Goal: Task Accomplishment & Management: Use online tool/utility

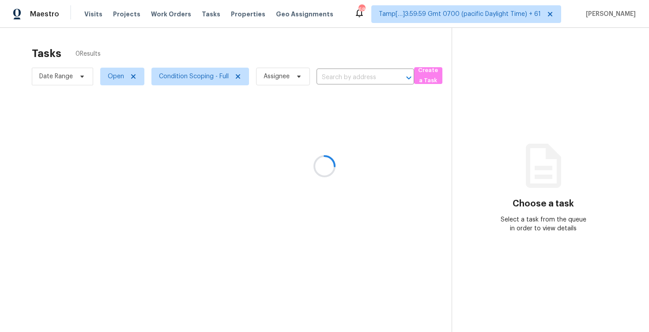
click at [304, 43] on div at bounding box center [324, 166] width 649 height 332
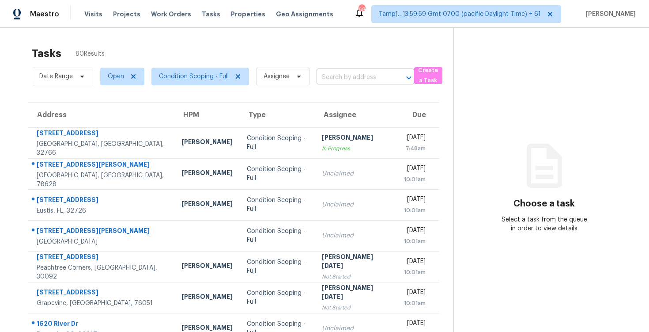
click at [375, 80] on input "text" at bounding box center [353, 78] width 73 height 14
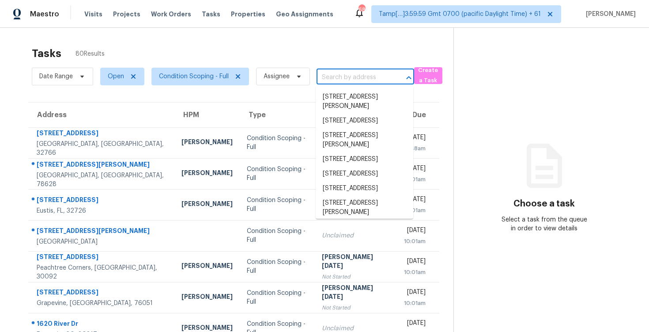
paste input "2682 Coit Dr, San Jose, CA 95124"
type input "2682 Coit Dr, San Jose, CA 95124"
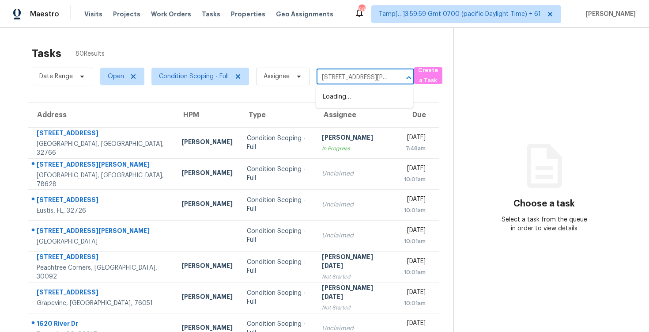
scroll to position [0, 27]
click at [333, 82] on input "text" at bounding box center [353, 78] width 73 height 14
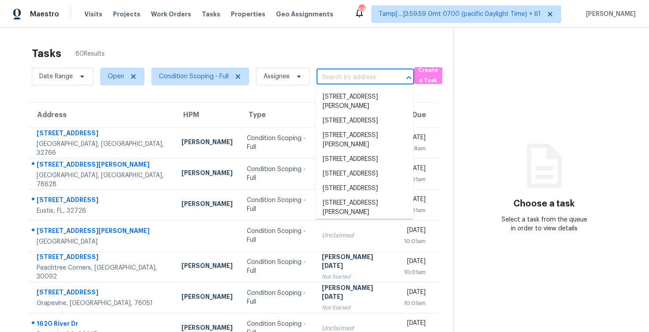
paste input "[STREET_ADDRESS][PERSON_NAME]"
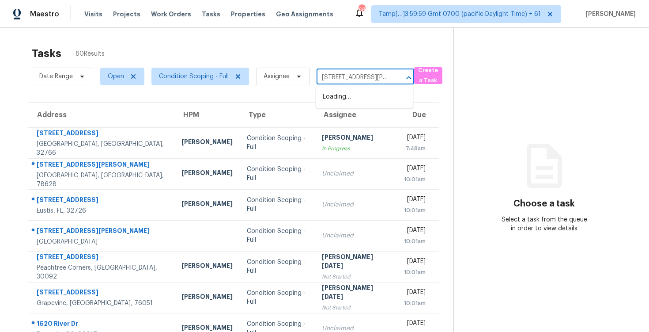
type input "2682 Coit Dr, San"
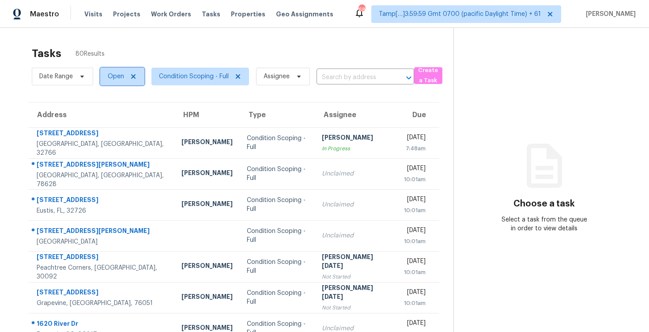
click at [110, 77] on span "Open" at bounding box center [116, 76] width 16 height 9
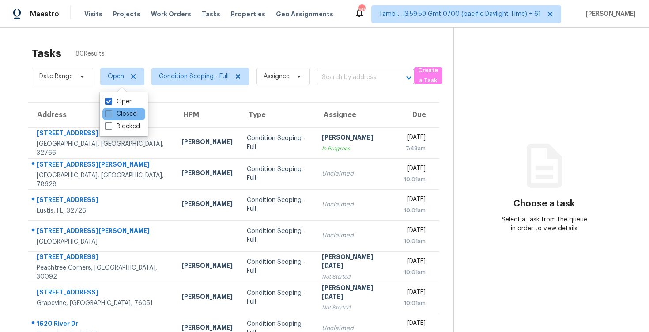
click at [124, 113] on label "Closed" at bounding box center [121, 114] width 32 height 9
click at [111, 113] on input "Closed" at bounding box center [108, 113] width 6 height 6
checkbox input "true"
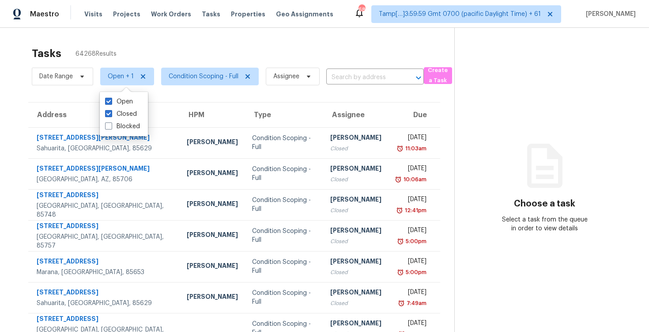
click at [176, 50] on div "Tasks 64268 Results" at bounding box center [243, 53] width 423 height 23
click at [132, 76] on span "Open + 1" at bounding box center [127, 77] width 54 height 18
click at [134, 111] on label "Closed" at bounding box center [121, 114] width 32 height 9
click at [111, 111] on input "Closed" at bounding box center [108, 113] width 6 height 6
checkbox input "false"
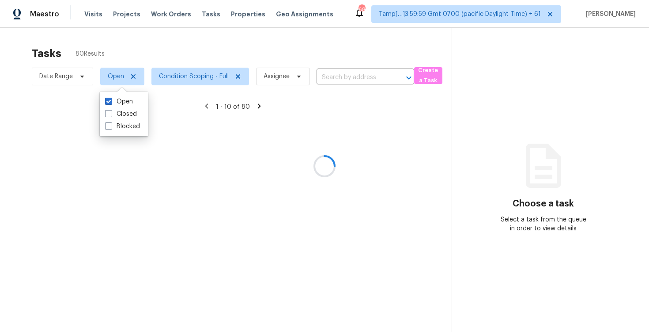
click at [132, 56] on div at bounding box center [324, 166] width 649 height 332
click at [316, 50] on div at bounding box center [324, 166] width 649 height 332
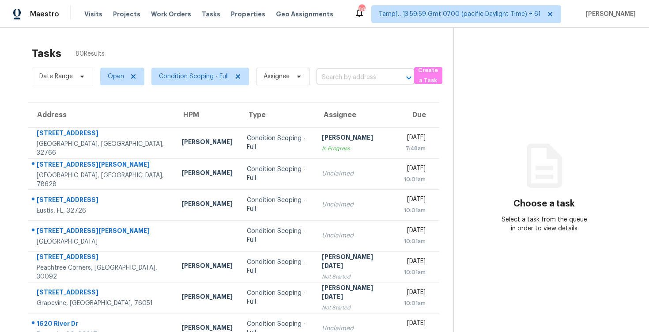
click at [354, 72] on input "text" at bounding box center [353, 78] width 73 height 14
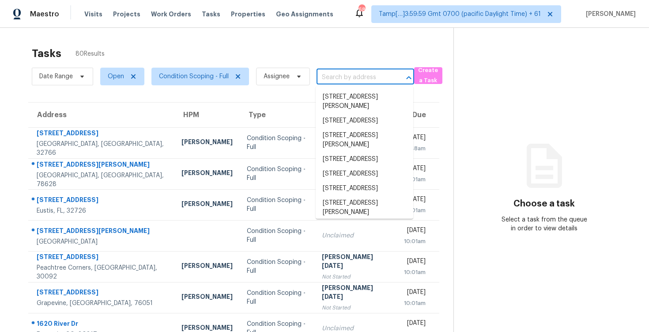
paste input "[STREET_ADDRESS][PERSON_NAME]"
type input "[STREET_ADDRESS][PERSON_NAME]"
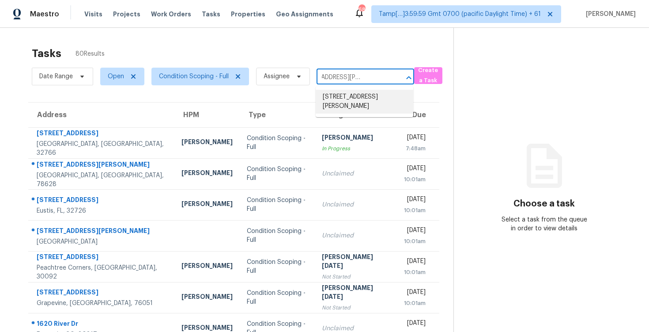
click at [361, 91] on li "[STREET_ADDRESS][PERSON_NAME]" at bounding box center [365, 102] width 98 height 24
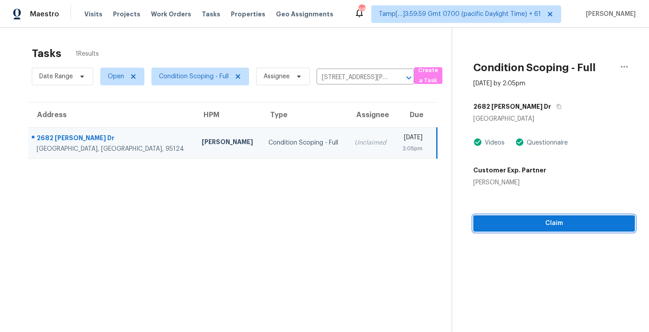
click at [507, 227] on span "Claim" at bounding box center [555, 223] width 148 height 11
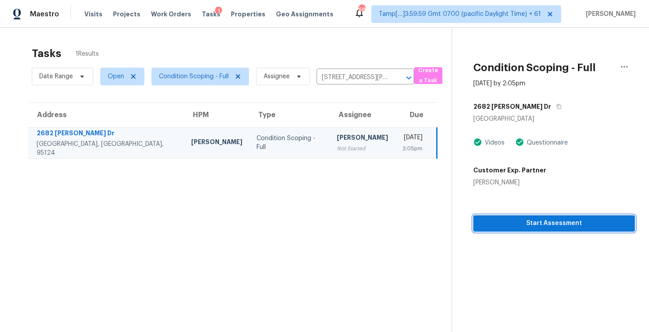
click at [507, 227] on span "Start Assessment" at bounding box center [555, 223] width 148 height 11
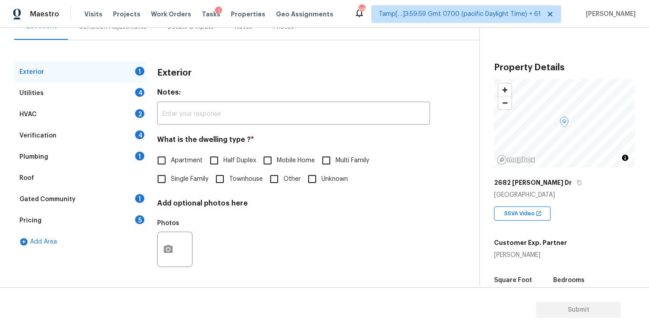
click at [143, 184] on div "Roof" at bounding box center [80, 177] width 132 height 21
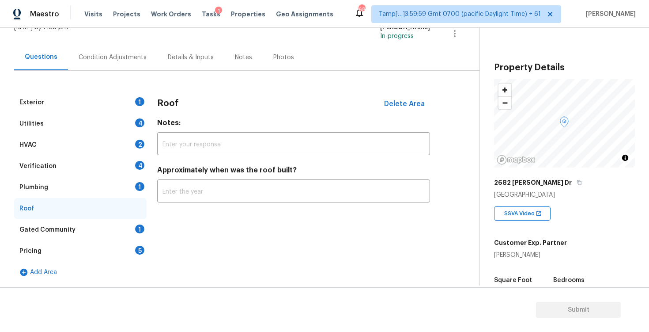
scroll to position [63, 0]
click at [166, 182] on input "text" at bounding box center [293, 192] width 273 height 21
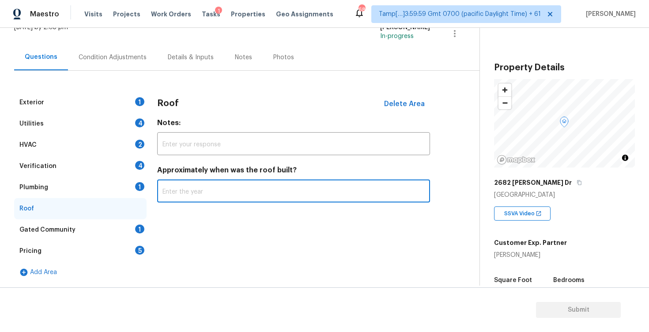
click at [114, 92] on div "Exterior 1" at bounding box center [80, 102] width 132 height 21
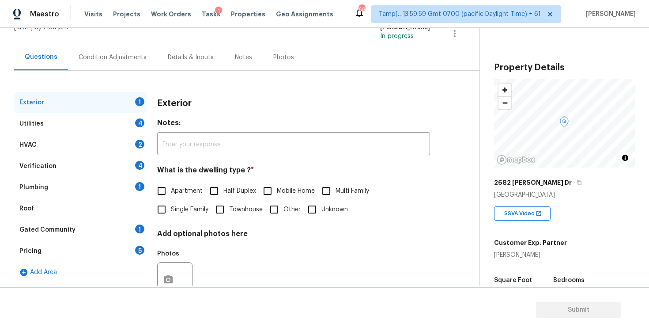
click at [170, 208] on input "Single Family" at bounding box center [161, 209] width 19 height 19
checkbox input "true"
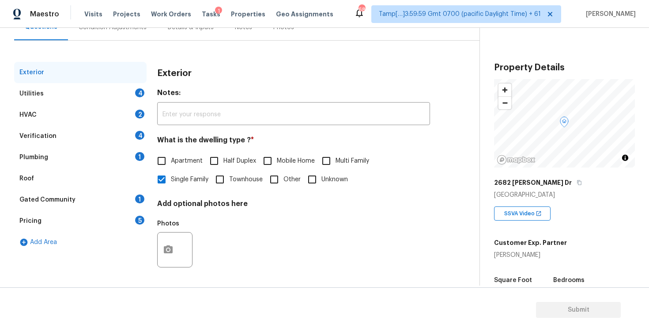
scroll to position [0, 0]
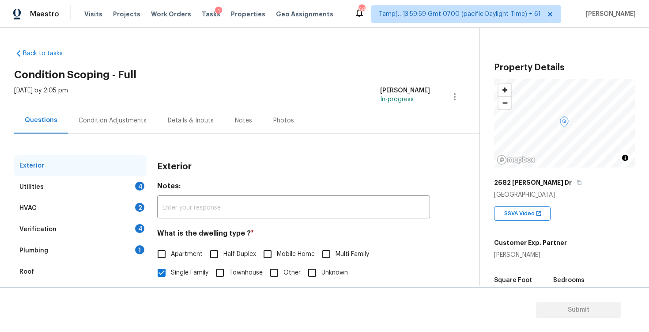
click at [132, 139] on div "Exterior Utilities 4 HVAC 2 Verification 4 Plumbing 1 Roof Gated Community 1 Pr…" at bounding box center [236, 255] width 444 height 242
click at [138, 116] on div "Condition Adjustments" at bounding box center [113, 120] width 68 height 9
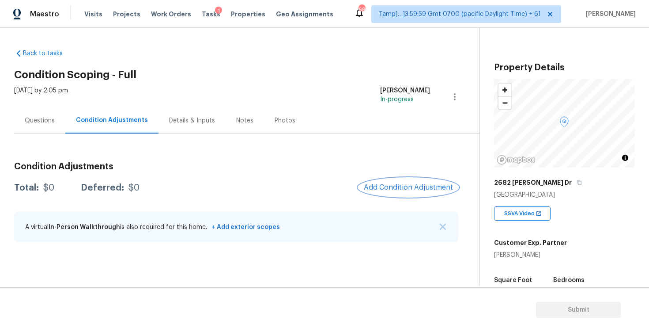
click at [394, 192] on button "Add Condition Adjustment" at bounding box center [409, 187] width 100 height 19
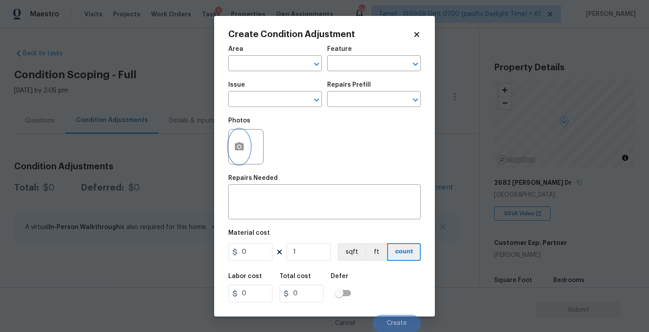
click at [234, 142] on icon "button" at bounding box center [239, 146] width 11 height 11
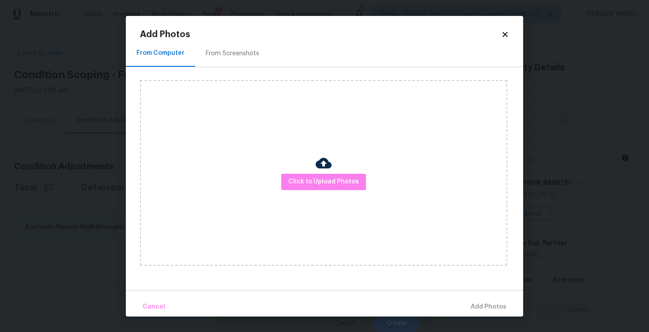
click at [319, 170] on img at bounding box center [324, 163] width 16 height 16
click at [338, 180] on span "Click to Upload Photos" at bounding box center [323, 181] width 71 height 11
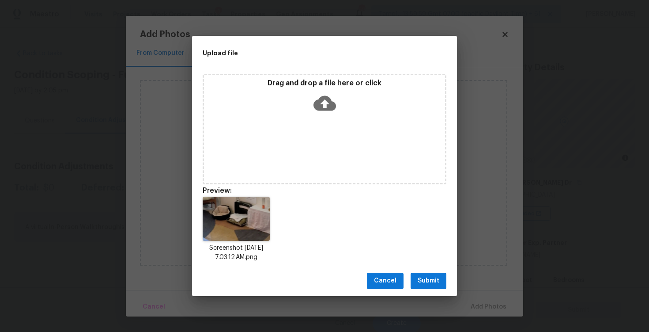
click at [439, 276] on span "Submit" at bounding box center [429, 280] width 22 height 11
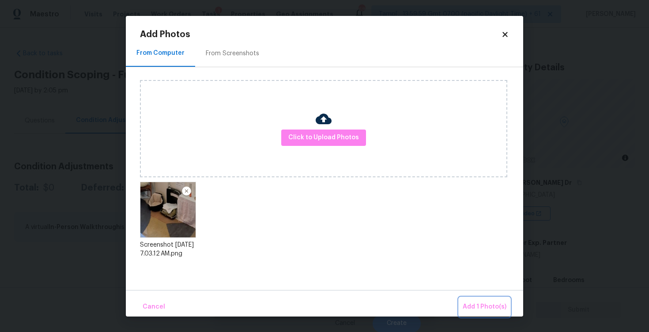
click at [483, 303] on span "Add 1 Photo(s)" at bounding box center [485, 306] width 44 height 11
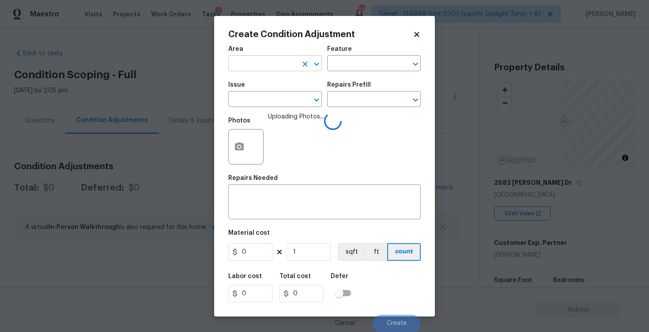
click at [266, 67] on input "text" at bounding box center [262, 64] width 69 height 14
click at [272, 102] on li "Exterior Overall" at bounding box center [275, 98] width 94 height 15
type input "Exterior Overall"
click at [272, 102] on input "text" at bounding box center [262, 100] width 69 height 14
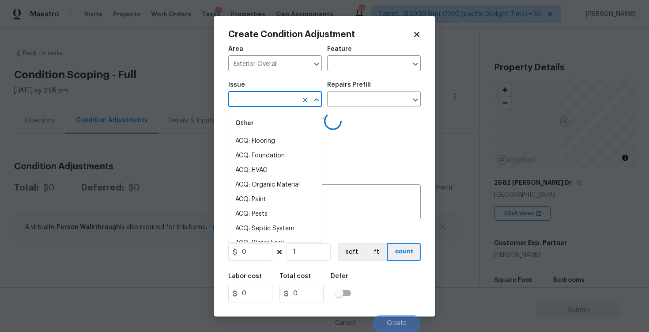
type input "i"
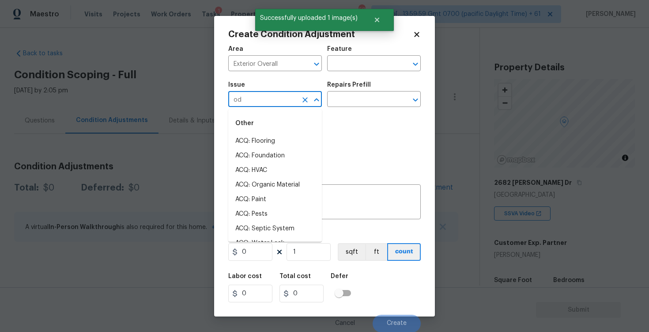
type input "odo"
type input "r"
click at [264, 137] on li "Light Pet Odor" at bounding box center [275, 141] width 94 height 15
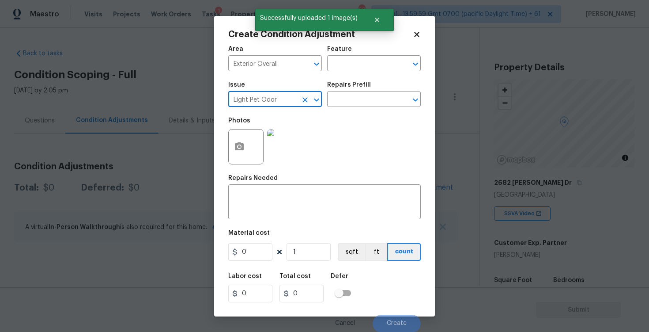
type input "Light Pet Odor"
click at [348, 108] on div "Issue Light Pet Odor ​ Repairs Prefill ​" at bounding box center [324, 94] width 193 height 36
click at [351, 96] on input "text" at bounding box center [361, 100] width 69 height 14
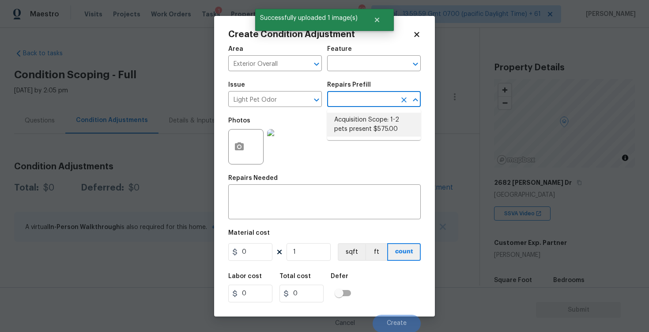
click at [353, 117] on li "Acquisition Scope: 1-2 pets present $575.00" at bounding box center [374, 125] width 94 height 24
type textarea "Acquisition Scope: 1-2 pets present"
type input "575"
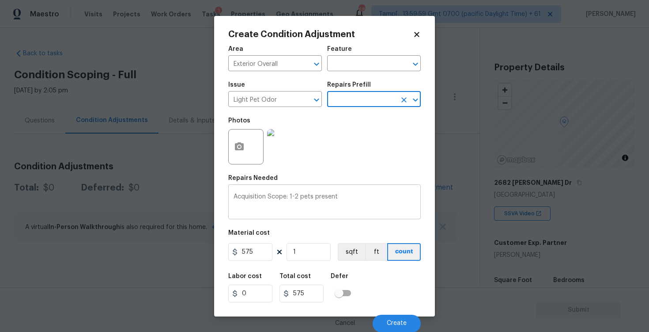
scroll to position [0, 0]
click at [397, 315] on button "Create" at bounding box center [397, 323] width 48 height 18
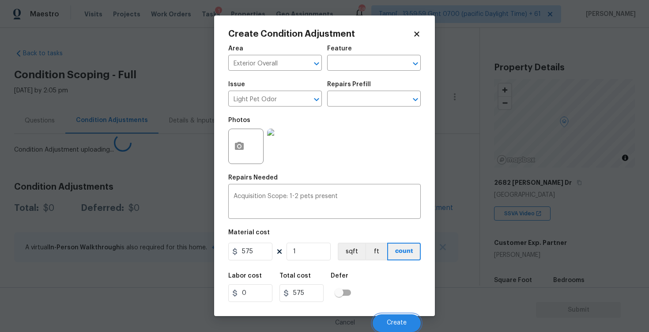
scroll to position [0, 0]
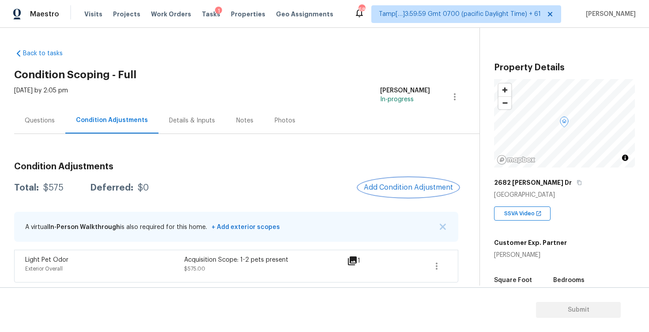
click at [413, 180] on button "Add Condition Adjustment" at bounding box center [409, 187] width 100 height 19
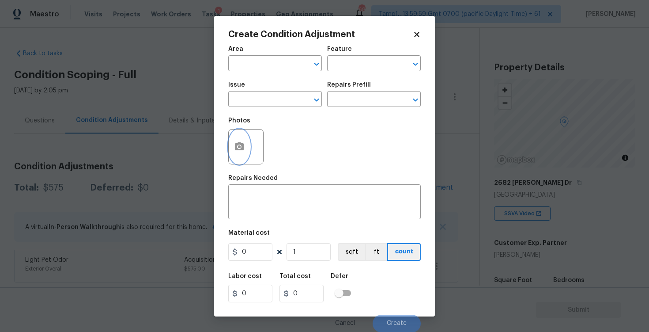
click at [231, 145] on button "button" at bounding box center [239, 146] width 21 height 34
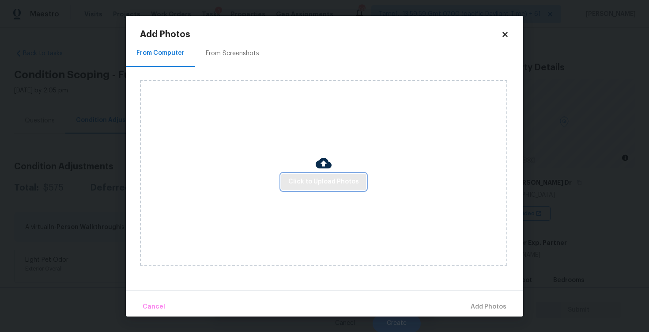
click at [321, 176] on span "Click to Upload Photos" at bounding box center [323, 181] width 71 height 11
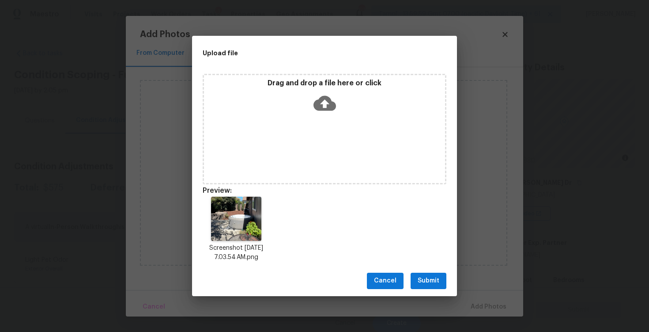
click at [414, 272] on div "Cancel Submit" at bounding box center [324, 280] width 265 height 30
click at [440, 285] on button "Submit" at bounding box center [429, 281] width 36 height 16
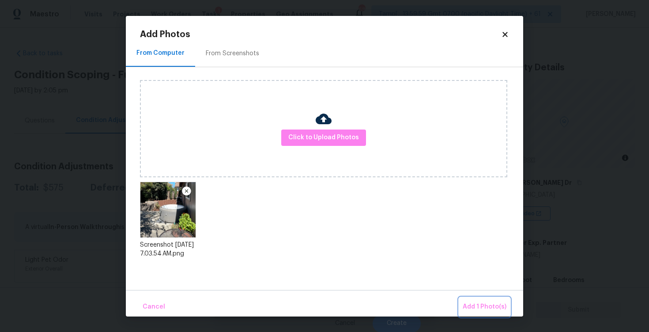
click at [484, 313] on button "Add 1 Photo(s)" at bounding box center [484, 306] width 51 height 19
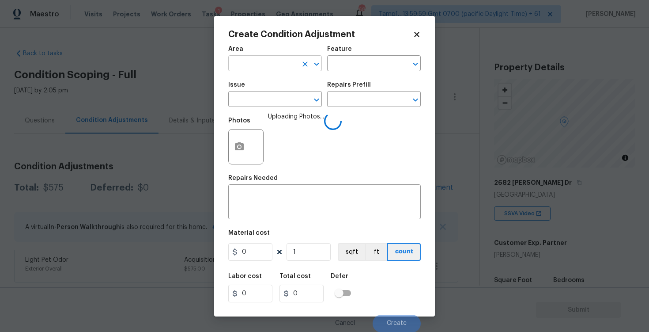
click at [276, 68] on input "text" at bounding box center [262, 64] width 69 height 14
click at [277, 95] on li "Interior Overall" at bounding box center [275, 98] width 94 height 15
type input "Interior Overall"
click at [277, 95] on input "text" at bounding box center [262, 100] width 69 height 14
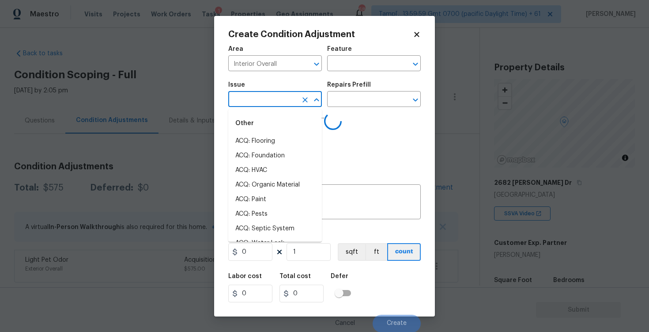
type input "d"
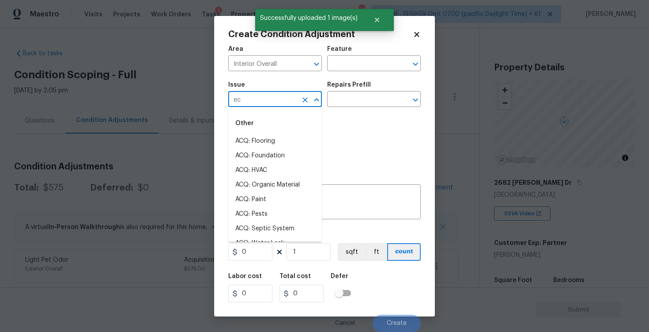
type input "ecb"
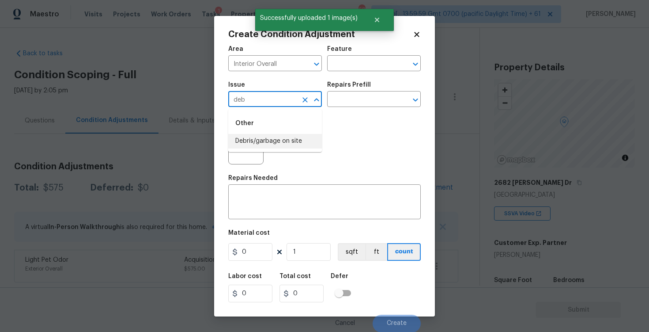
click at [271, 136] on li "Debris/garbage on site" at bounding box center [275, 141] width 94 height 15
type input "Debris/garbage on site"
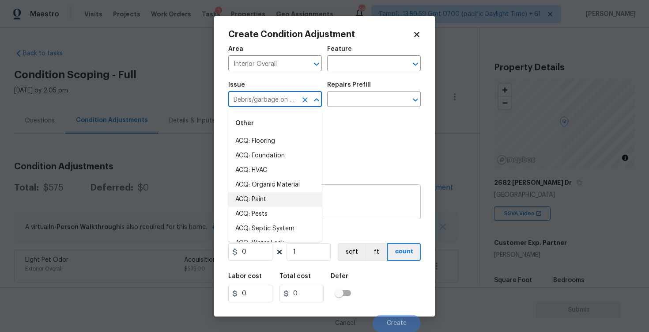
click at [357, 191] on div "x ​" at bounding box center [324, 202] width 193 height 33
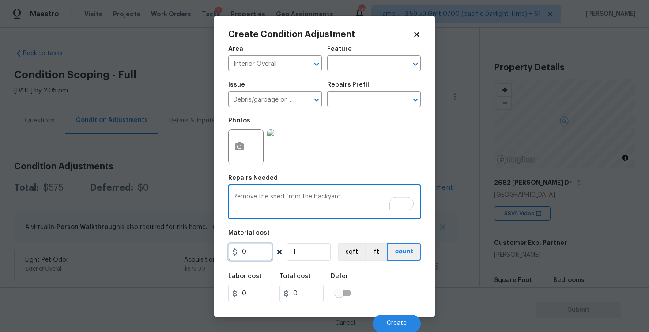
click at [257, 247] on input "0" at bounding box center [250, 252] width 44 height 18
drag, startPoint x: 270, startPoint y: 196, endPoint x: 370, endPoint y: 196, distance: 99.8
click at [370, 196] on textarea "Remove the shed from the backyard" at bounding box center [325, 202] width 182 height 19
type textarea "Remove the hot tub from the backyard"
click at [264, 244] on input "0" at bounding box center [250, 252] width 44 height 18
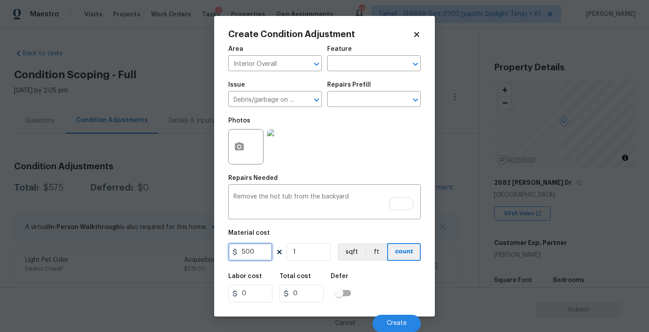
type input "500"
click at [369, 263] on div "Area Interior Overall ​ Feature ​ Issue Debris/garbage on site ​ Repairs Prefil…" at bounding box center [324, 186] width 193 height 291
type input "500"
click at [400, 307] on div "Cancel Create" at bounding box center [324, 319] width 193 height 25
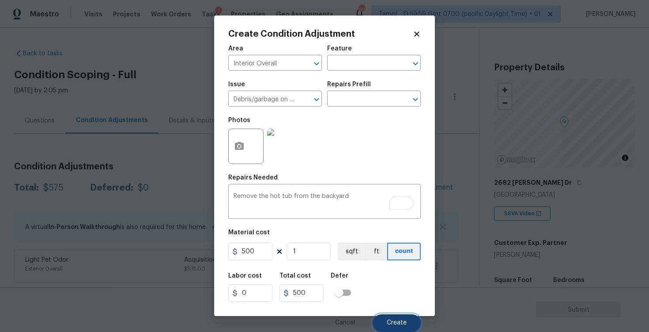
click at [399, 319] on button "Create" at bounding box center [397, 323] width 48 height 18
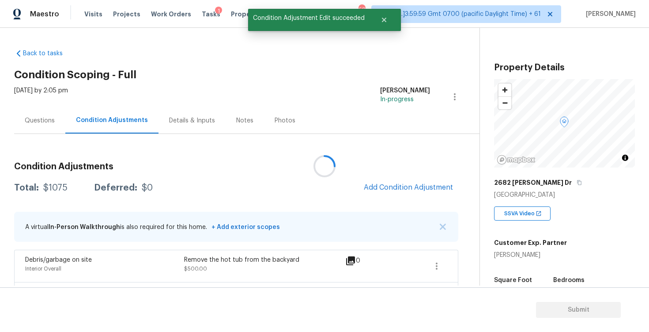
scroll to position [0, 0]
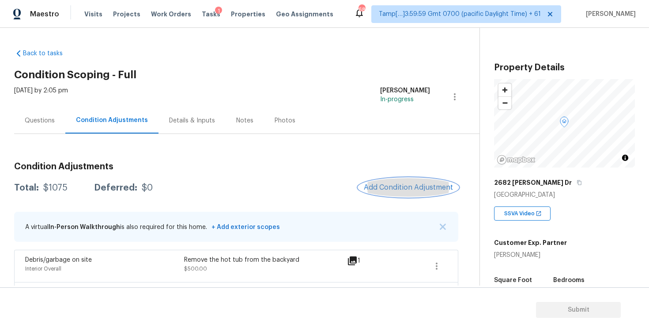
click at [408, 192] on button "Add Condition Adjustment" at bounding box center [409, 187] width 100 height 19
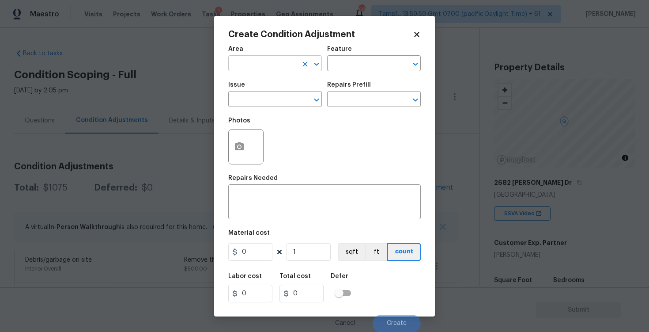
click at [271, 67] on input "text" at bounding box center [262, 64] width 69 height 14
type input "d"
click at [270, 99] on li "Exterior Overall" at bounding box center [275, 98] width 94 height 15
type input "Exterior Overall"
click at [270, 99] on input "text" at bounding box center [262, 100] width 69 height 14
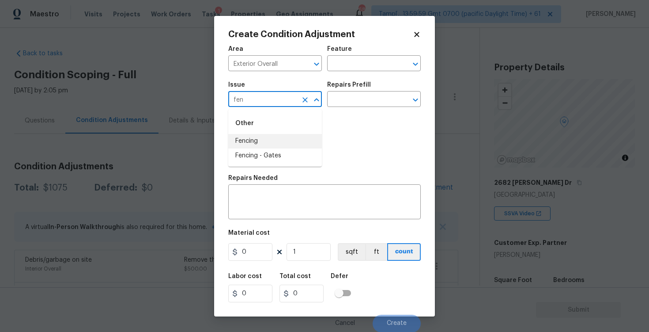
click at [265, 135] on li "Fencing" at bounding box center [275, 141] width 94 height 15
type input "Fencing"
click at [273, 205] on textarea at bounding box center [325, 202] width 182 height 19
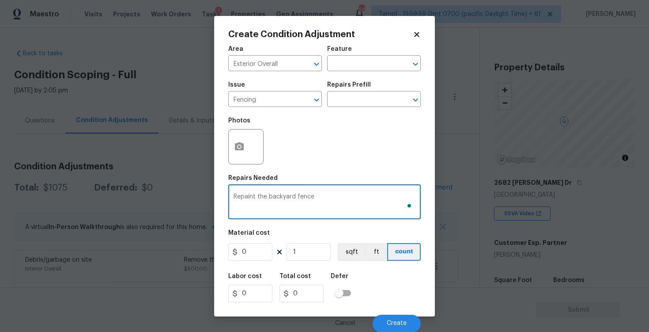
type textarea "Repaint the backyard fence"
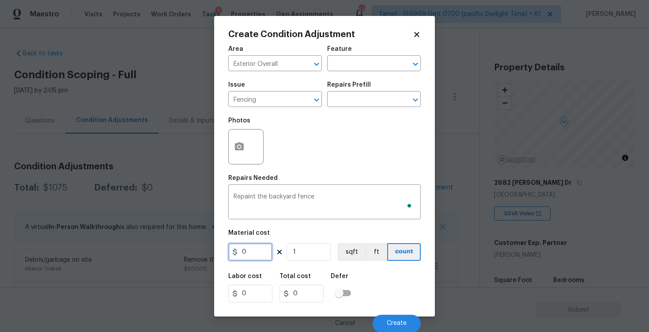
click at [247, 256] on input "0" at bounding box center [250, 252] width 44 height 18
type input "800"
click at [234, 151] on icon "button" at bounding box center [239, 146] width 11 height 11
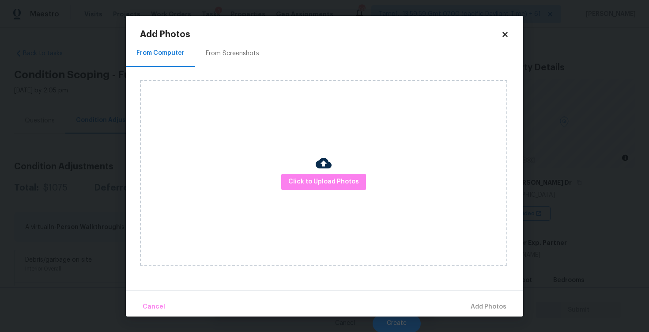
click at [316, 172] on div at bounding box center [324, 164] width 16 height 19
click at [320, 180] on span "Click to Upload Photos" at bounding box center [323, 181] width 71 height 11
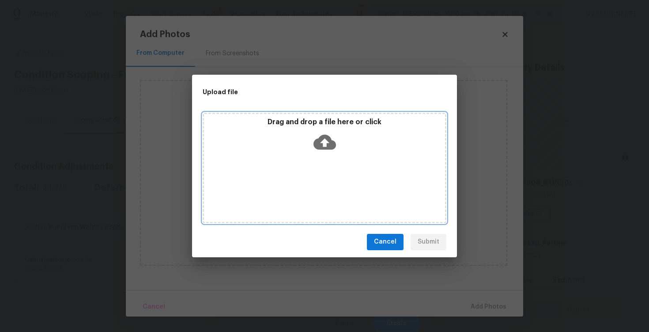
click at [321, 138] on icon at bounding box center [325, 141] width 23 height 15
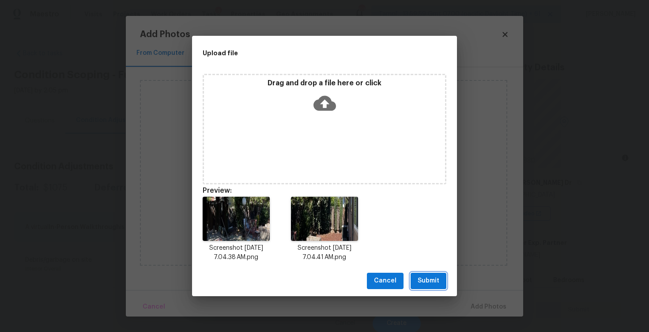
click at [427, 275] on span "Submit" at bounding box center [429, 280] width 22 height 11
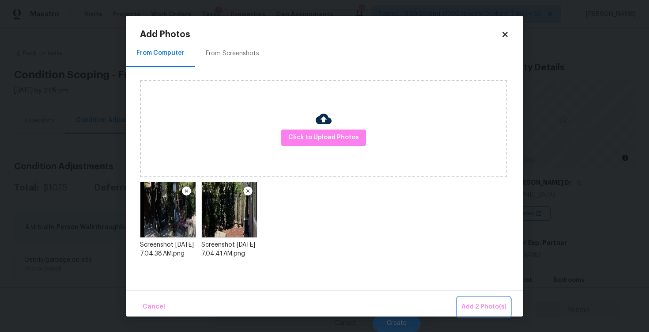
click at [476, 305] on span "Add 2 Photo(s)" at bounding box center [484, 306] width 45 height 11
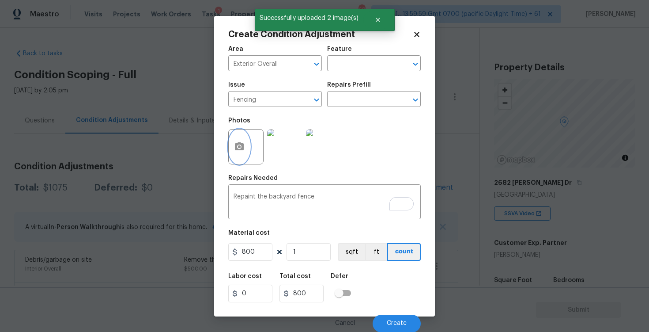
click at [243, 149] on icon "button" at bounding box center [239, 146] width 9 height 8
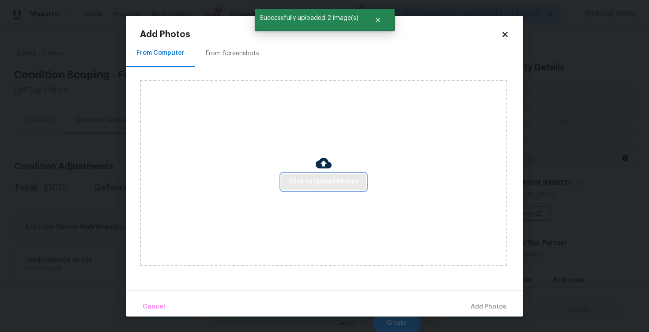
click at [314, 184] on span "Click to Upload Photos" at bounding box center [323, 181] width 71 height 11
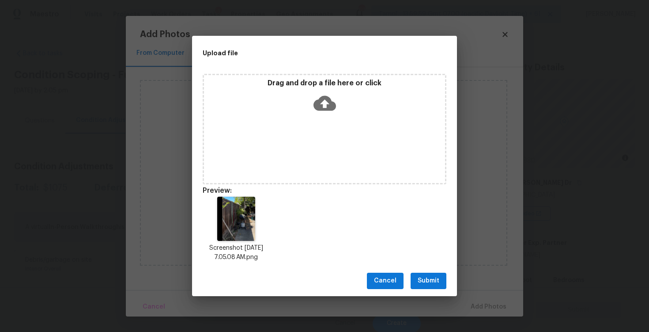
click at [432, 281] on span "Submit" at bounding box center [429, 280] width 22 height 11
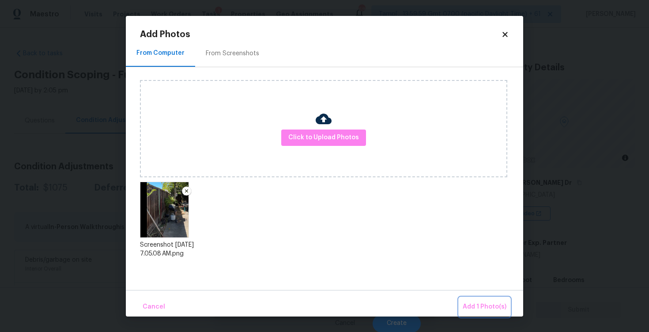
click at [471, 303] on span "Add 1 Photo(s)" at bounding box center [485, 306] width 44 height 11
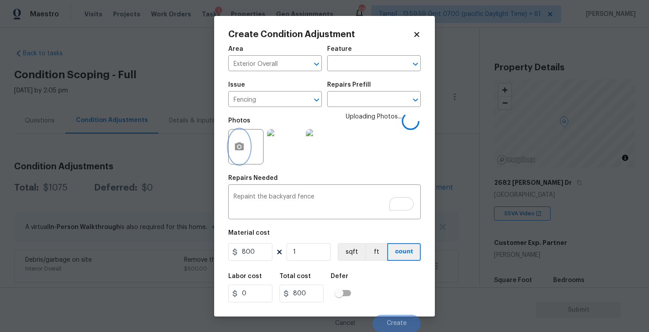
scroll to position [0, 0]
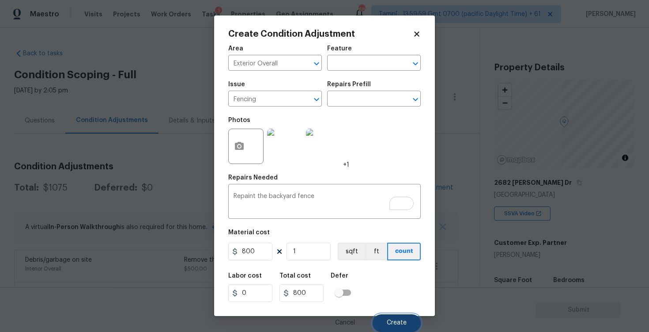
click at [399, 322] on span "Create" at bounding box center [397, 322] width 20 height 7
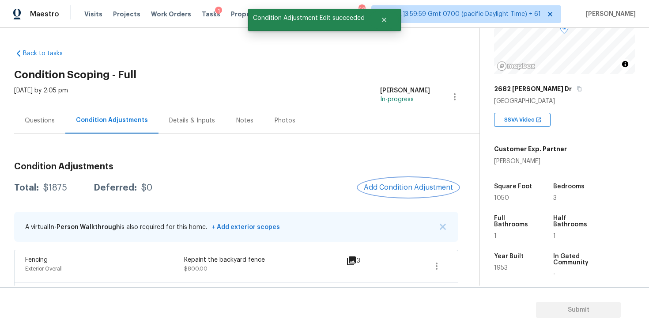
scroll to position [103, 0]
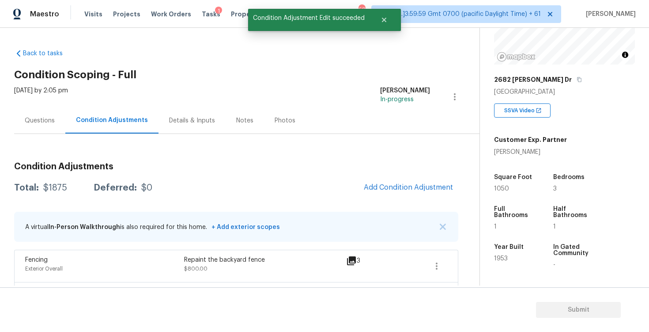
click at [402, 177] on div "Condition Adjustments Total: $1875 Deferred: $0 Add Condition Adjustment A virt…" at bounding box center [236, 251] width 444 height 192
click at [386, 187] on span "Add Condition Adjustment" at bounding box center [408, 187] width 89 height 8
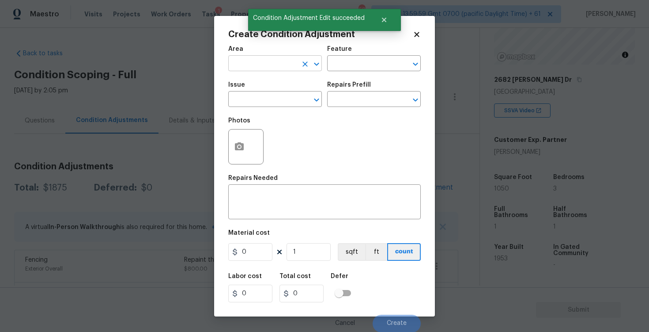
click at [241, 67] on input "text" at bounding box center [262, 64] width 69 height 14
click at [246, 103] on li "Exterior Overall" at bounding box center [275, 98] width 94 height 15
type input "Exterior Overall"
click at [246, 103] on input "text" at bounding box center [262, 100] width 69 height 14
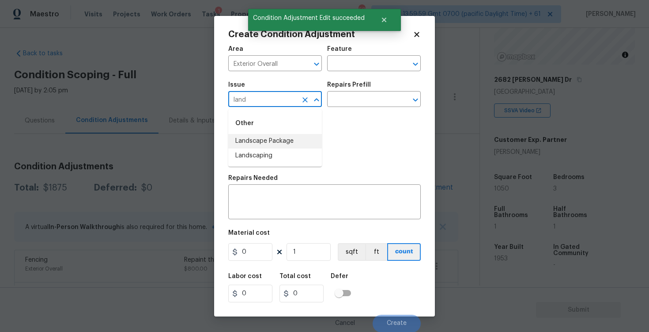
click at [259, 136] on li "Landscape Package" at bounding box center [275, 141] width 94 height 15
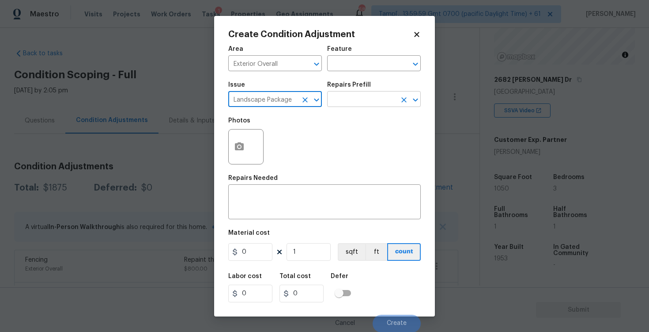
type input "Landscape Package"
click at [350, 102] on input "text" at bounding box center [361, 100] width 69 height 14
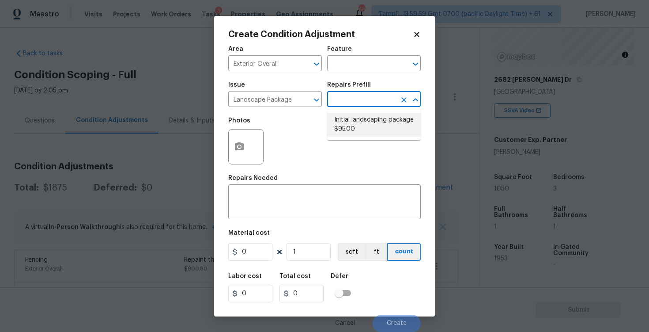
click at [353, 121] on li "Initial landscaping package $95.00" at bounding box center [374, 125] width 94 height 24
type input "Home Readiness Packages"
type textarea "Mowing of grass up to 6" in height. Mow, edge along driveways & sidewalks, trim…"
type input "95"
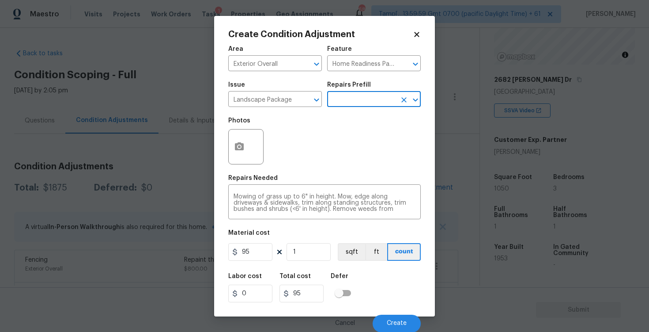
click at [267, 242] on figure "Material cost 95 1 sqft ft count" at bounding box center [324, 246] width 193 height 33
click at [254, 279] on h5 "Labor cost" at bounding box center [245, 276] width 34 height 6
click at [257, 256] on input "95" at bounding box center [250, 252] width 44 height 18
type input "750"
click at [261, 237] on div "Material cost" at bounding box center [324, 235] width 193 height 11
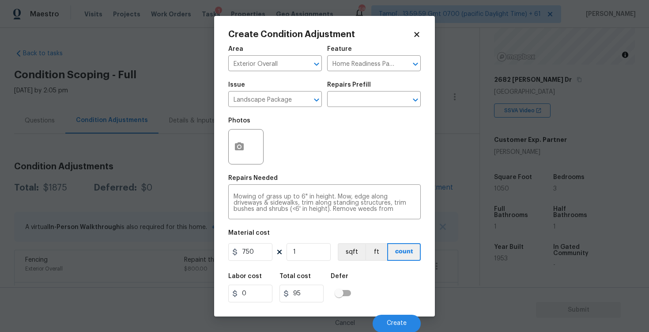
type input "750"
click at [233, 132] on div at bounding box center [245, 146] width 35 height 35
click at [246, 144] on button "button" at bounding box center [239, 146] width 21 height 34
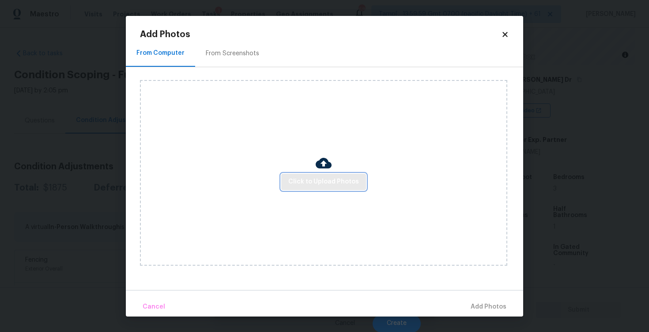
click at [319, 188] on button "Click to Upload Photos" at bounding box center [323, 182] width 85 height 16
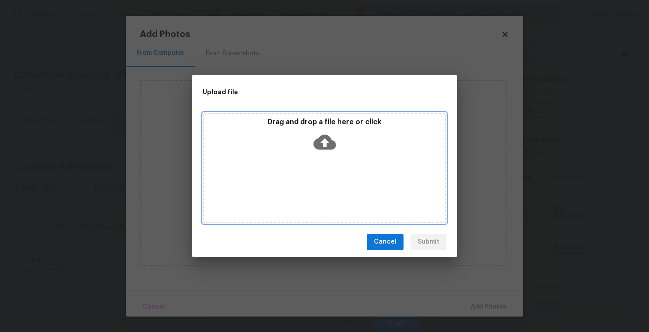
click at [317, 135] on icon at bounding box center [325, 142] width 23 height 23
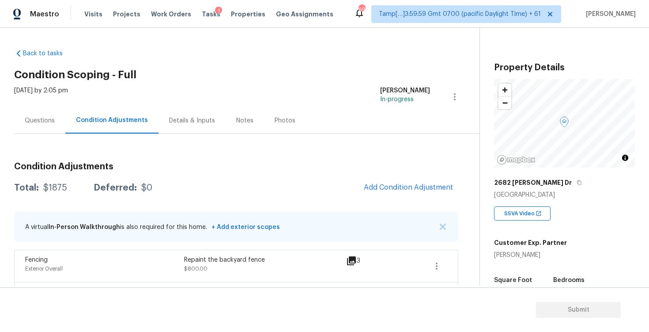
scroll to position [64, 0]
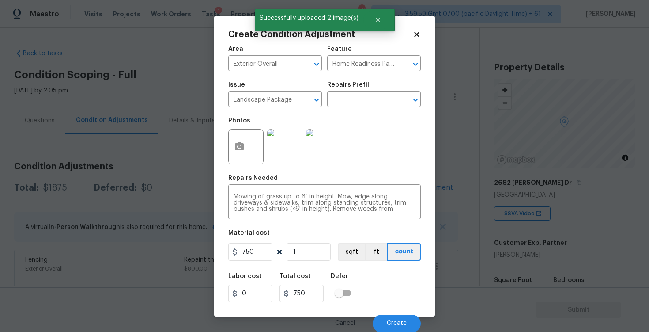
scroll to position [0, 0]
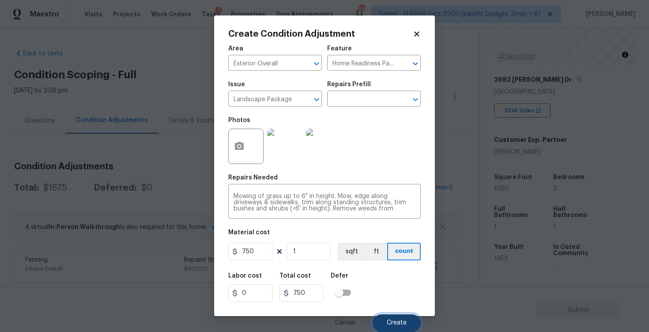
click at [391, 318] on button "Create" at bounding box center [397, 323] width 48 height 18
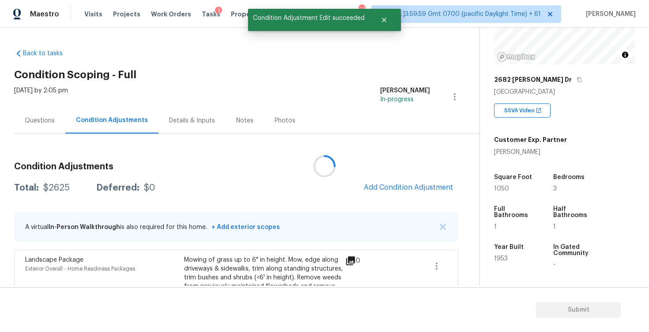
scroll to position [0, 0]
click at [407, 181] on button "Add Condition Adjustment" at bounding box center [409, 187] width 100 height 19
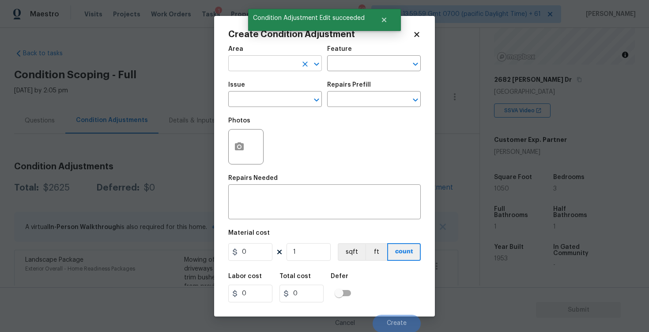
click at [268, 69] on input "text" at bounding box center [262, 64] width 69 height 14
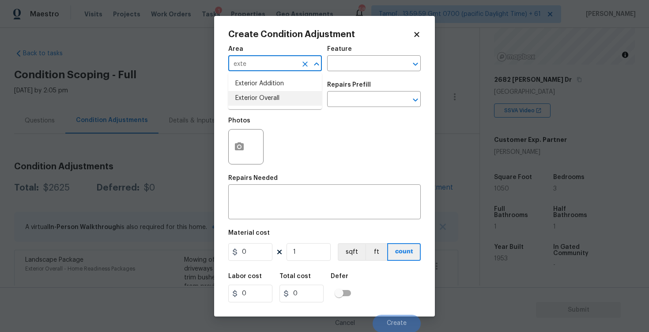
click at [273, 101] on li "Exterior Overall" at bounding box center [275, 98] width 94 height 15
type input "Exterior Overall"
click at [273, 101] on input "text" at bounding box center [262, 100] width 69 height 14
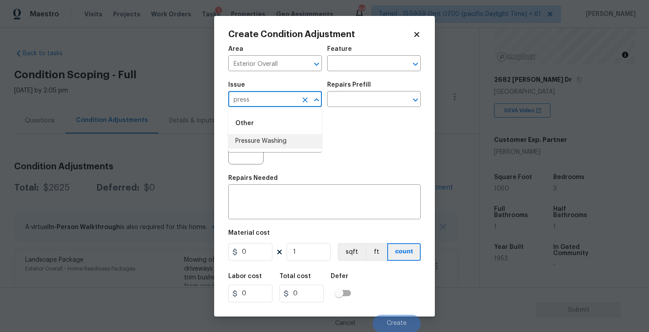
click at [280, 143] on li "Pressure Washing" at bounding box center [275, 141] width 94 height 15
type input "Pressure Washing"
click at [347, 93] on input "text" at bounding box center [361, 100] width 69 height 14
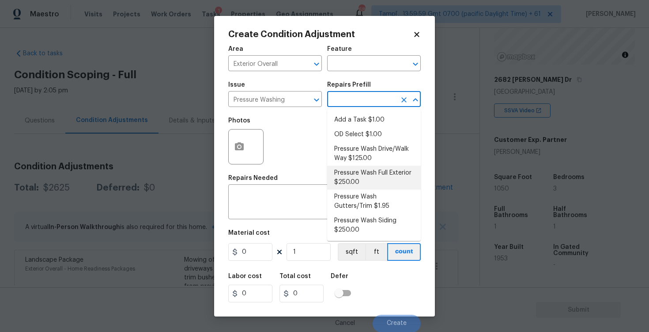
click at [360, 180] on li "Pressure Wash Full Exterior $250.00" at bounding box center [374, 178] width 94 height 24
type input "Siding"
type textarea "Pressure wash the House, Flatwork, Deck and Garage interior."
type input "250"
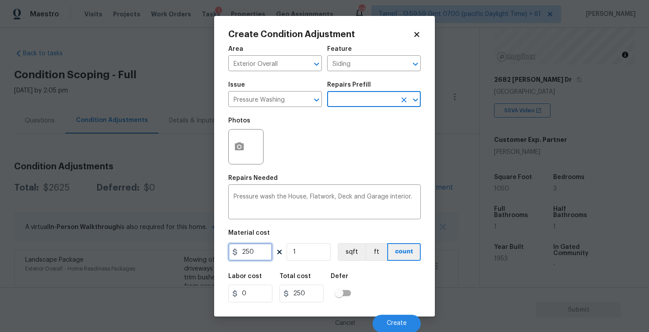
click at [257, 261] on input "250" at bounding box center [250, 252] width 44 height 18
type input "400"
click at [371, 295] on div "Labor cost 0 Total cost 250 Defer" at bounding box center [324, 288] width 193 height 40
type input "400"
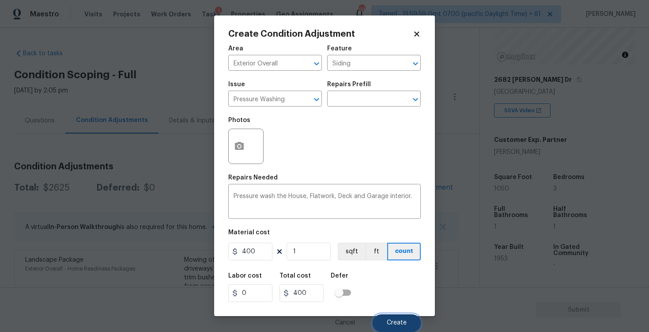
click at [392, 322] on span "Create" at bounding box center [397, 322] width 20 height 7
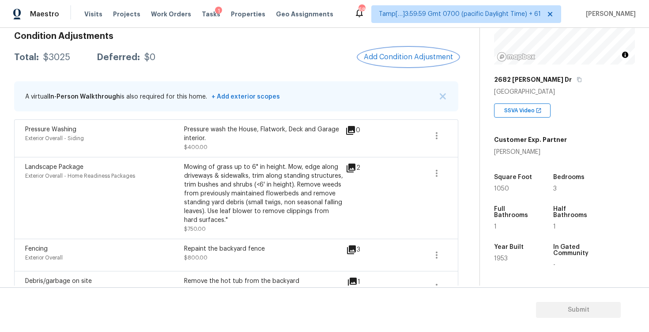
scroll to position [180, 0]
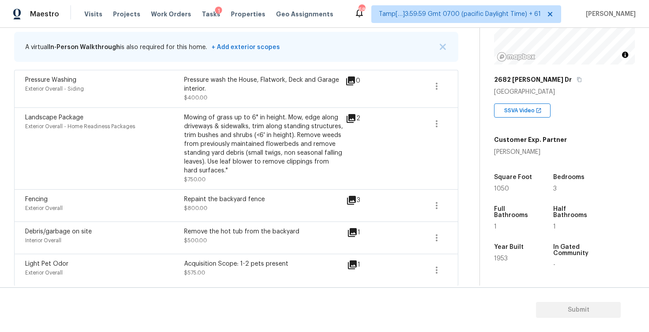
click at [365, 155] on div "2" at bounding box center [367, 148] width 43 height 71
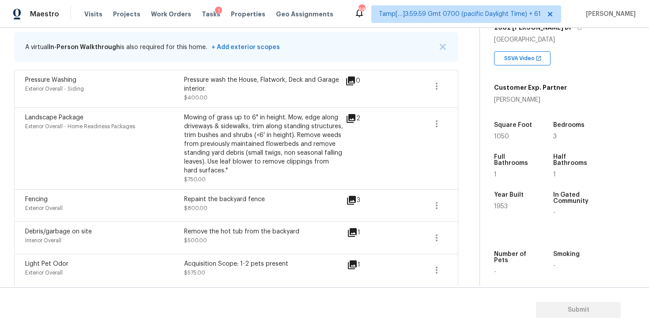
scroll to position [160, 0]
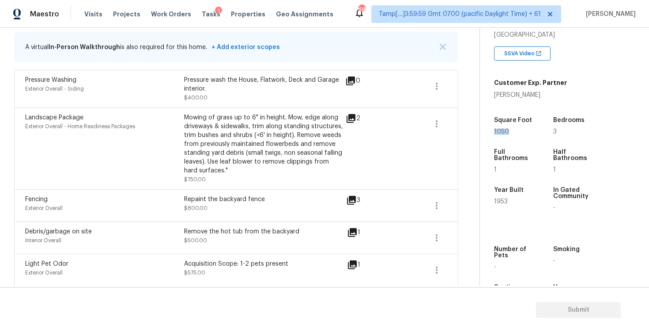
drag, startPoint x: 491, startPoint y: 132, endPoint x: 511, endPoint y: 131, distance: 20.8
click at [511, 132] on div "Property Details © Mapbox © OpenStreetMap Improve this map 2682 Coit Dr San Jos…" at bounding box center [557, 97] width 155 height 458
copy span "1050"
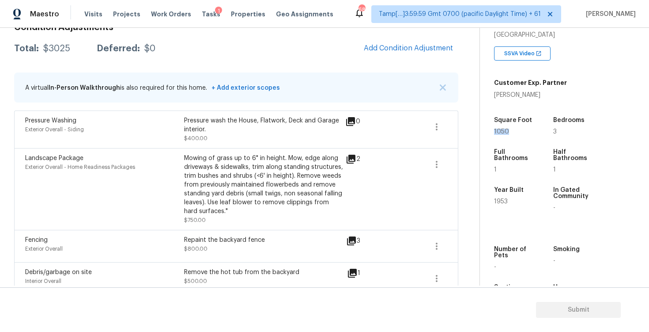
scroll to position [132, 0]
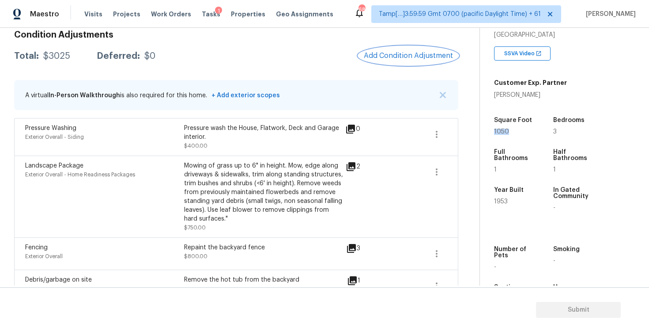
click at [392, 63] on button "Add Condition Adjustment" at bounding box center [409, 55] width 100 height 19
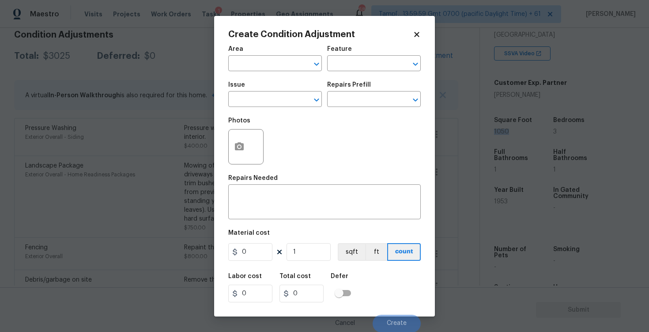
click at [288, 52] on div "Area" at bounding box center [275, 51] width 94 height 11
click at [288, 66] on input "text" at bounding box center [262, 64] width 69 height 14
click at [274, 98] on li "Interior Overall" at bounding box center [275, 98] width 94 height 15
type input "Interior Overall"
click at [274, 98] on input "text" at bounding box center [262, 100] width 69 height 14
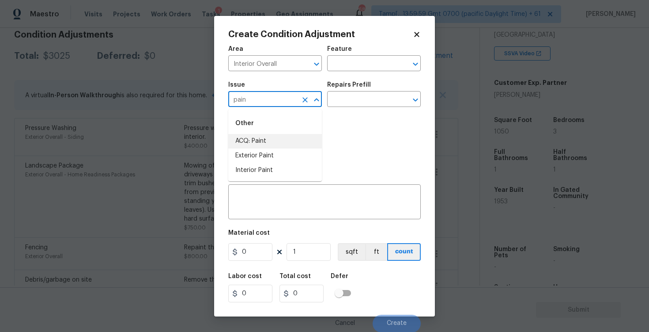
click at [279, 139] on li "ACQ: Paint" at bounding box center [275, 141] width 94 height 15
type input "ACQ: Paint"
click at [346, 91] on div "Repairs Prefill" at bounding box center [374, 87] width 94 height 11
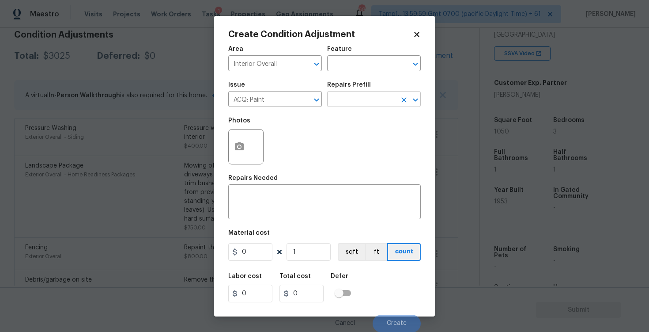
click at [347, 98] on input "text" at bounding box center [361, 100] width 69 height 14
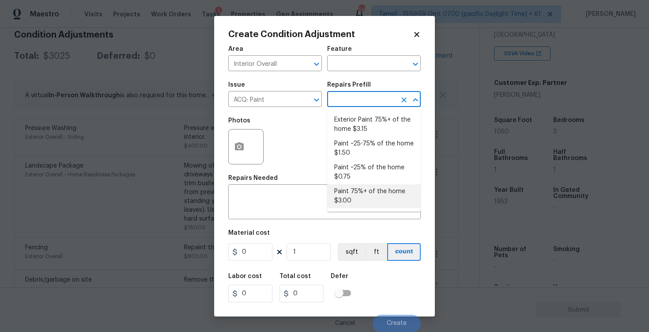
click at [346, 193] on li "Paint 75%+ of the home $3.00" at bounding box center [374, 196] width 94 height 24
type input "Acquisition"
type textarea "Acquisition Scope: 75%+ of the home will likely require interior paint"
type input "3"
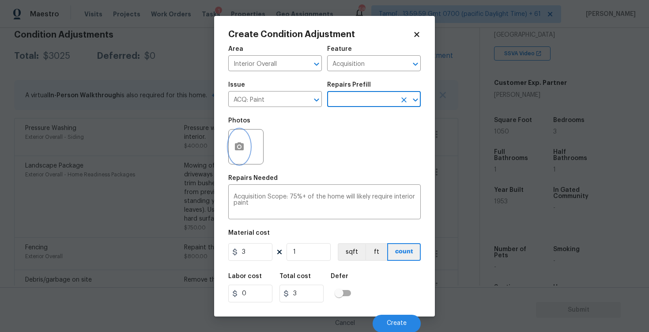
click at [241, 144] on icon "button" at bounding box center [239, 146] width 9 height 8
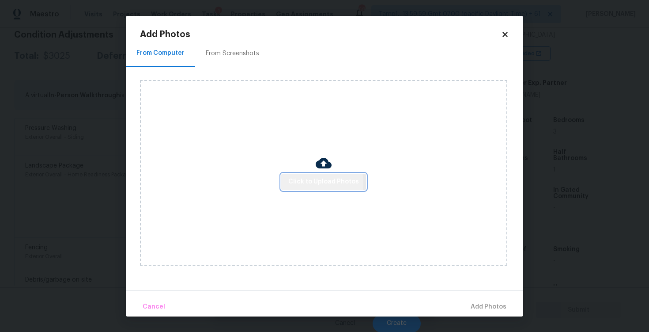
click at [306, 182] on span "Click to Upload Photos" at bounding box center [323, 181] width 71 height 11
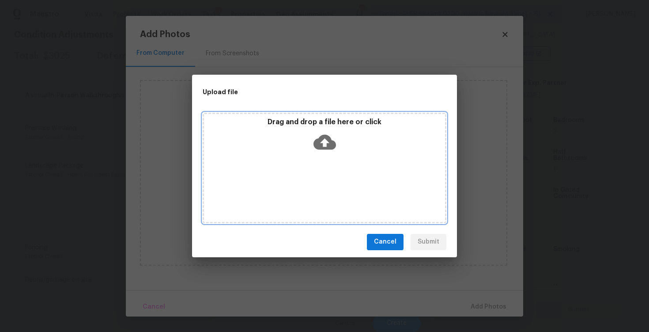
click at [316, 145] on icon at bounding box center [325, 141] width 23 height 15
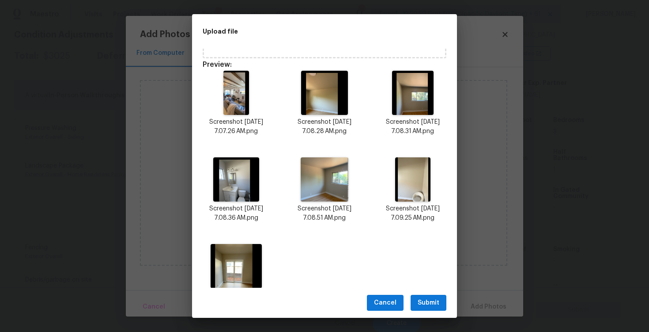
scroll to position [136, 0]
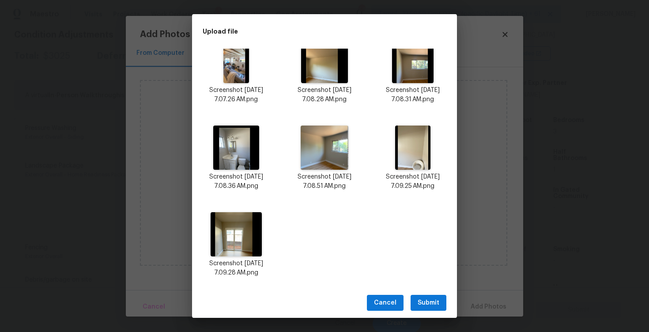
click at [430, 306] on span "Submit" at bounding box center [429, 302] width 22 height 11
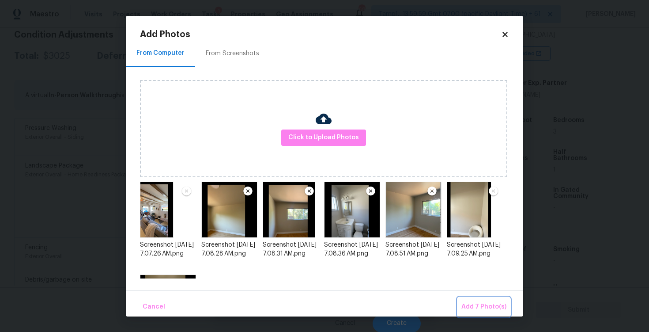
click at [495, 304] on span "Add 7 Photo(s)" at bounding box center [484, 306] width 45 height 11
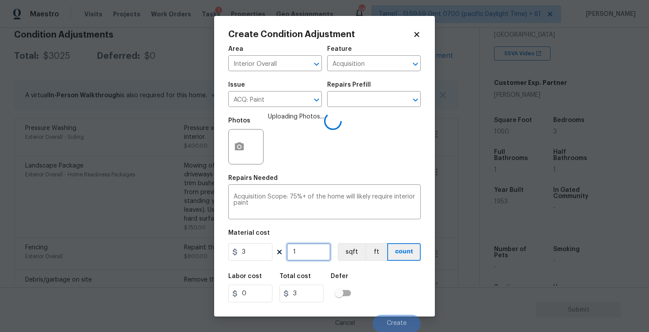
click at [321, 254] on input "1" at bounding box center [309, 252] width 44 height 18
type input "0"
paste input "105"
type input "1050"
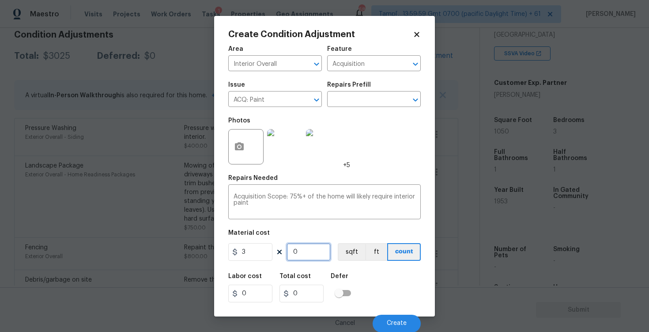
type input "3150"
type input "1050"
click at [352, 268] on div "Labor cost 0 Total cost 3150 Defer" at bounding box center [324, 288] width 193 height 40
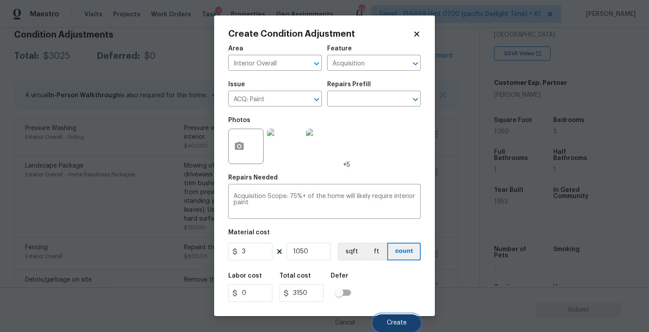
click at [405, 317] on button "Create" at bounding box center [397, 323] width 48 height 18
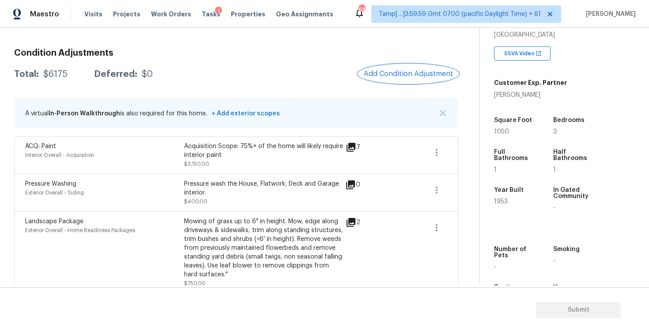
scroll to position [99, 0]
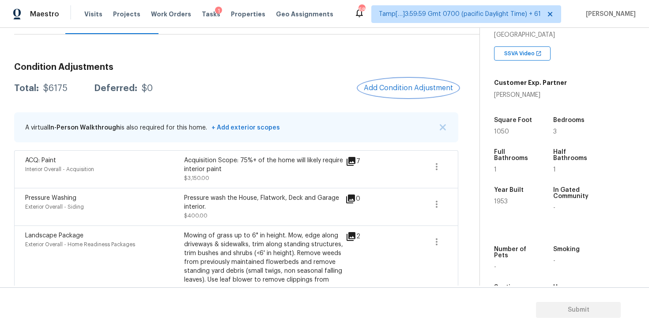
click at [416, 97] on button "Add Condition Adjustment" at bounding box center [409, 88] width 100 height 19
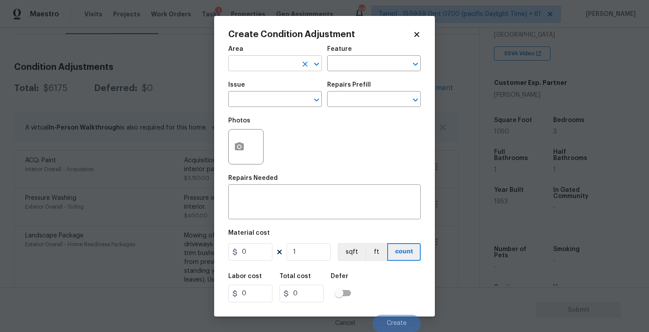
click at [268, 58] on input "text" at bounding box center [262, 64] width 69 height 14
click at [267, 98] on li "Interior Overall" at bounding box center [275, 98] width 94 height 15
type input "Interior Overall"
click at [267, 98] on input "text" at bounding box center [262, 100] width 69 height 14
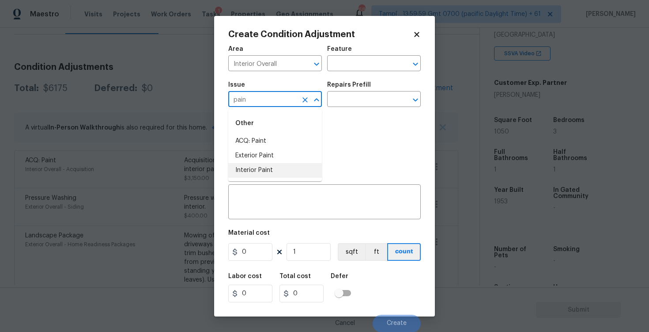
click at [273, 163] on li "Interior Paint" at bounding box center [275, 170] width 94 height 15
type input "Interior Paint"
click at [352, 110] on div "Issue Interior Paint ​ Repairs Prefill ​" at bounding box center [324, 94] width 193 height 36
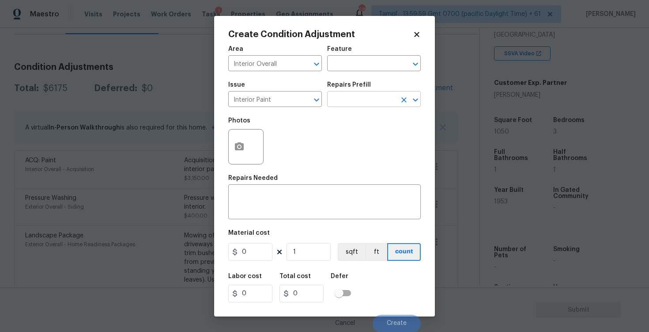
click at [352, 101] on input "text" at bounding box center [361, 100] width 69 height 14
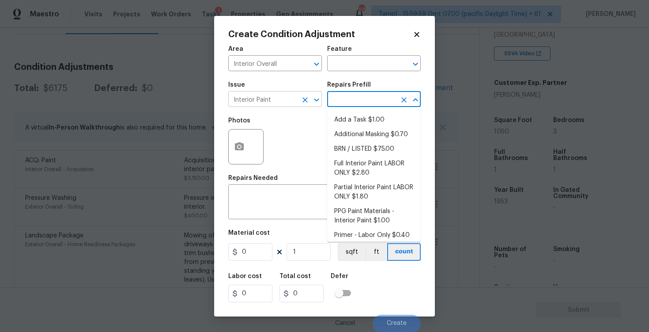
click at [299, 99] on button "Clear" at bounding box center [305, 100] width 12 height 12
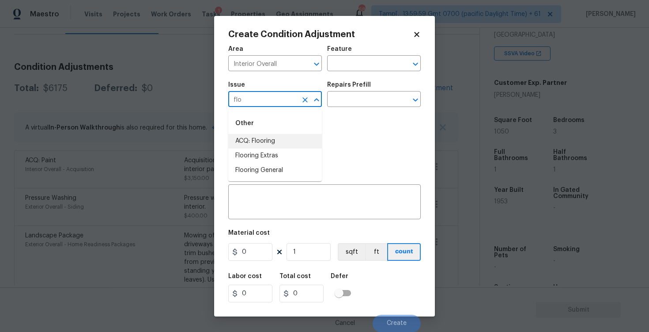
click at [310, 147] on li "ACQ: Flooring" at bounding box center [275, 141] width 94 height 15
type input "ACQ: Flooring"
click at [329, 95] on input "text" at bounding box center [361, 100] width 69 height 14
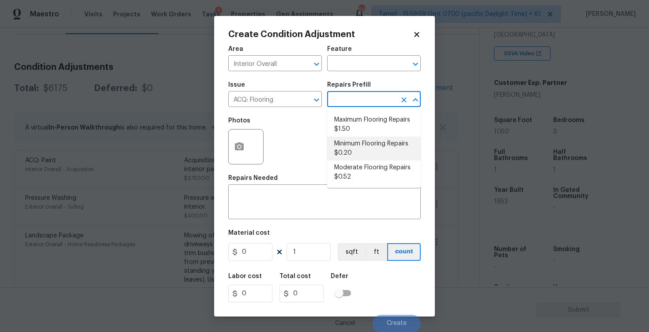
click at [355, 149] on li "Minimum Flooring Repairs $0.20" at bounding box center [374, 148] width 94 height 24
type input "Acquisition"
type textarea "Acquisition Scope: Minimum flooring repairs"
type input "0.2"
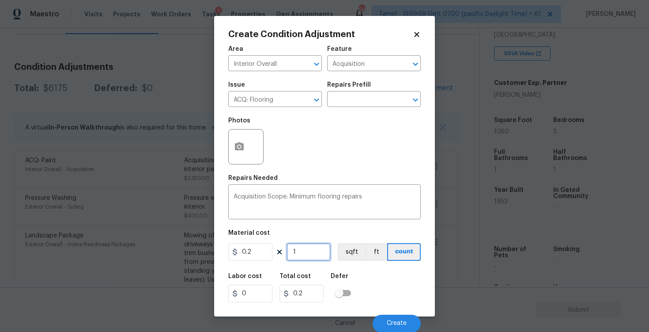
click at [300, 256] on input "1" at bounding box center [309, 252] width 44 height 18
type input "0"
paste input "105"
type input "1050"
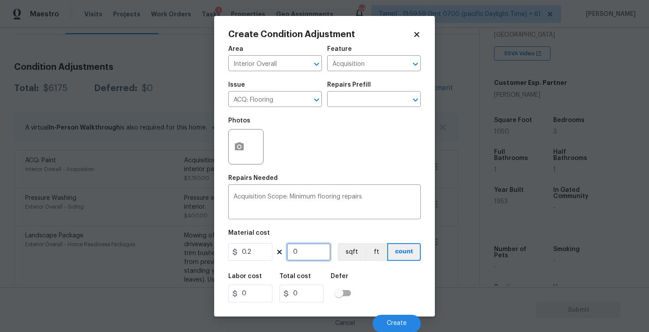
type input "210"
type input "1050"
click at [343, 261] on figure "Material cost 0.2 1050 sqft ft count" at bounding box center [324, 246] width 193 height 33
click at [347, 251] on button "sqft" at bounding box center [351, 252] width 27 height 18
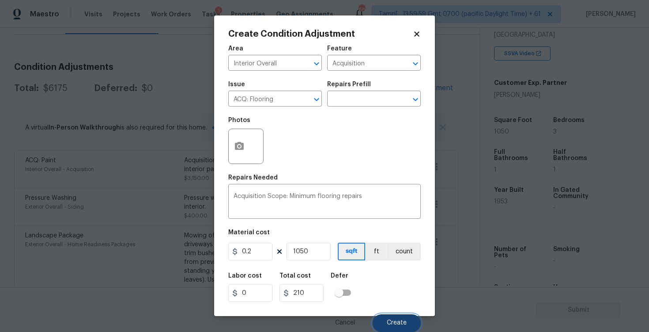
click at [391, 316] on button "Create" at bounding box center [397, 323] width 48 height 18
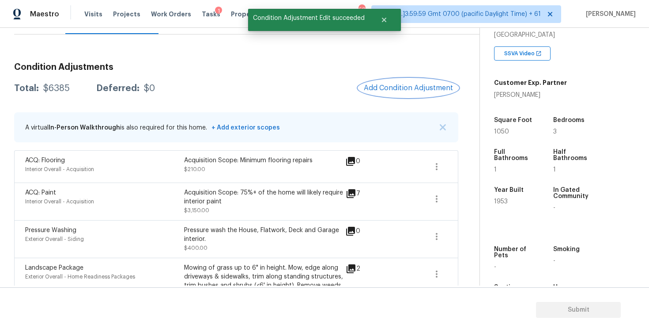
scroll to position [254, 0]
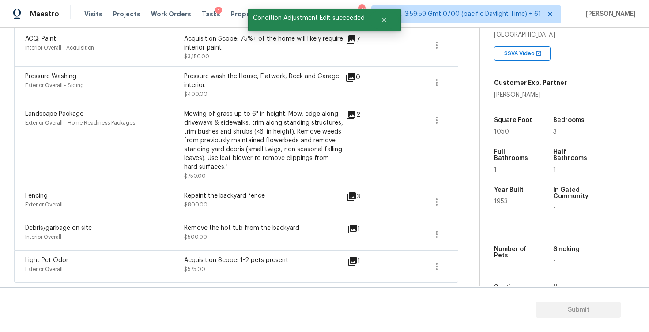
click at [251, 272] on div "Acquisition Scope: 1-2 pets present $575.00" at bounding box center [263, 266] width 159 height 21
click at [227, 259] on div "Acquisition Scope: 1-2 pets present" at bounding box center [263, 260] width 159 height 9
click at [224, 230] on div "Remove the hot tub from the backyard" at bounding box center [263, 227] width 159 height 9
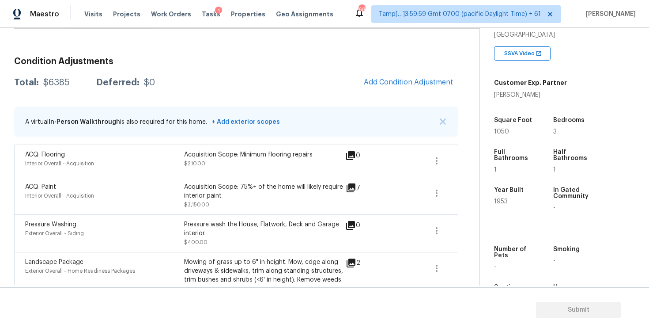
scroll to position [106, 0]
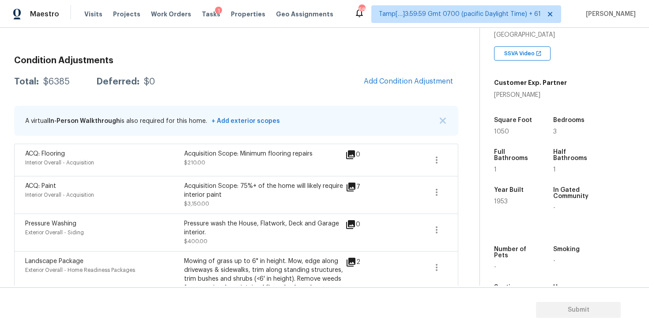
click at [227, 156] on div "Acquisition Scope: Minimum flooring repairs" at bounding box center [263, 153] width 159 height 9
drag, startPoint x: 185, startPoint y: 156, endPoint x: 321, endPoint y: 153, distance: 135.6
click at [321, 153] on div "Acquisition Scope: Minimum flooring repairs" at bounding box center [263, 153] width 159 height 9
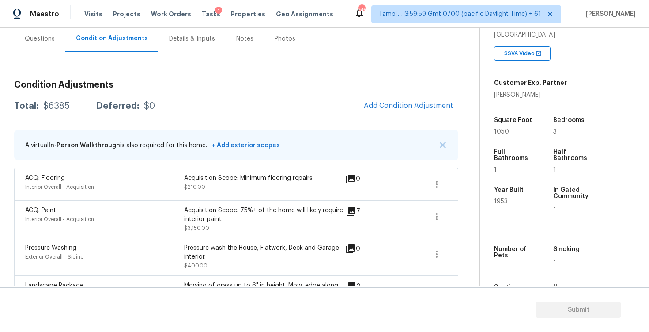
scroll to position [84, 0]
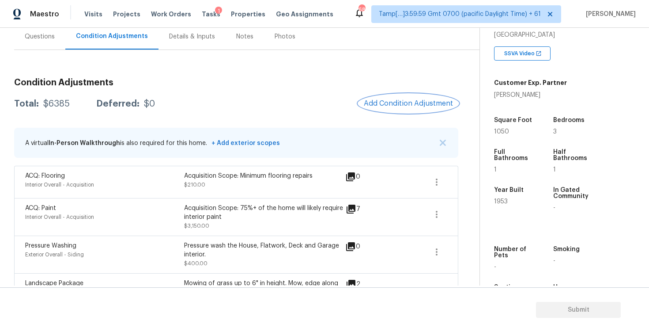
click at [416, 98] on button "Add Condition Adjustment" at bounding box center [409, 103] width 100 height 19
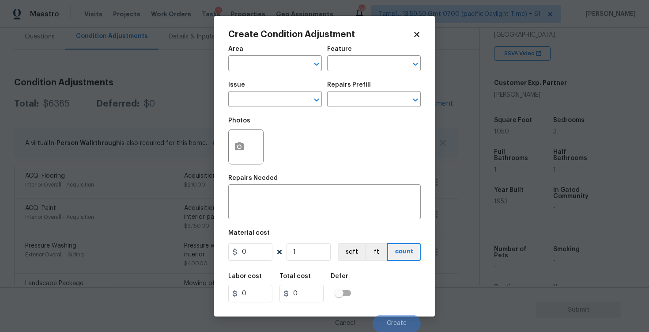
click at [239, 55] on div "Area" at bounding box center [275, 51] width 94 height 11
click at [239, 62] on input "text" at bounding box center [262, 64] width 69 height 14
click at [246, 98] on li "Interior Overall" at bounding box center [275, 98] width 94 height 15
type input "Interior Overall"
click at [246, 98] on input "text" at bounding box center [262, 100] width 69 height 14
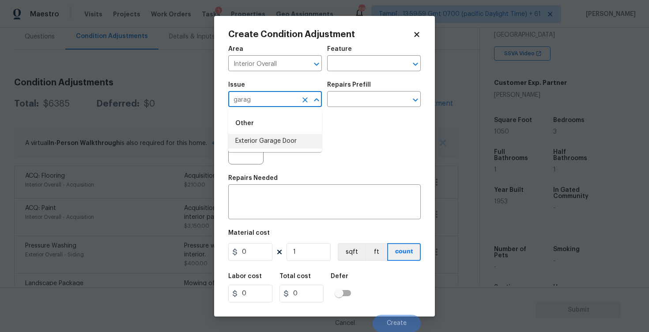
click at [259, 146] on li "Exterior Garage Door" at bounding box center [275, 141] width 94 height 15
type input "Exterior Garage Door"
click at [285, 210] on textarea at bounding box center [325, 202] width 182 height 19
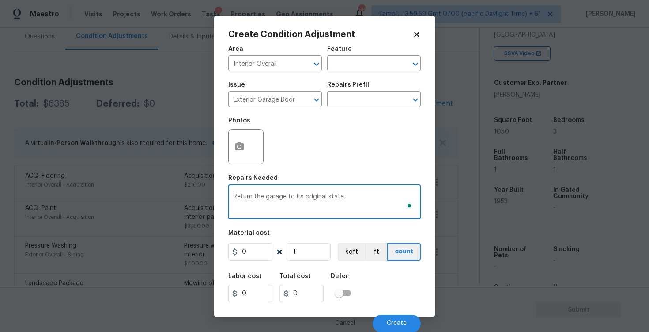
type textarea "Return the garage to its original state."
click at [257, 244] on input "0" at bounding box center [250, 252] width 44 height 18
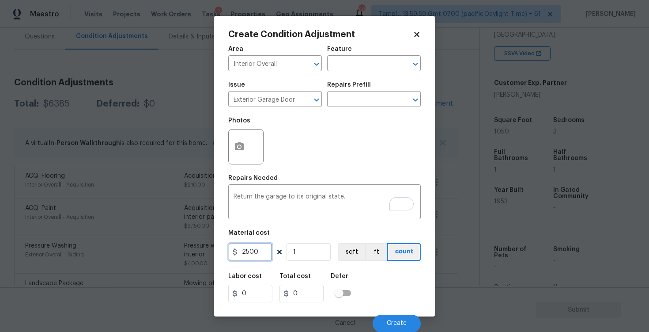
type input "2500"
click at [252, 126] on div "Photos" at bounding box center [246, 122] width 37 height 11
type input "2500"
click at [240, 142] on icon "button" at bounding box center [239, 146] width 11 height 11
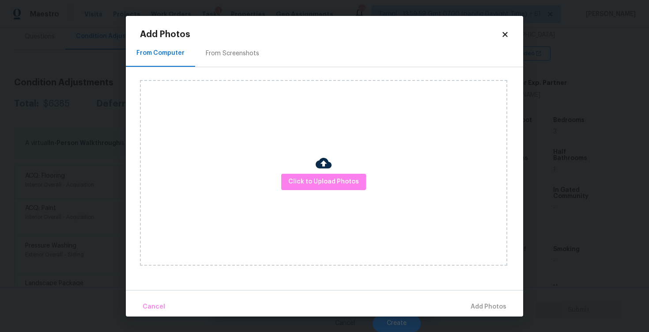
click at [340, 172] on div "Click to Upload Photos" at bounding box center [323, 172] width 367 height 185
click at [340, 185] on span "Click to Upload Photos" at bounding box center [323, 181] width 71 height 11
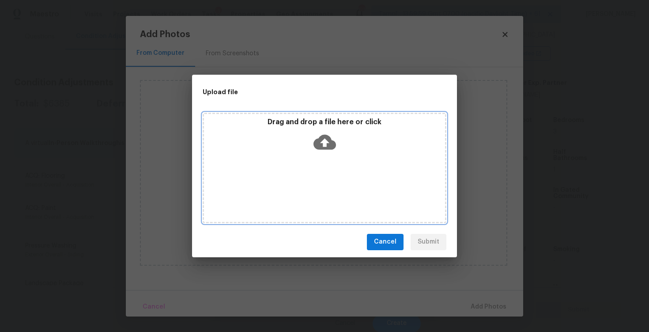
click at [321, 125] on p "Drag and drop a file here or click" at bounding box center [324, 121] width 241 height 9
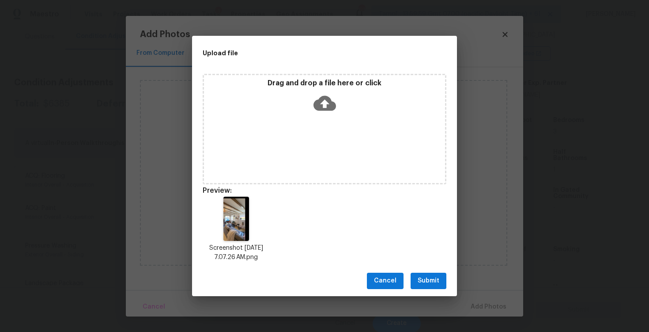
click at [439, 279] on button "Submit" at bounding box center [429, 281] width 36 height 16
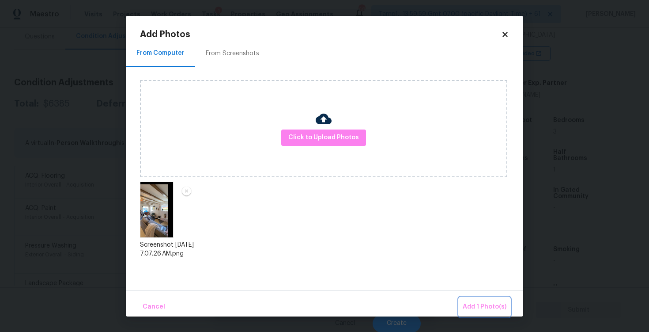
click at [470, 303] on span "Add 1 Photo(s)" at bounding box center [485, 306] width 44 height 11
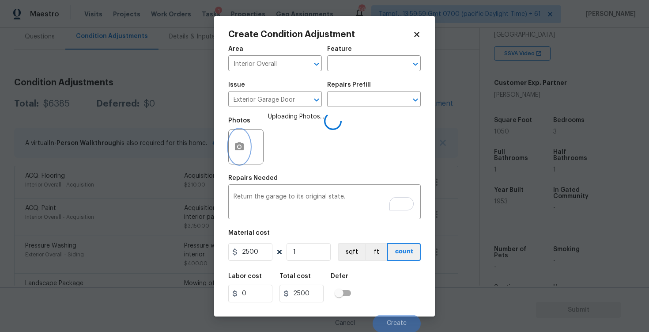
scroll to position [0, 0]
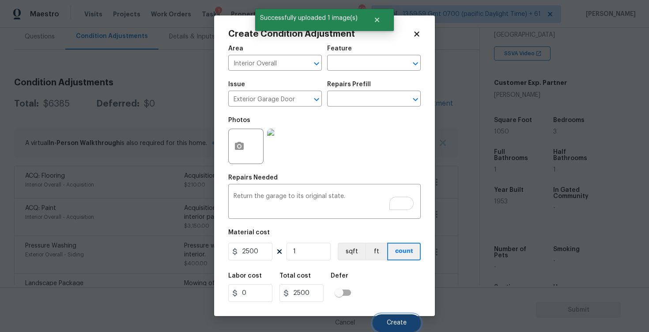
click at [385, 316] on button "Create" at bounding box center [397, 323] width 48 height 18
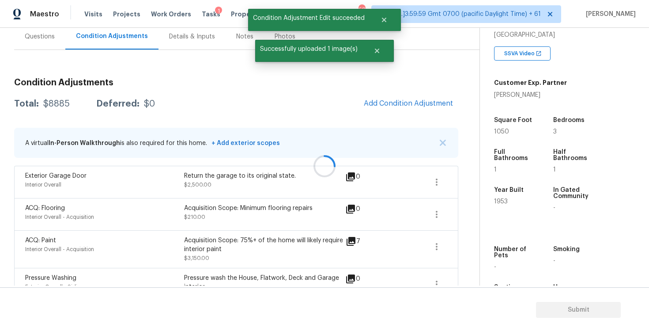
scroll to position [0, 0]
click at [36, 38] on div "Questions" at bounding box center [40, 36] width 30 height 9
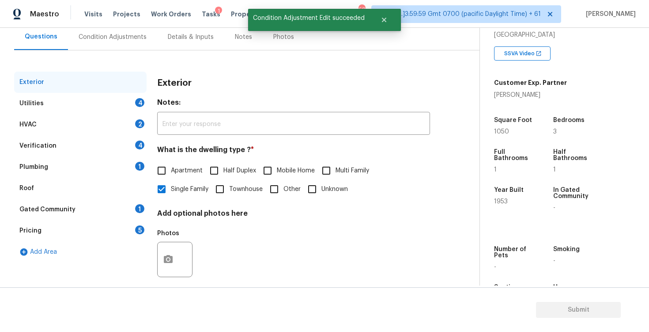
scroll to position [94, 0]
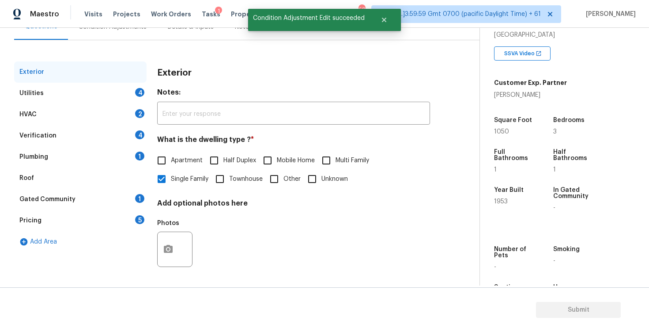
click at [123, 98] on div "Utilities 4" at bounding box center [80, 93] width 132 height 21
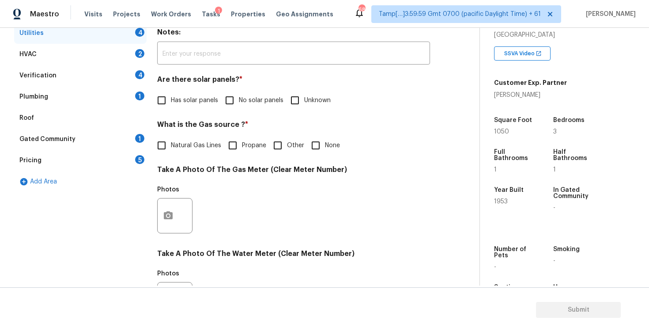
scroll to position [152, 0]
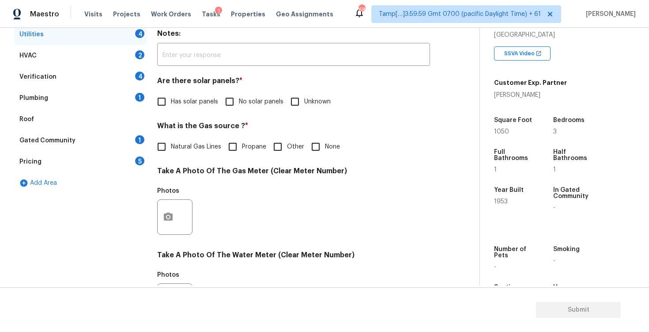
click at [230, 97] on input "No solar panels" at bounding box center [229, 101] width 19 height 19
checkbox input "true"
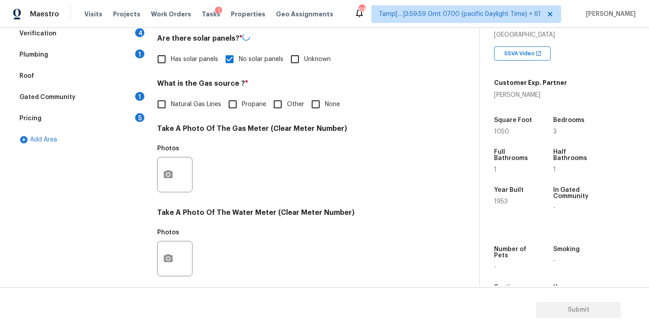
click at [315, 108] on input "None" at bounding box center [316, 104] width 19 height 19
checkbox input "true"
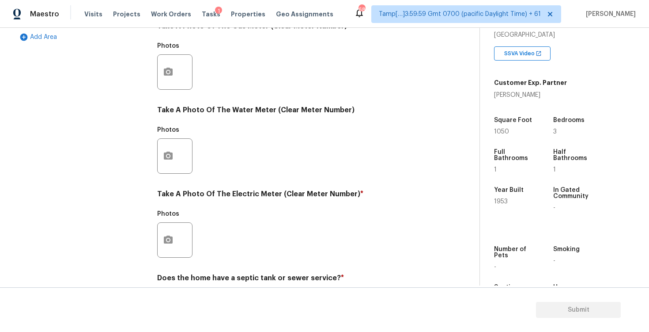
scroll to position [333, 0]
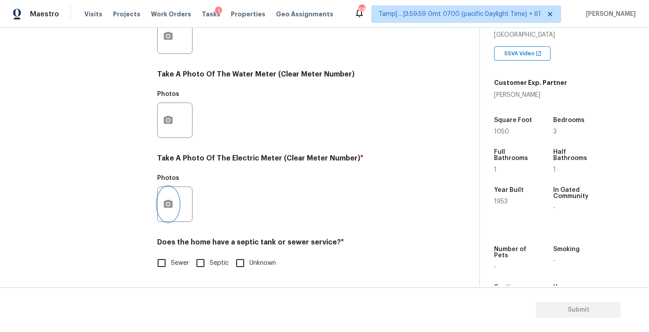
click at [165, 200] on icon "button" at bounding box center [168, 204] width 11 height 11
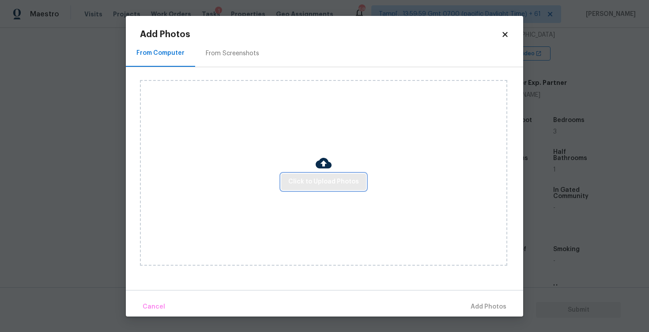
click at [349, 175] on button "Click to Upload Photos" at bounding box center [323, 182] width 85 height 16
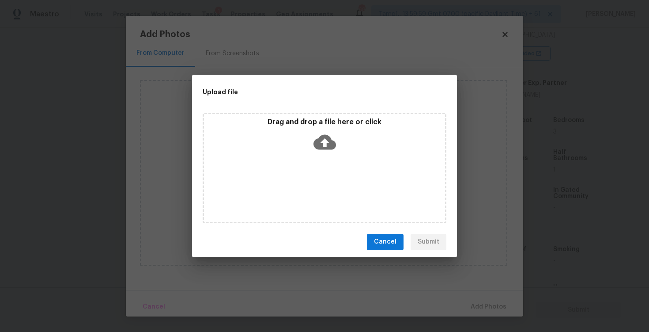
click at [336, 155] on div "Drag and drop a file here or click" at bounding box center [324, 136] width 241 height 38
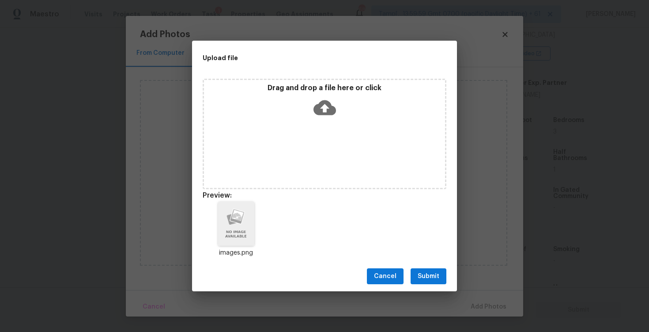
click at [445, 264] on div "Cancel Submit" at bounding box center [324, 276] width 265 height 30
click at [439, 274] on span "Submit" at bounding box center [429, 276] width 22 height 11
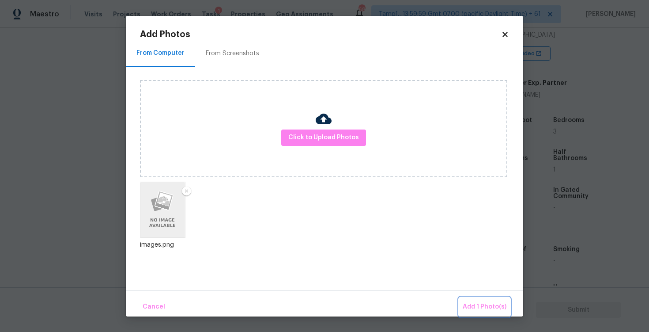
click at [469, 299] on button "Add 1 Photo(s)" at bounding box center [484, 306] width 51 height 19
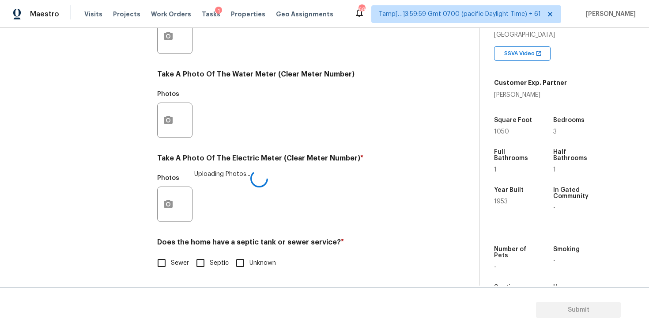
click at [175, 269] on label "Sewer" at bounding box center [170, 263] width 37 height 19
click at [171, 269] on input "Sewer" at bounding box center [161, 263] width 19 height 19
checkbox input "true"
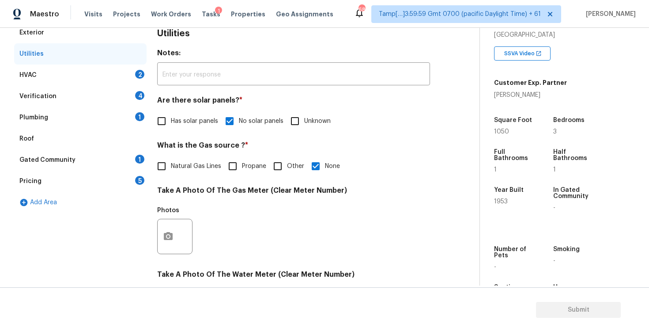
click at [116, 76] on div "HVAC 2" at bounding box center [80, 74] width 132 height 21
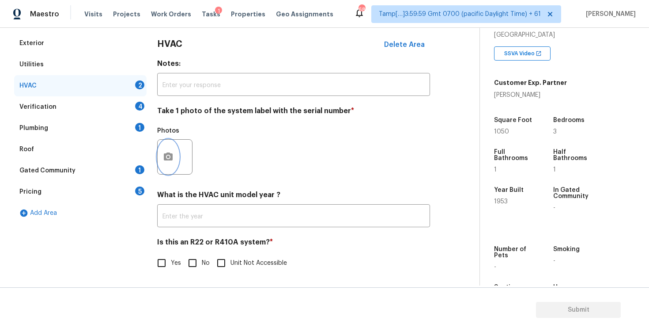
click at [170, 164] on button "button" at bounding box center [168, 157] width 21 height 34
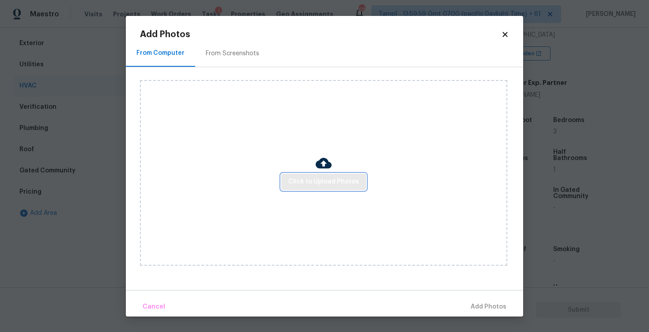
click at [324, 180] on span "Click to Upload Photos" at bounding box center [323, 181] width 71 height 11
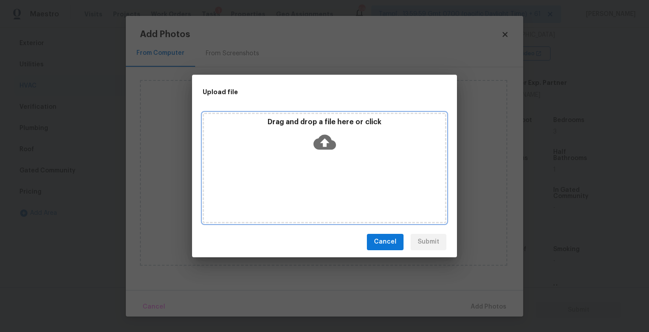
click at [323, 146] on icon at bounding box center [325, 141] width 23 height 15
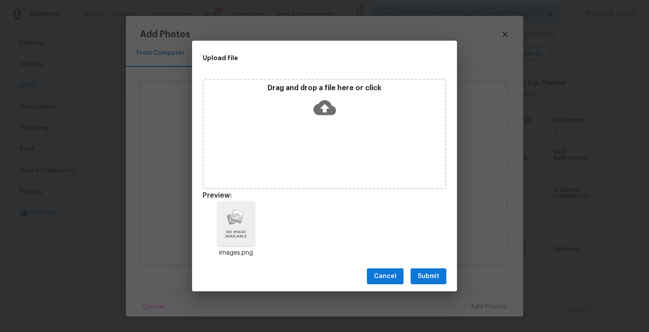
click at [420, 284] on div "Cancel Submit" at bounding box center [324, 276] width 265 height 30
click at [444, 269] on button "Submit" at bounding box center [429, 276] width 36 height 16
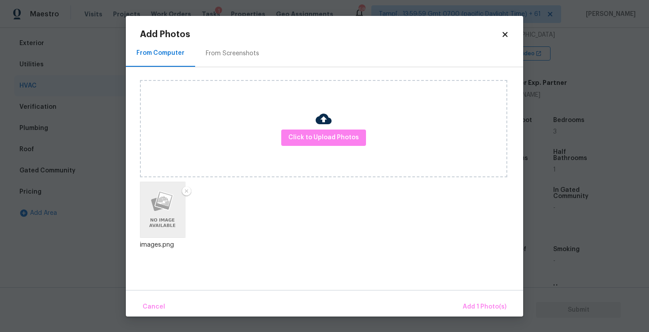
click at [477, 295] on div "Cancel Add 1 Photo(s)" at bounding box center [324, 303] width 397 height 26
click at [481, 305] on span "Add 1 Photo(s)" at bounding box center [485, 306] width 44 height 11
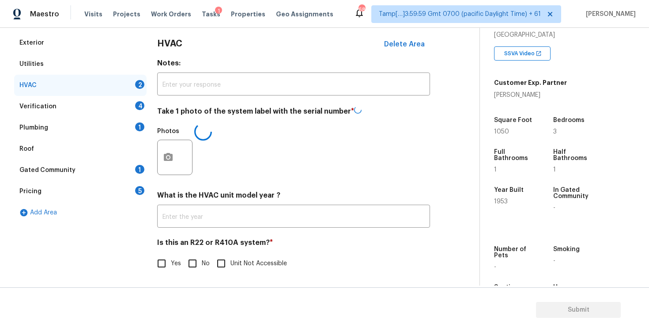
click at [196, 261] on input "No" at bounding box center [192, 263] width 19 height 19
checkbox input "true"
click at [129, 121] on div "Plumbing 1" at bounding box center [80, 127] width 132 height 21
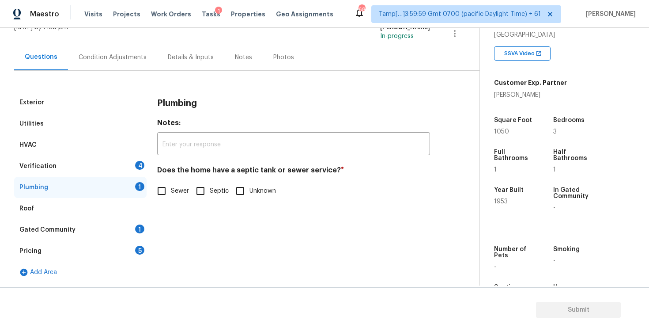
click at [128, 157] on div "Verification 4" at bounding box center [80, 165] width 132 height 21
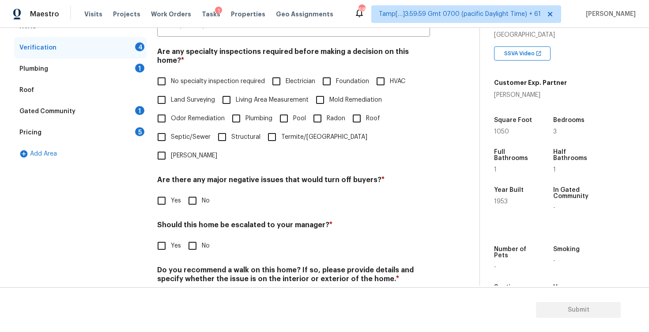
scroll to position [191, 0]
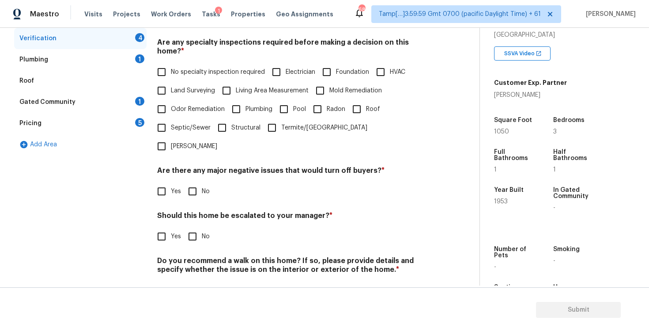
click at [193, 68] on span "No specialty inspection required" at bounding box center [218, 72] width 94 height 9
click at [171, 63] on input "No specialty inspection required" at bounding box center [161, 72] width 19 height 19
checkbox input "true"
click at [225, 118] on input "Structural" at bounding box center [222, 127] width 19 height 19
checkbox input "true"
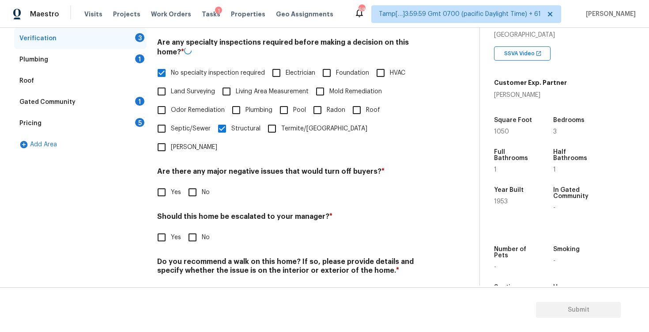
click at [191, 69] on label "No specialty inspection required" at bounding box center [208, 73] width 113 height 19
click at [171, 69] on input "No specialty inspection required" at bounding box center [161, 73] width 19 height 19
checkbox input "false"
click at [186, 182] on input "No" at bounding box center [192, 191] width 19 height 19
checkbox input "true"
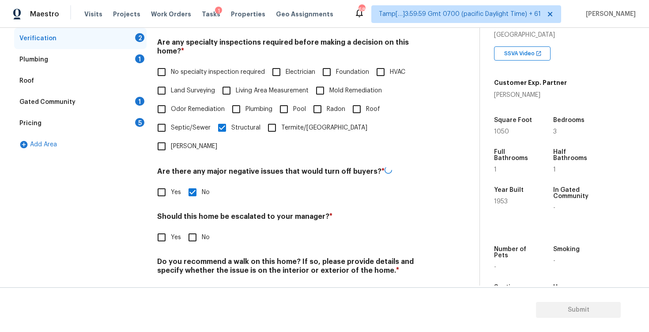
click at [163, 228] on input "Yes" at bounding box center [161, 237] width 19 height 19
checkbox input "true"
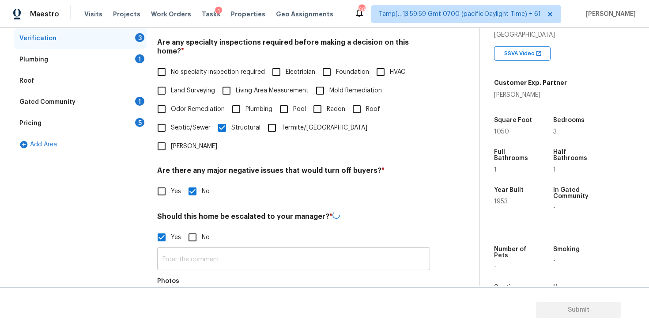
click at [196, 249] on input "text" at bounding box center [293, 259] width 273 height 21
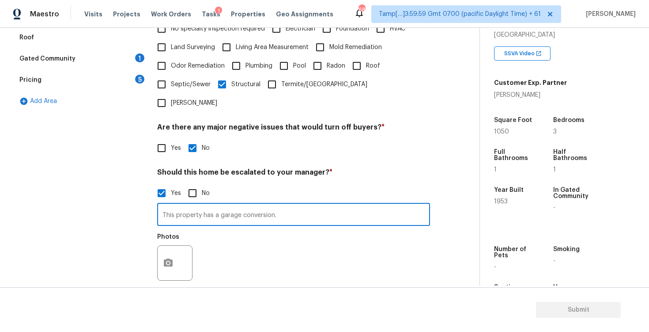
scroll to position [239, 0]
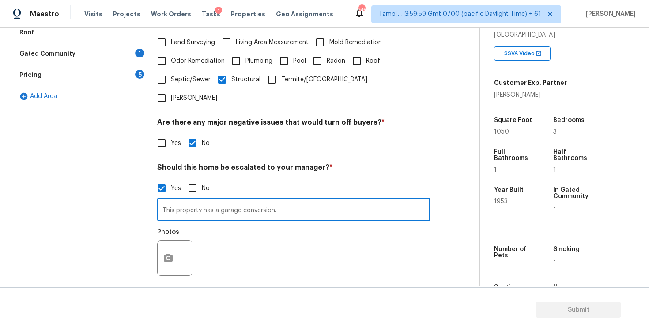
type input "This property has a garage conversion."
click at [173, 241] on button "button" at bounding box center [168, 258] width 21 height 34
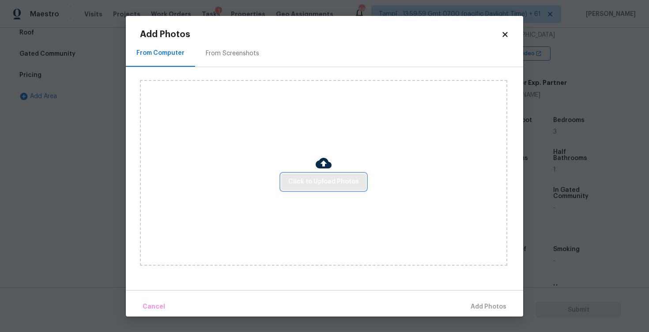
click at [307, 176] on button "Click to Upload Photos" at bounding box center [323, 182] width 85 height 16
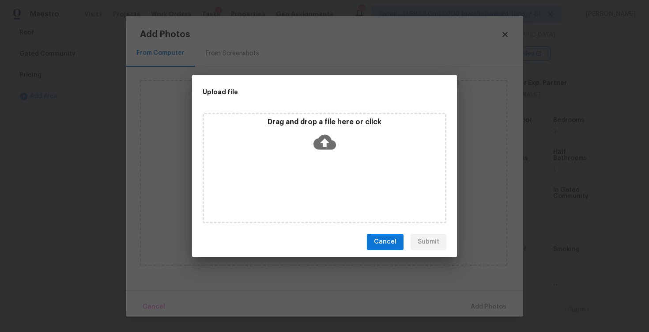
click at [317, 141] on icon at bounding box center [325, 141] width 23 height 15
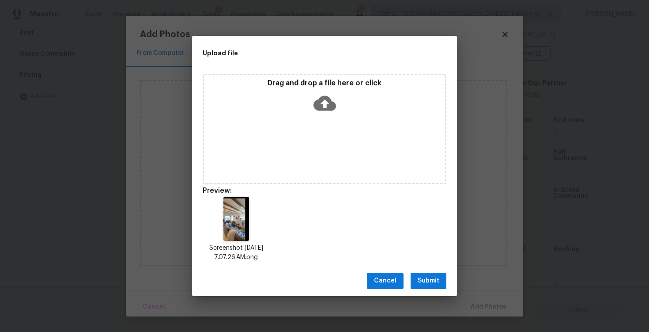
click at [431, 285] on span "Submit" at bounding box center [429, 280] width 22 height 11
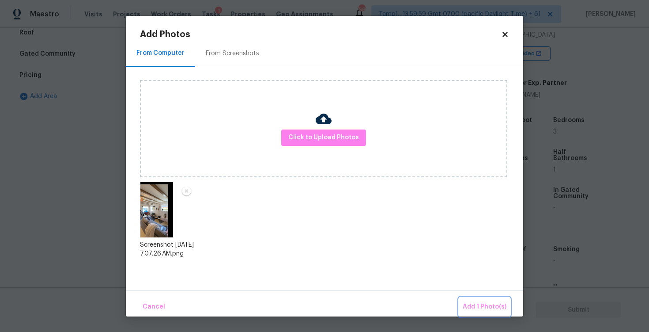
click at [478, 310] on span "Add 1 Photo(s)" at bounding box center [485, 306] width 44 height 11
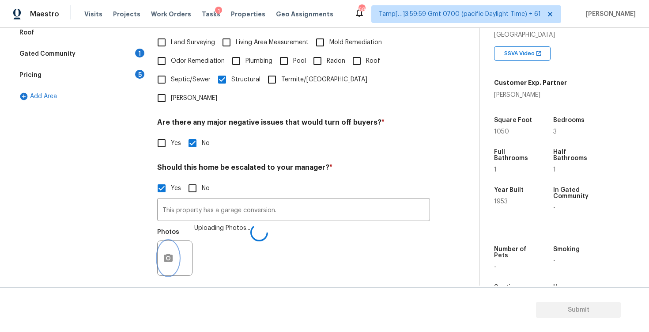
scroll to position [275, 0]
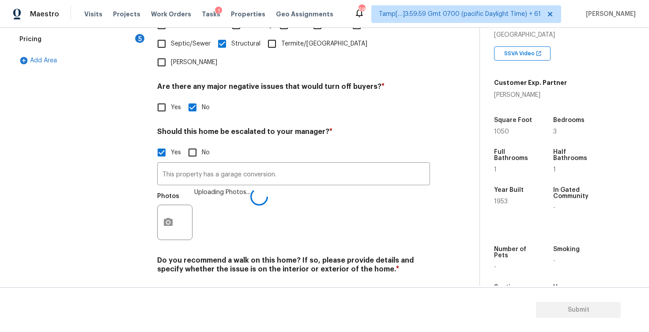
click at [197, 280] on input "No" at bounding box center [192, 289] width 19 height 19
checkbox input "true"
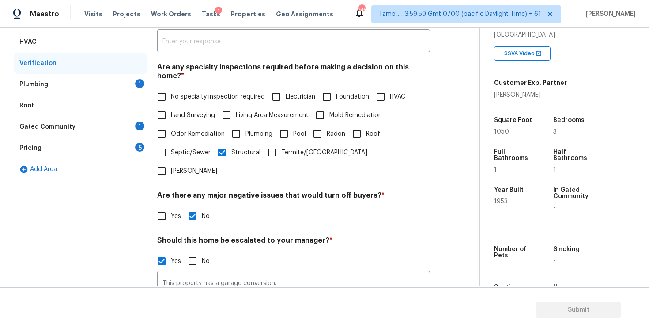
scroll to position [100, 0]
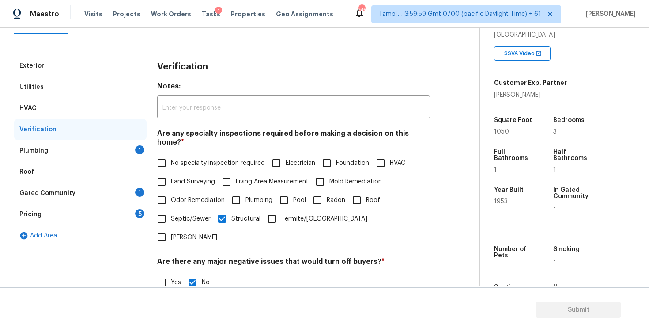
click at [144, 148] on div "Plumbing 1" at bounding box center [80, 150] width 132 height 21
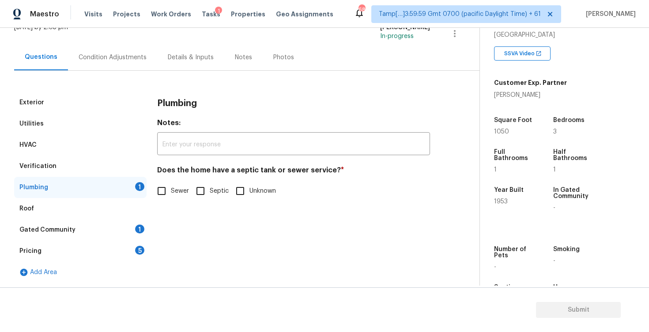
scroll to position [63, 0]
click at [165, 184] on input "Sewer" at bounding box center [161, 191] width 19 height 19
checkbox input "true"
click at [127, 236] on div "Gated Community 1" at bounding box center [80, 229] width 132 height 21
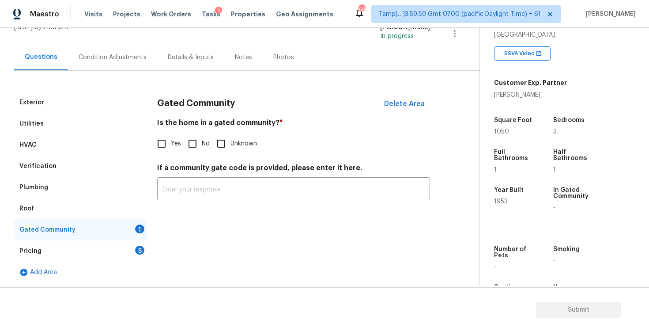
click at [194, 144] on input "No" at bounding box center [192, 143] width 19 height 19
checkbox input "true"
click at [136, 252] on div "5" at bounding box center [139, 250] width 9 height 9
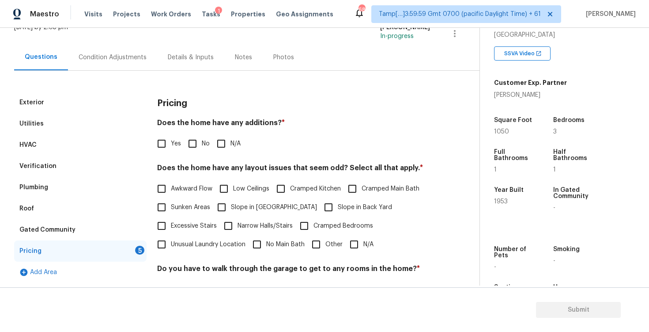
click at [166, 136] on input "Yes" at bounding box center [161, 143] width 19 height 19
checkbox input "true"
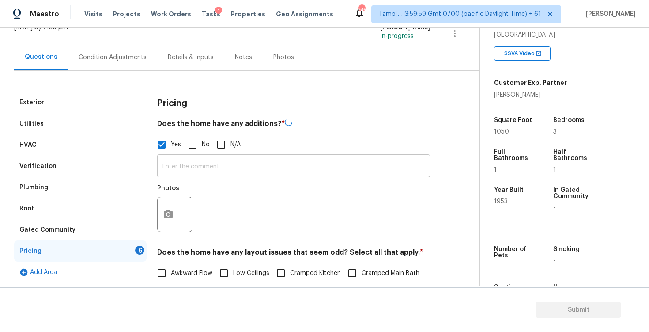
click at [190, 169] on input "text" at bounding box center [293, 166] width 273 height 21
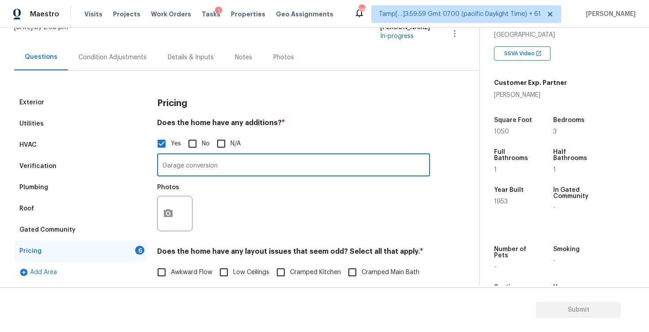
type input "Garage conversion"
click at [170, 209] on icon "button" at bounding box center [168, 213] width 11 height 11
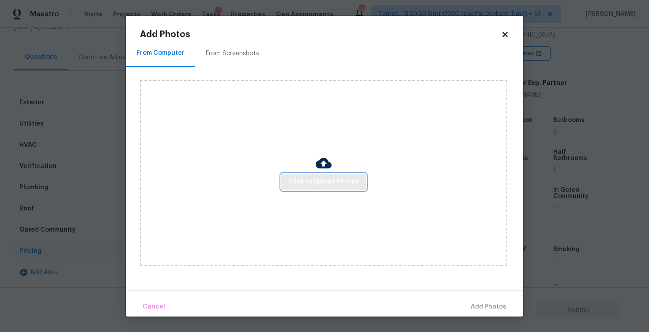
click at [313, 188] on button "Click to Upload Photos" at bounding box center [323, 182] width 85 height 16
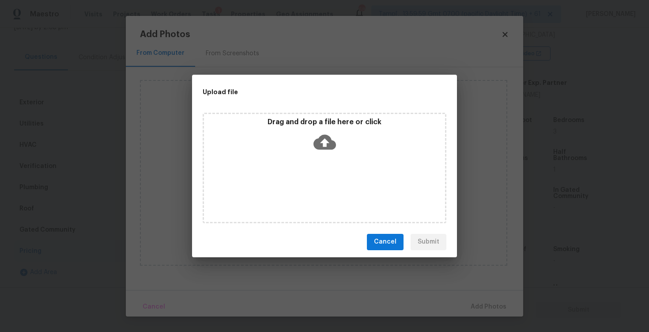
click at [312, 156] on div "Drag and drop a file here or click" at bounding box center [325, 168] width 244 height 110
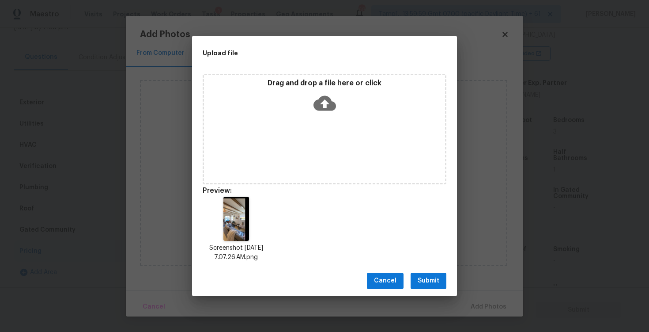
click at [432, 284] on span "Submit" at bounding box center [429, 280] width 22 height 11
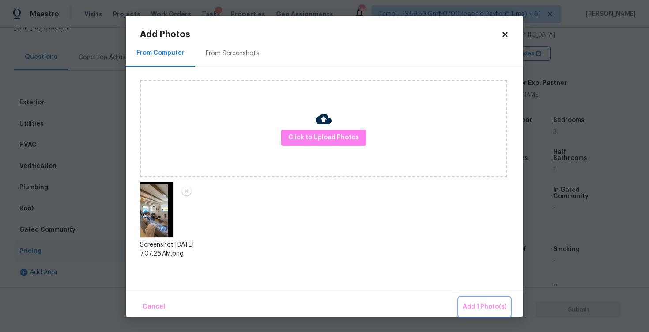
click at [465, 303] on span "Add 1 Photo(s)" at bounding box center [485, 306] width 44 height 11
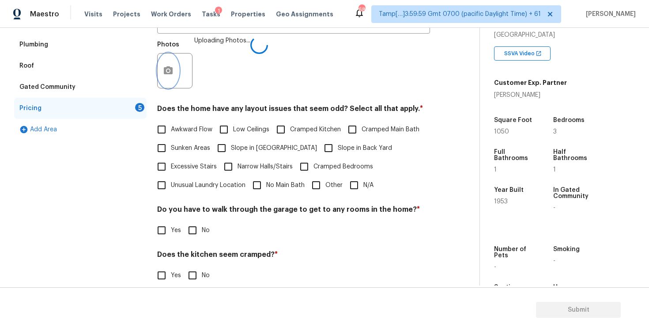
scroll to position [211, 0]
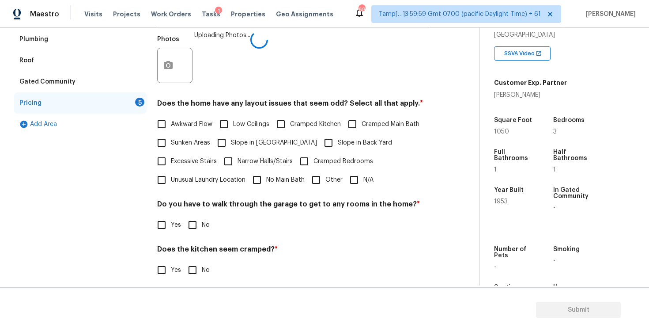
click at [179, 129] on label "Awkward Flow" at bounding box center [182, 124] width 60 height 19
click at [171, 129] on input "Awkward Flow" at bounding box center [161, 124] width 19 height 19
checkbox input "true"
click at [181, 143] on span "Sunken Areas" at bounding box center [190, 142] width 39 height 9
click at [171, 143] on input "Sunken Areas" at bounding box center [161, 142] width 19 height 19
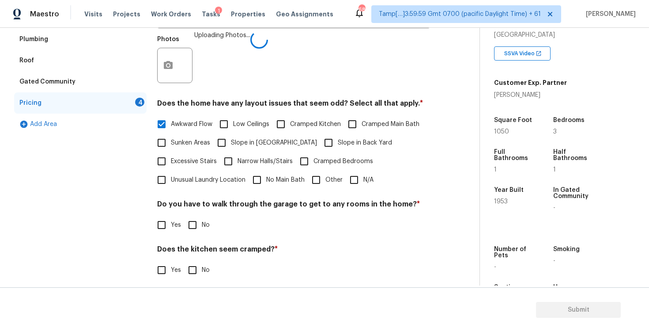
checkbox input "true"
click at [266, 175] on input "No Main Bath" at bounding box center [257, 179] width 19 height 19
checkbox input "true"
click at [333, 154] on label "Cramped Bedrooms" at bounding box center [334, 161] width 78 height 19
click at [314, 154] on input "Cramped Bedrooms" at bounding box center [304, 161] width 19 height 19
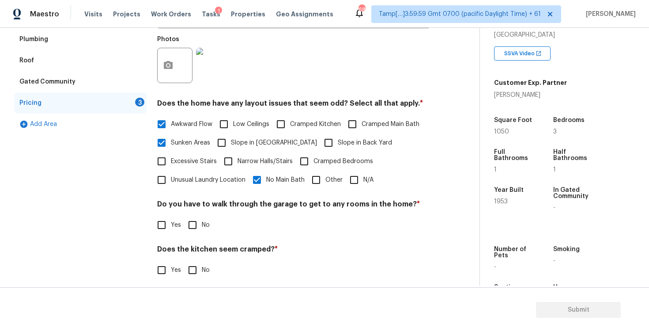
checkbox input "true"
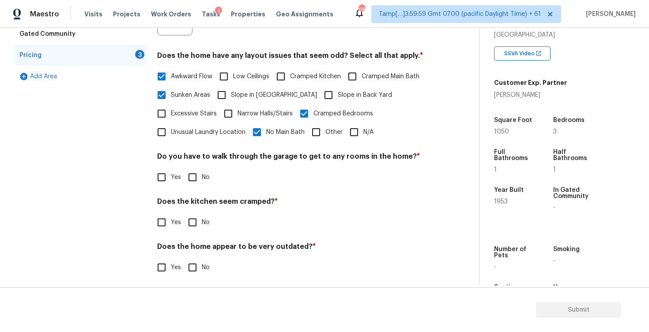
scroll to position [263, 0]
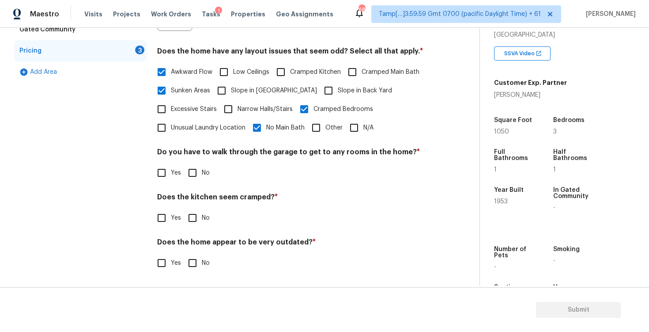
click at [193, 162] on div "Do you have to walk through the garage to get to any rooms in the home? * Yes No" at bounding box center [293, 165] width 273 height 34
click at [193, 173] on input "No" at bounding box center [192, 172] width 19 height 19
checkbox input "true"
click at [188, 234] on div "Pricing Does the home have any additions? * Yes No N/A Garage conversion ​ Phot…" at bounding box center [293, 87] width 273 height 391
click at [191, 224] on input "No" at bounding box center [192, 217] width 19 height 19
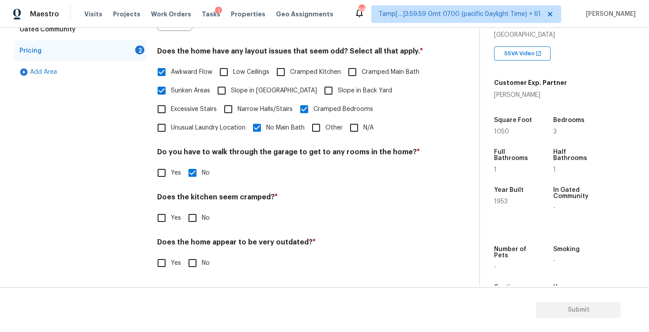
checkbox input "true"
click at [167, 263] on input "Yes" at bounding box center [161, 263] width 19 height 19
checkbox input "true"
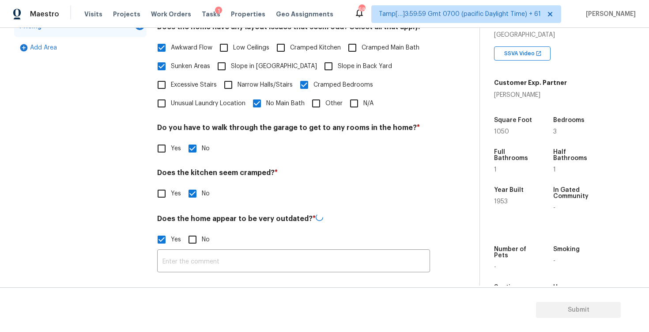
scroll to position [287, 0]
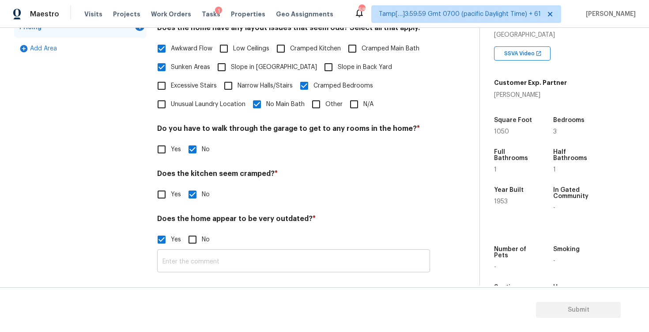
click at [213, 261] on input "text" at bounding box center [293, 261] width 273 height 21
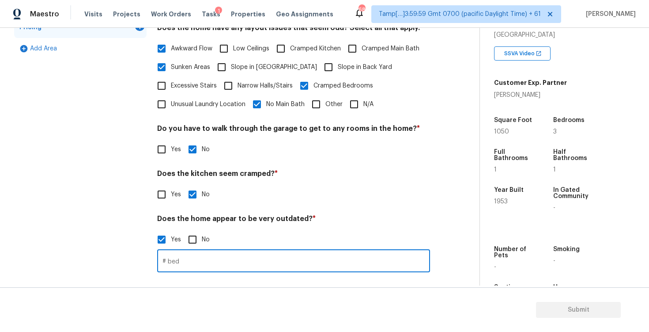
type input "# beds"
click at [276, 256] on input "3 beds but only 1 full bath and 1 half bath" at bounding box center [293, 261] width 273 height 21
type input "3 beds but only 1 full bath and 1 half bath"
click at [308, 231] on div "Yes No" at bounding box center [293, 239] width 273 height 19
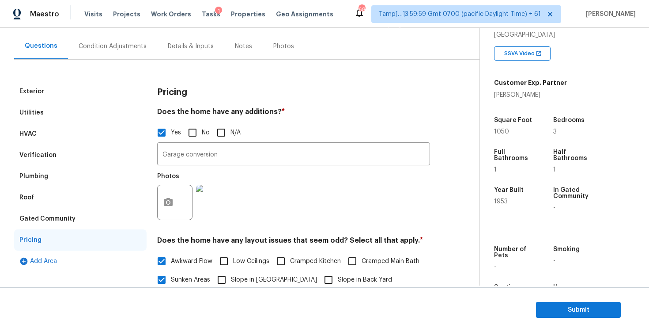
scroll to position [45, 0]
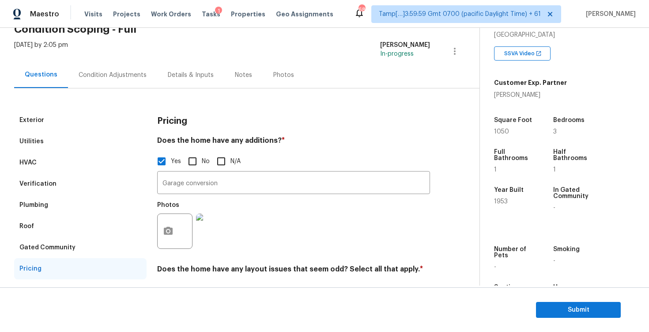
click at [116, 91] on div "Exterior Utilities HVAC Verification Plumbing Roof Gated Community Pricing Add …" at bounding box center [236, 305] width 444 height 435
click at [117, 82] on div "Condition Adjustments" at bounding box center [112, 75] width 89 height 26
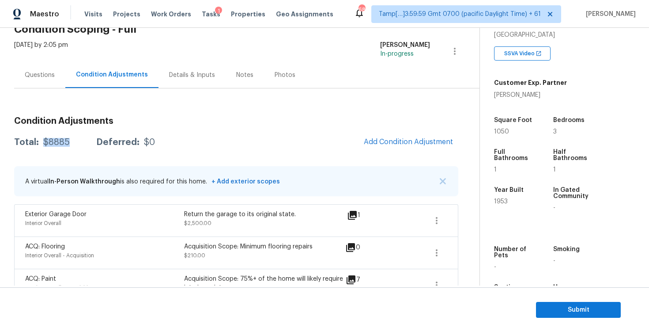
drag, startPoint x: 41, startPoint y: 145, endPoint x: 72, endPoint y: 145, distance: 30.5
click at [72, 145] on div "Total: $8885 Deferred: $0" at bounding box center [84, 142] width 141 height 9
copy div "$8885"
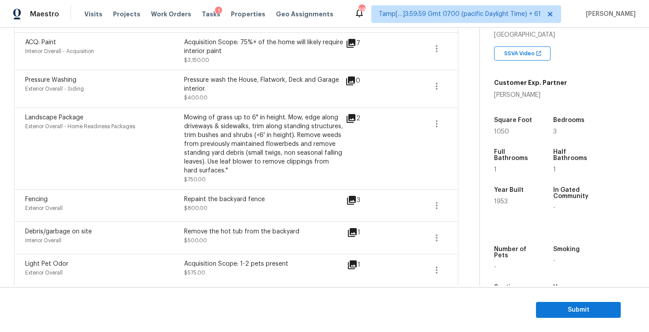
scroll to position [286, 0]
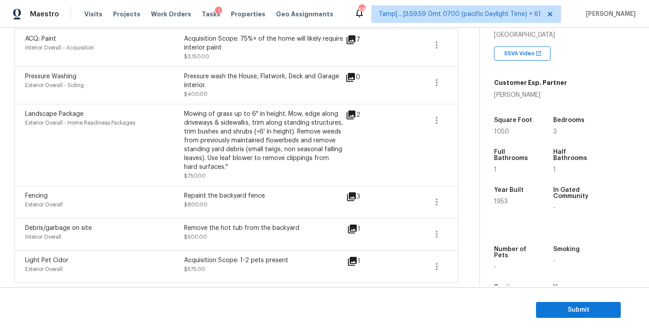
click at [256, 183] on div "Landscape Package Exterior Overall - Home Readiness Packages Mowing of grass up…" at bounding box center [236, 145] width 444 height 82
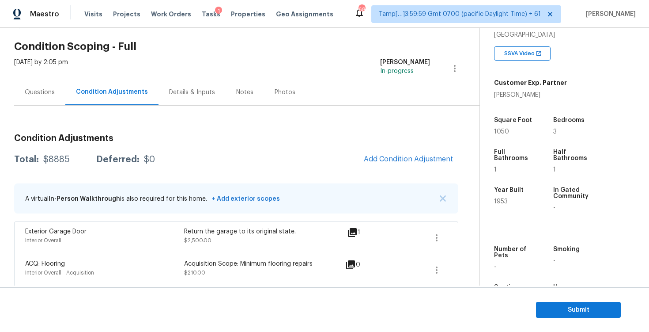
scroll to position [8, 0]
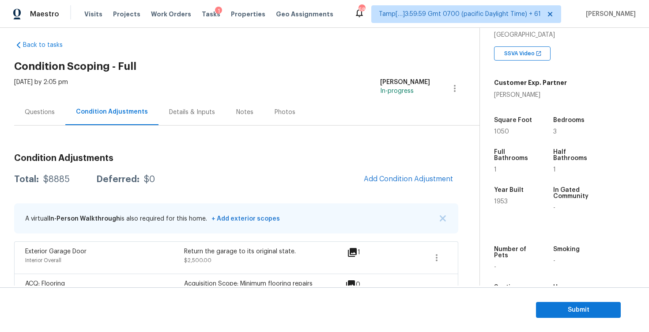
click at [33, 115] on div "Questions" at bounding box center [40, 112] width 30 height 9
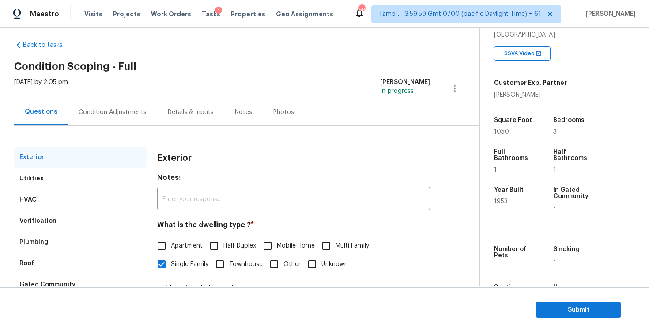
scroll to position [80, 0]
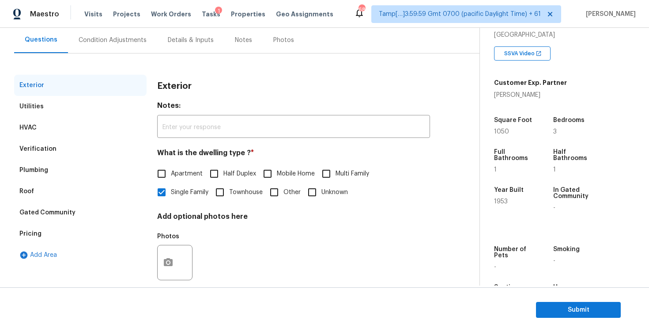
click at [123, 45] on div "Condition Adjustments" at bounding box center [112, 40] width 89 height 26
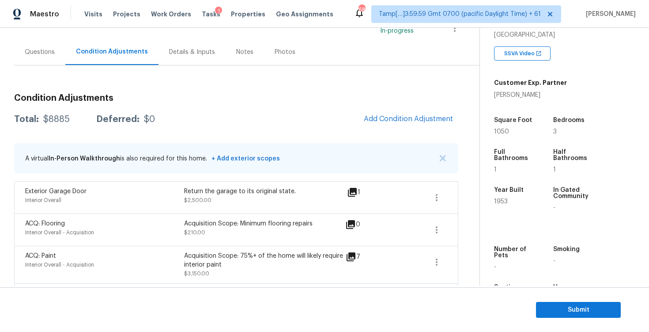
scroll to position [286, 0]
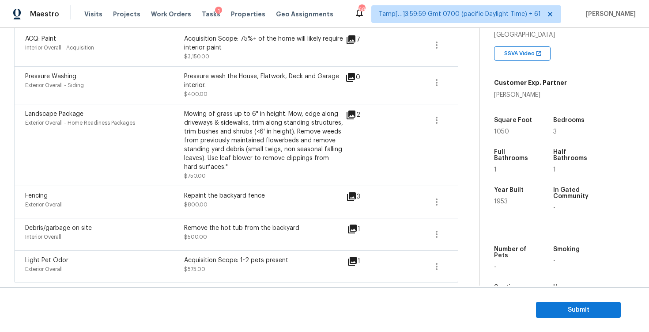
click at [141, 253] on div "Light Pet Odor Exterior Overall Acquisition Scope: 1-2 pets present $575.00 1" at bounding box center [236, 266] width 444 height 33
click at [136, 231] on div "Debris/garbage on site" at bounding box center [104, 227] width 159 height 9
click at [145, 218] on div "Debris/garbage on site Interior Overall Remove the hot tub from the backyard $5…" at bounding box center [236, 234] width 444 height 32
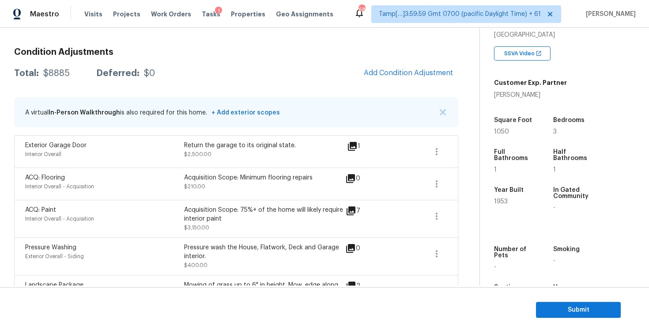
scroll to position [113, 0]
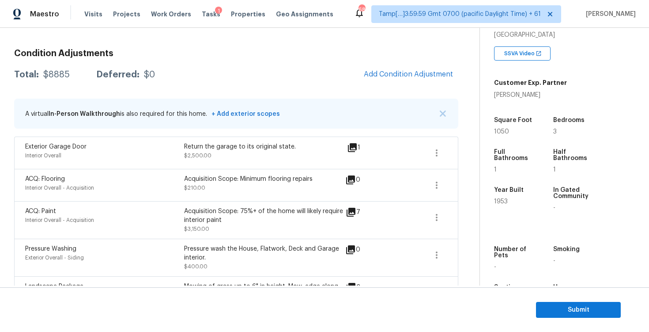
click at [95, 90] on div "Condition Adjustments Total: $8885 Deferred: $0 Add Condition Adjustment A virt…" at bounding box center [236, 248] width 444 height 413
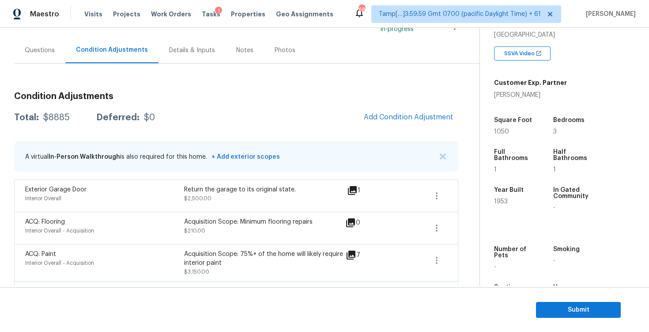
scroll to position [36, 0]
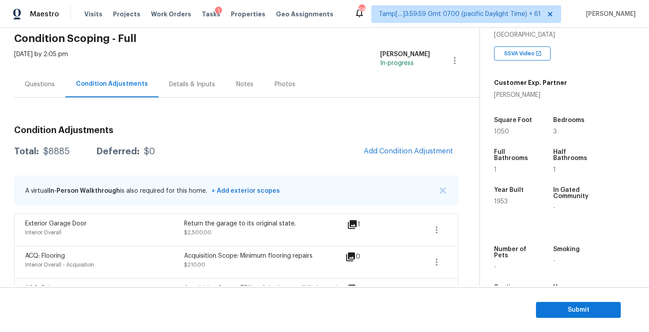
click at [46, 85] on div "Questions" at bounding box center [40, 84] width 30 height 9
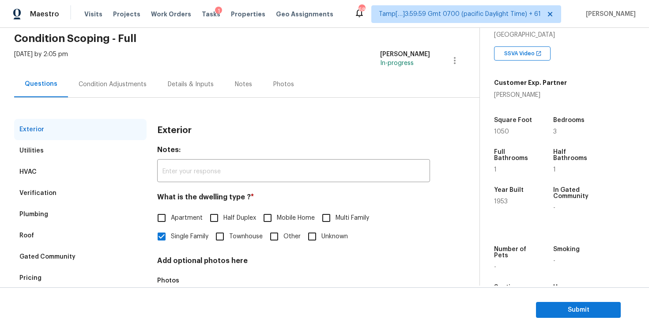
scroll to position [94, 0]
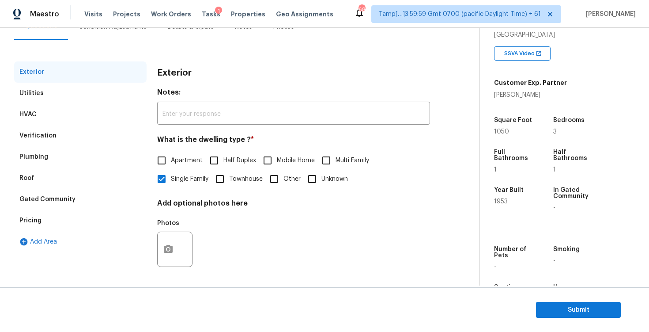
click at [82, 130] on div "Verification" at bounding box center [80, 135] width 132 height 21
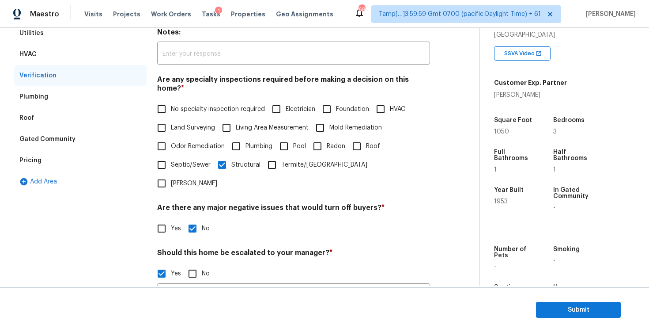
scroll to position [162, 0]
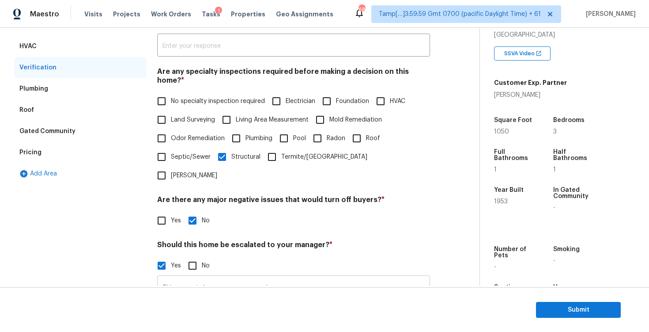
click at [220, 277] on input "This property has a garage conversion." at bounding box center [293, 287] width 273 height 21
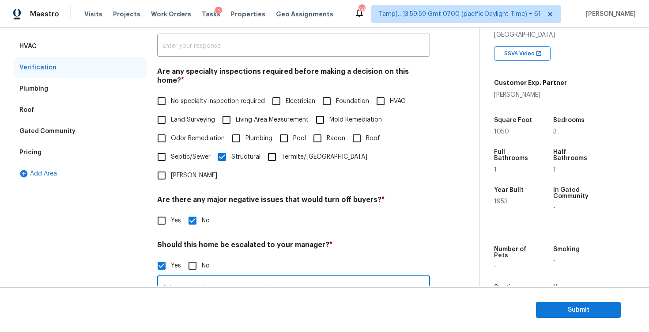
click at [220, 277] on input "This property has a garage conversion." at bounding box center [293, 287] width 273 height 21
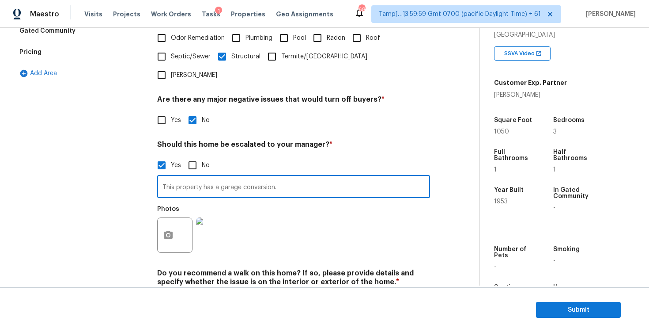
scroll to position [273, 0]
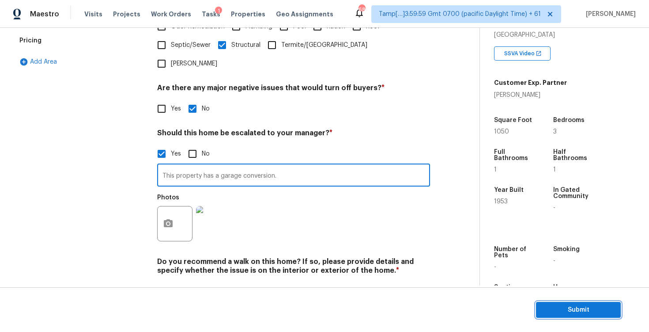
click at [565, 304] on span "Submit" at bounding box center [578, 309] width 71 height 11
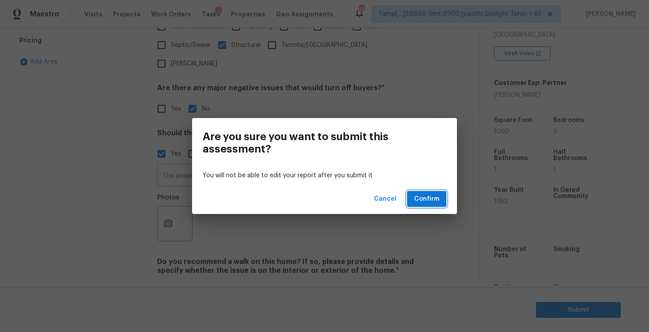
click at [444, 193] on button "Confirm" at bounding box center [426, 199] width 39 height 16
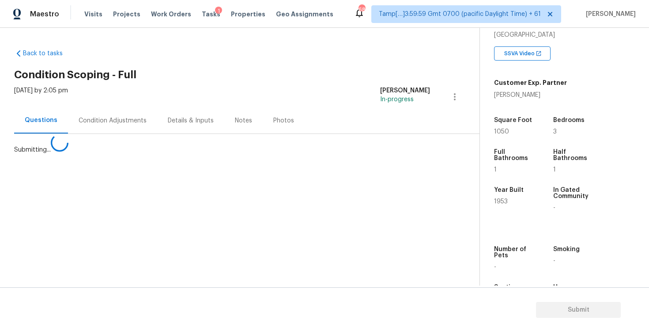
scroll to position [0, 0]
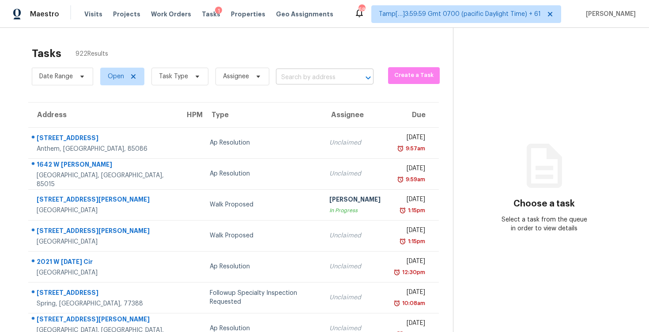
click at [312, 75] on input "text" at bounding box center [312, 78] width 73 height 14
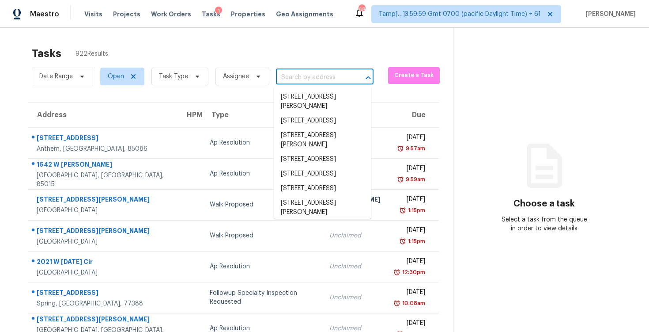
paste input "[STREET_ADDRESS][PERSON_NAME]"
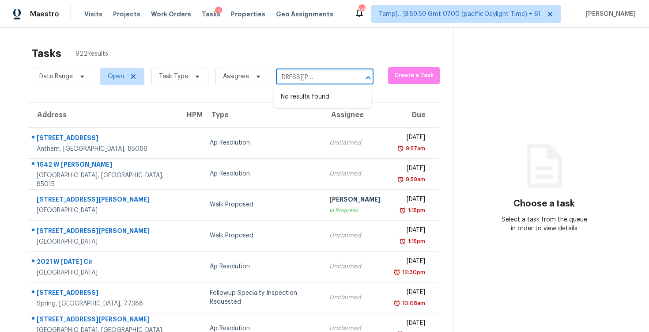
type input "[STREET_ADDRESS][PERSON_NAME]"
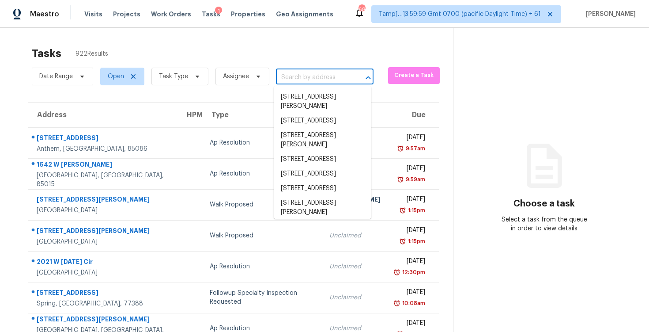
scroll to position [0, 0]
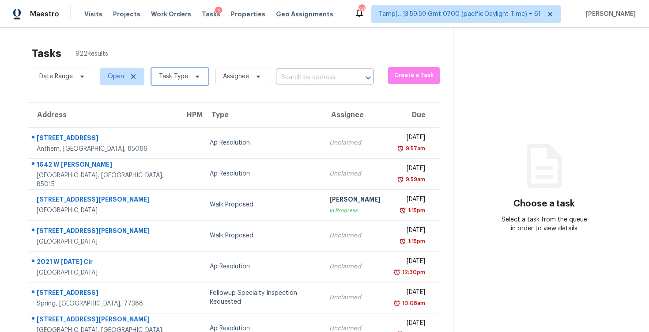
click at [197, 70] on span "Task Type" at bounding box center [179, 77] width 57 height 18
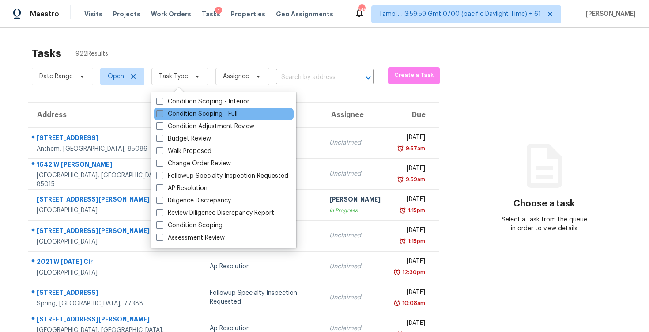
click at [192, 110] on label "Condition Scoping - Full" at bounding box center [196, 114] width 81 height 9
click at [162, 110] on input "Condition Scoping - Full" at bounding box center [159, 113] width 6 height 6
checkbox input "true"
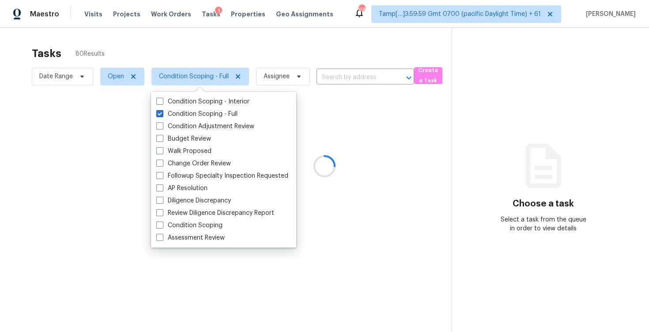
click at [117, 49] on div at bounding box center [324, 166] width 649 height 332
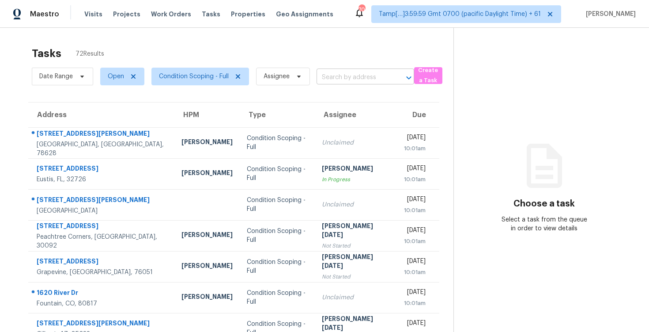
click at [344, 76] on input "text" at bounding box center [353, 78] width 73 height 14
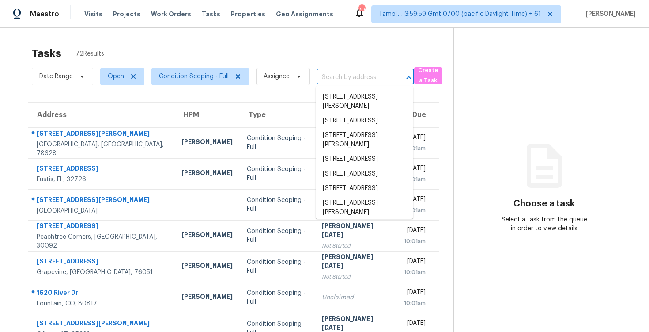
paste input "702-22 Fairington Dr, Aurora, OH 44202"
type input "702-22 Fairington Dr, Aurora, OH 44202"
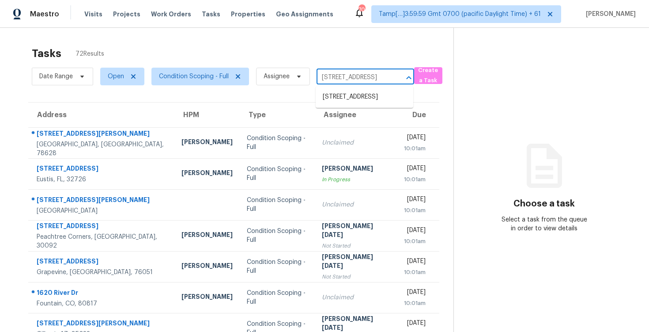
click at [352, 88] on ul "702-22 Fairington Dr, Aurora, OH 44202" at bounding box center [365, 97] width 98 height 22
click at [352, 94] on li "702-22 Fairington Dr, Aurora, OH 44202" at bounding box center [365, 97] width 98 height 15
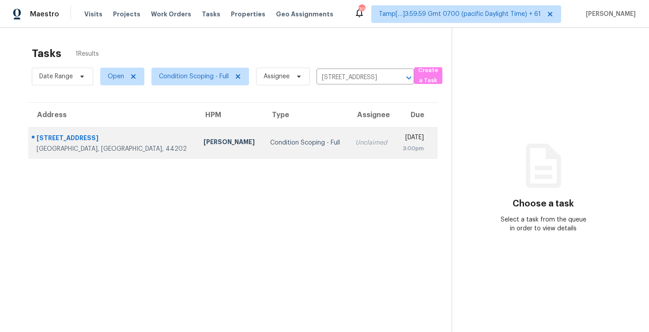
click at [395, 143] on td "Wed, Oct 1st 2025 3:00pm" at bounding box center [416, 142] width 43 height 31
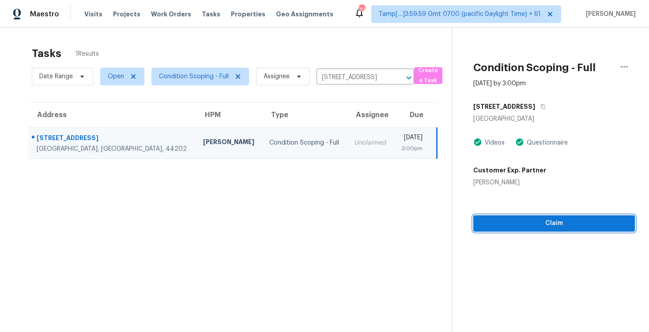
click at [530, 220] on span "Claim" at bounding box center [555, 223] width 148 height 11
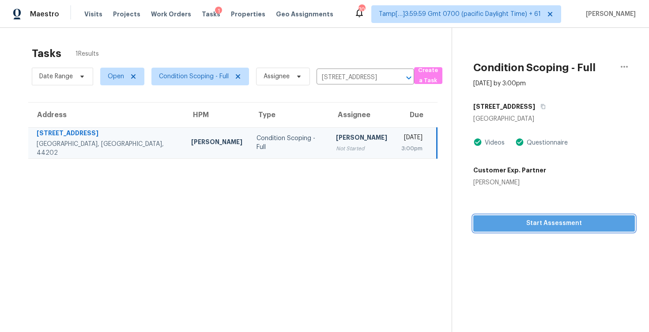
click at [522, 220] on span "Start Assessment" at bounding box center [555, 223] width 148 height 11
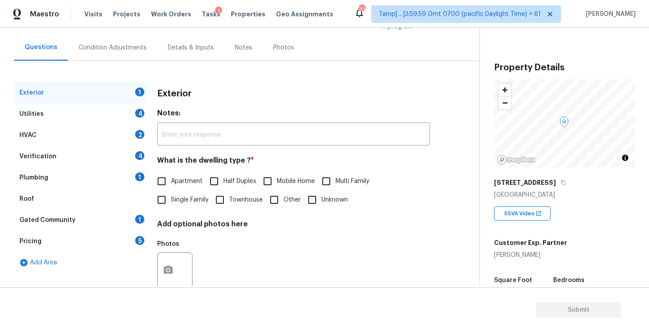
scroll to position [84, 0]
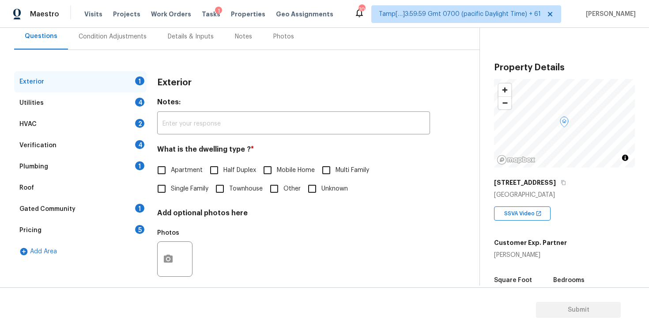
click at [182, 178] on label "Apartment" at bounding box center [177, 170] width 50 height 19
click at [171, 178] on input "Apartment" at bounding box center [161, 170] width 19 height 19
checkbox input "true"
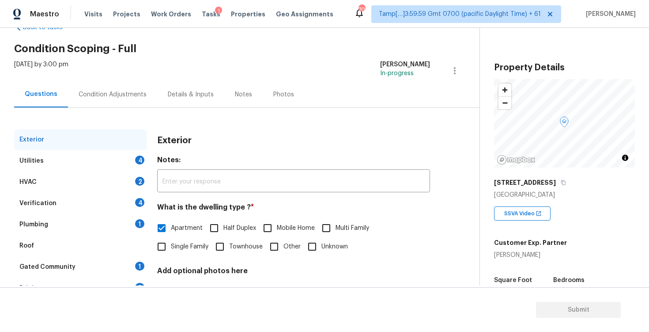
scroll to position [13, 0]
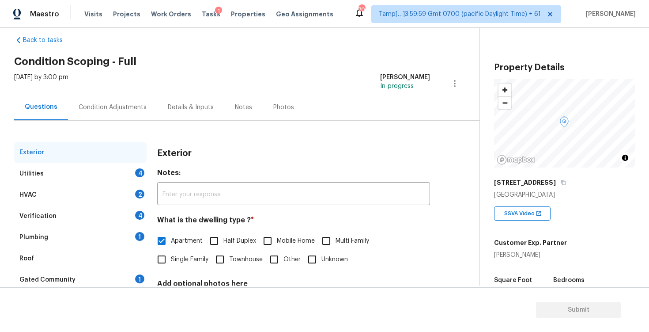
click at [126, 105] on div "Condition Adjustments" at bounding box center [113, 107] width 68 height 9
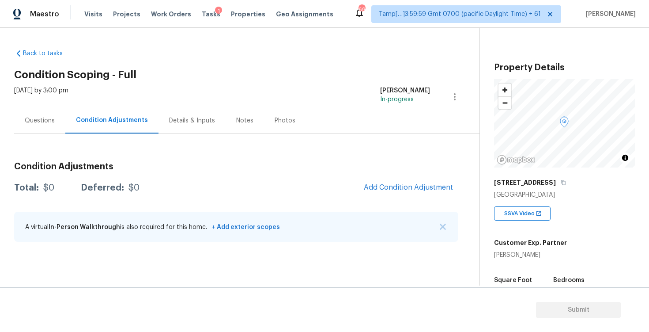
click at [57, 117] on div "Questions" at bounding box center [39, 120] width 51 height 26
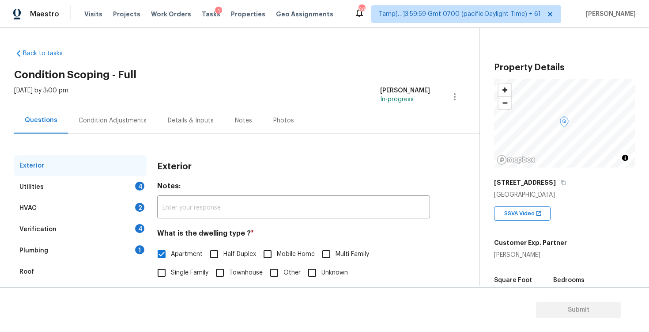
click at [127, 181] on div "Utilities 4" at bounding box center [80, 186] width 132 height 21
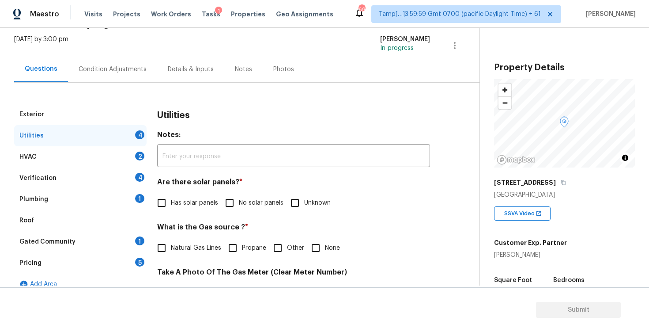
scroll to position [48, 0]
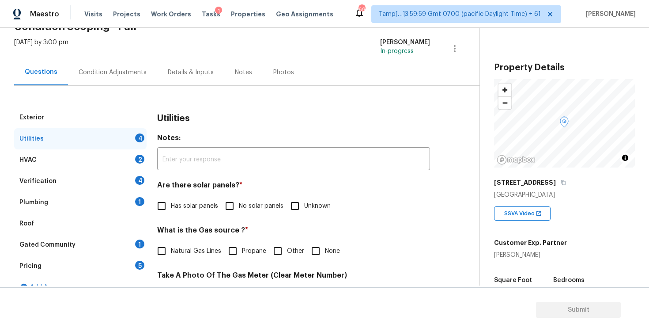
click at [311, 148] on div "Notes: ​" at bounding box center [293, 151] width 273 height 37
click at [145, 85] on div "Condition Adjustments" at bounding box center [112, 72] width 89 height 26
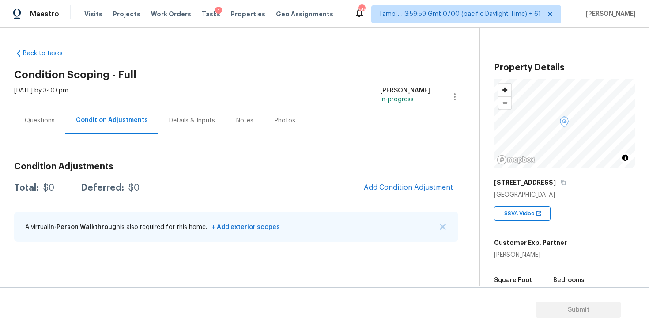
click at [189, 170] on h3 "Condition Adjustments" at bounding box center [236, 166] width 444 height 9
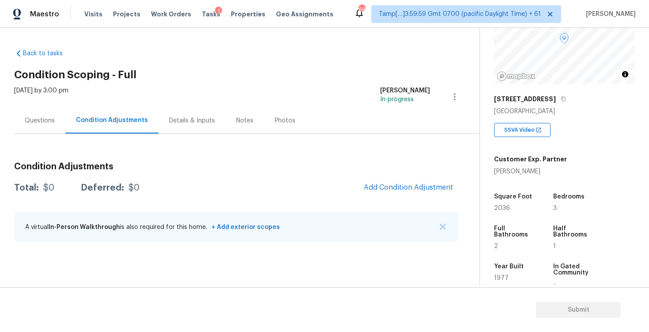
scroll to position [134, 0]
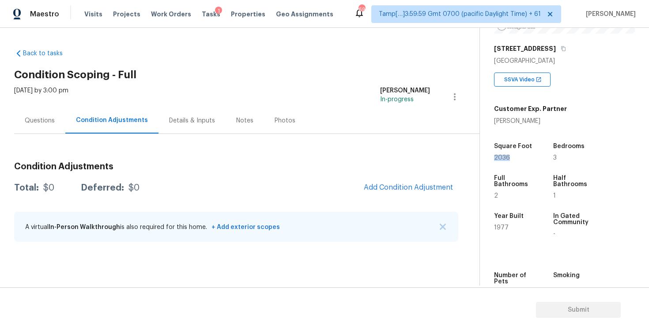
drag, startPoint x: 492, startPoint y: 157, endPoint x: 529, endPoint y: 157, distance: 37.5
click at [529, 157] on div "Property Details © Mapbox © OpenStreetMap Improve this map 702-22 Fairington Dr…" at bounding box center [557, 123] width 155 height 458
copy span "2036"
click at [441, 179] on span "Add Condition Adjustment" at bounding box center [409, 187] width 100 height 19
click at [417, 184] on span "Add Condition Adjustment" at bounding box center [408, 187] width 89 height 8
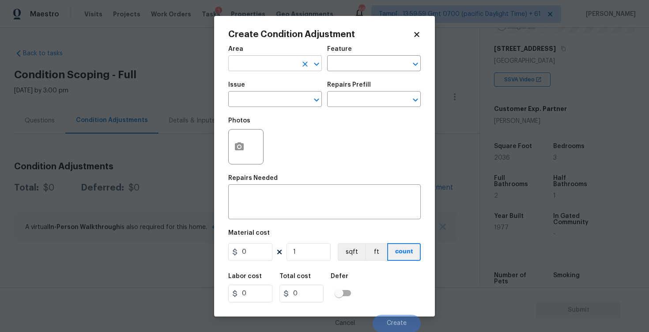
click at [270, 71] on body "Maestro Visits Projects Work Orders Tasks 1 Properties Geo Assignments 695 Tamp…" at bounding box center [324, 166] width 649 height 332
click at [264, 99] on li "Interior Overall" at bounding box center [275, 98] width 94 height 15
type input "Interior Overall"
click at [264, 99] on input "text" at bounding box center [262, 100] width 69 height 14
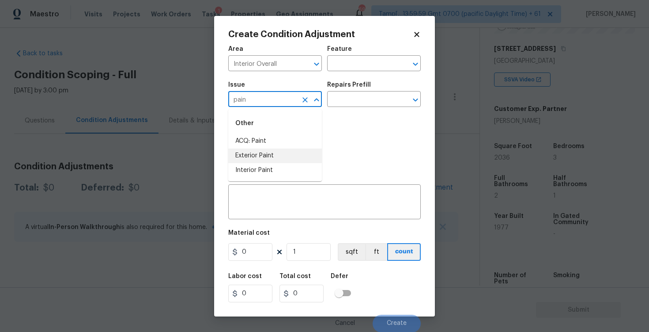
click at [257, 150] on li "Exterior Paint" at bounding box center [275, 155] width 94 height 15
type input "Exterior Paint"
click at [305, 101] on icon "Clear" at bounding box center [305, 99] width 9 height 9
click at [300, 140] on li "ACQ: Paint" at bounding box center [275, 141] width 94 height 15
type input "ACQ: Paint"
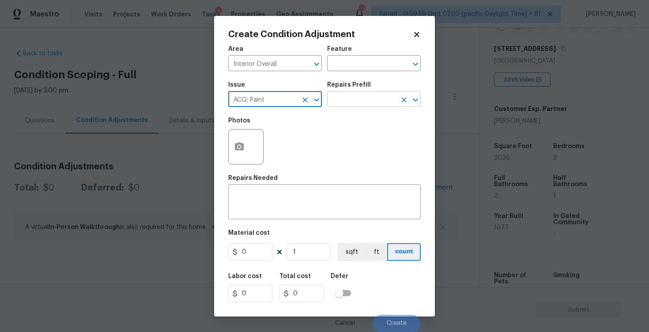
click at [347, 102] on input "text" at bounding box center [361, 100] width 69 height 14
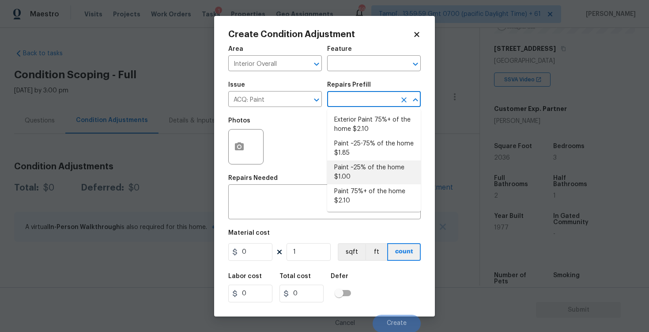
click at [351, 168] on li "Paint ~25% of the home $1.00" at bounding box center [374, 172] width 94 height 24
type input "Acquisition"
type textarea "Acquisition Scope: ~25% of the home needs interior paint"
type input "1"
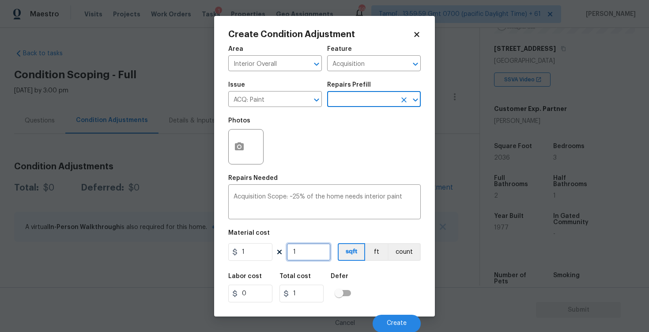
click at [305, 244] on input "1" at bounding box center [309, 252] width 44 height 18
type input "0"
paste input "2036"
type input "2036"
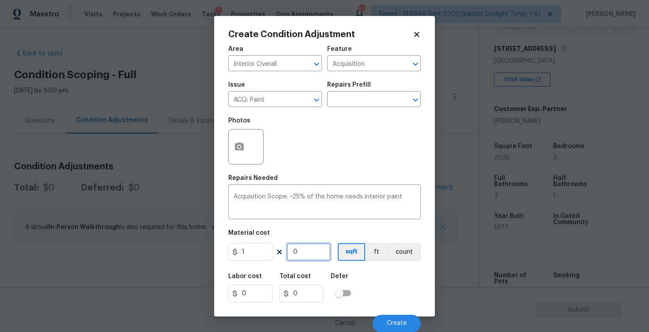
type input "2036"
click at [344, 271] on div "Labor cost 0 Total cost 2036 Defer" at bounding box center [324, 288] width 193 height 40
click at [386, 314] on div "Cancel Create" at bounding box center [324, 319] width 193 height 25
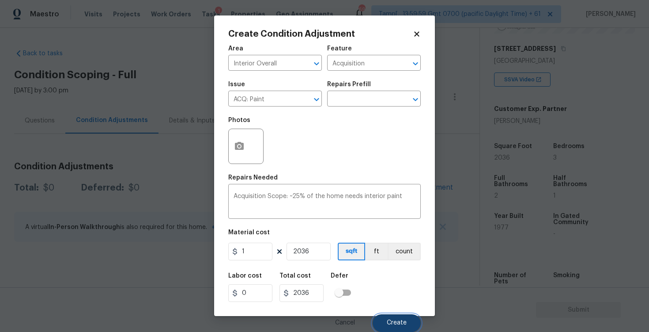
click at [386, 326] on button "Create" at bounding box center [397, 323] width 48 height 18
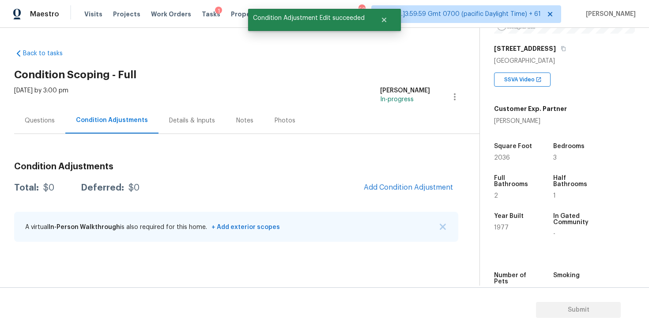
scroll to position [0, 0]
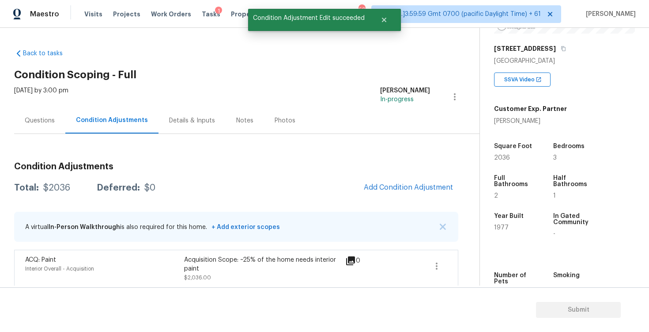
click at [402, 201] on div "Condition Adjustments Total: $2036 Deferred: $0 Add Condition Adjustment A virt…" at bounding box center [236, 221] width 444 height 132
click at [399, 189] on span "Add Condition Adjustment" at bounding box center [408, 187] width 89 height 8
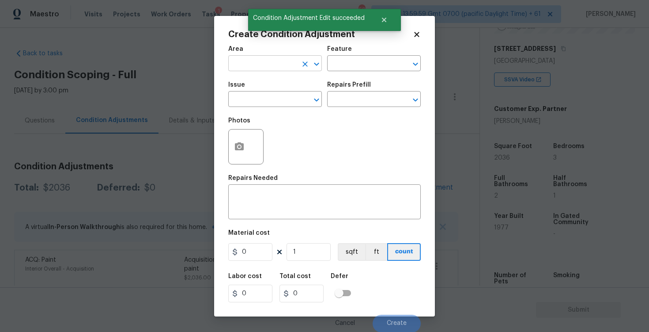
click at [277, 68] on input "text" at bounding box center [262, 64] width 69 height 14
click at [275, 98] on li "Interior Overall" at bounding box center [275, 98] width 94 height 15
type input "Interior Overall"
click at [275, 98] on input "text" at bounding box center [262, 100] width 69 height 14
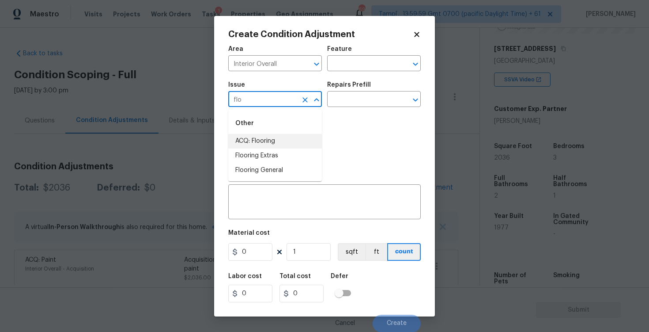
click at [268, 147] on li "ACQ: Flooring" at bounding box center [275, 141] width 94 height 15
type input "ACQ: Flooring"
click at [364, 96] on input "text" at bounding box center [361, 100] width 69 height 14
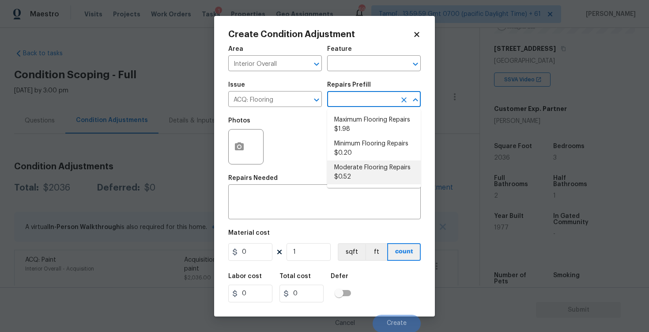
click at [353, 160] on li "Moderate Flooring Repairs $0.52" at bounding box center [374, 172] width 94 height 24
type input "Acquisition"
type textarea "Acquisition Scope: Moderate flooring repairs"
type input "0.52"
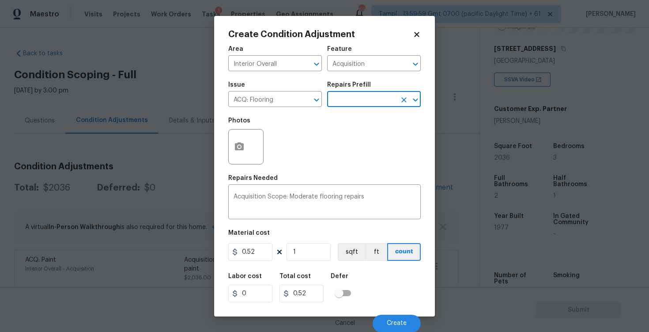
click at [355, 112] on div "Issue ACQ: Flooring ​ Repairs Prefill ​" at bounding box center [324, 94] width 193 height 36
click at [353, 101] on input "text" at bounding box center [361, 100] width 69 height 14
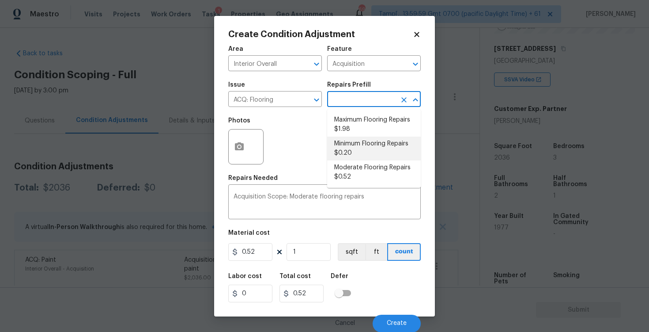
click at [352, 149] on li "Minimum Flooring Repairs $0.20" at bounding box center [374, 148] width 94 height 24
type textarea "Acquisition Scope: Minimum flooring repairs"
type input "0.2"
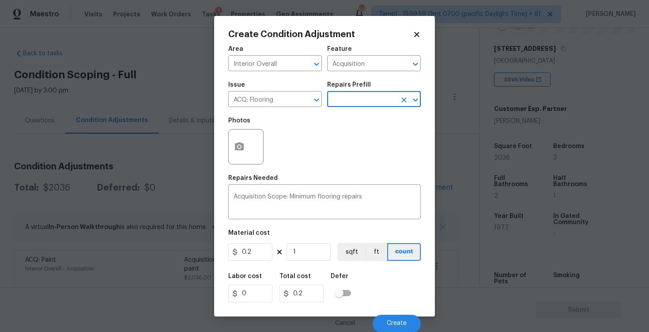
click at [298, 262] on div "Area Interior Overall ​ Feature Acquisition ​ Issue ACQ: Flooring ​ Repairs Pre…" at bounding box center [324, 186] width 193 height 291
click at [298, 253] on input "1" at bounding box center [309, 252] width 44 height 18
type input "0"
paste input "2036"
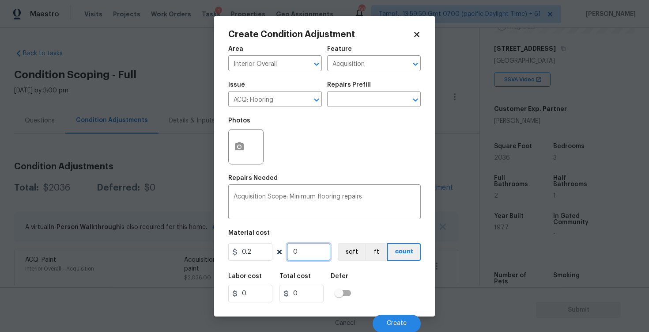
type input "2036"
type input "407.2"
type input "2036"
click at [347, 252] on button "sqft" at bounding box center [351, 252] width 27 height 18
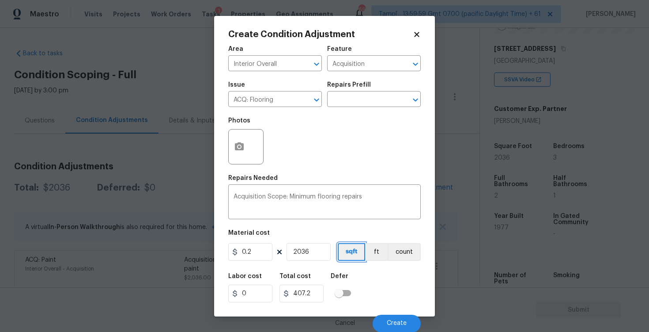
scroll to position [0, 0]
click at [397, 323] on span "Create" at bounding box center [397, 322] width 20 height 7
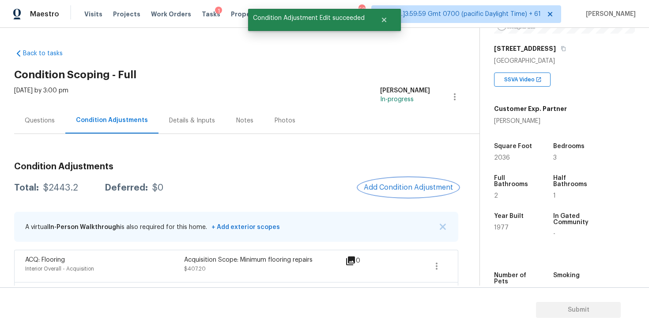
scroll to position [37, 0]
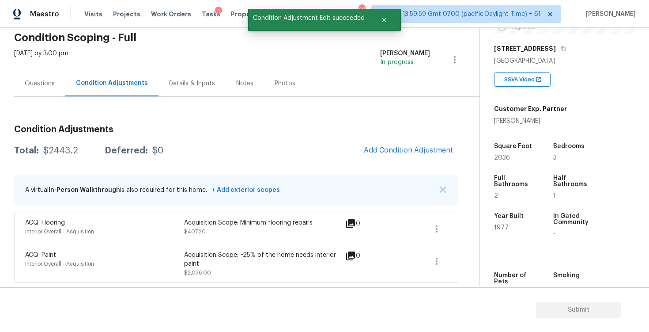
click at [53, 84] on div "Questions" at bounding box center [40, 83] width 30 height 9
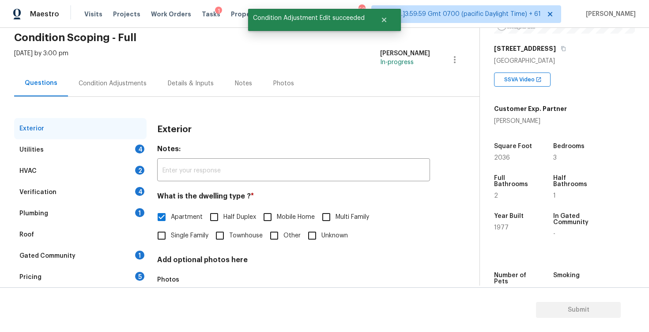
scroll to position [94, 0]
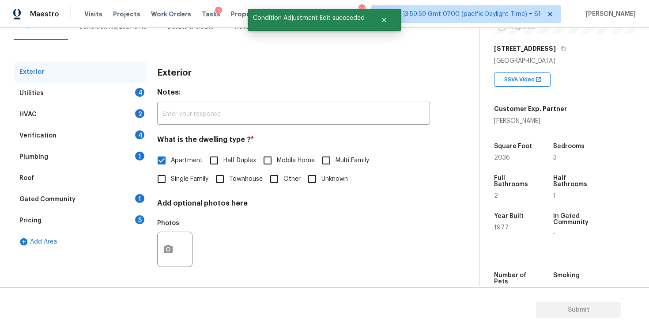
click at [130, 94] on div "Utilities 4" at bounding box center [80, 93] width 132 height 21
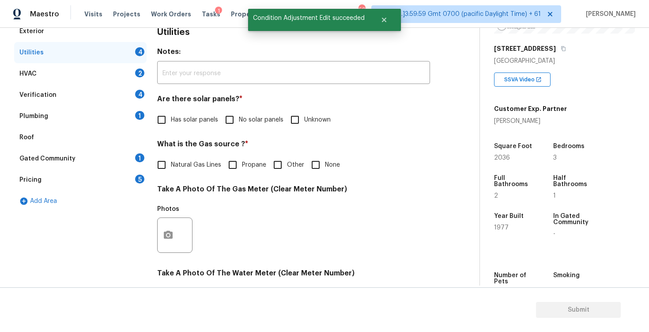
scroll to position [136, 0]
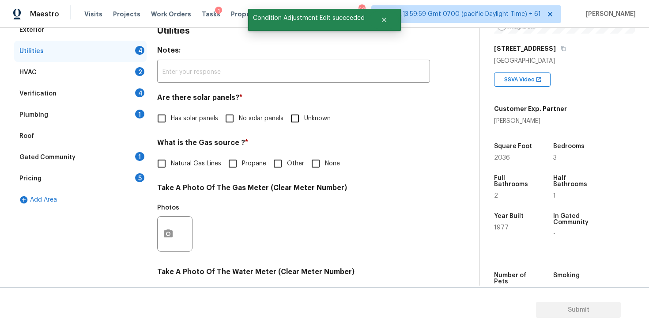
click at [237, 119] on input "No solar panels" at bounding box center [229, 118] width 19 height 19
checkbox input "true"
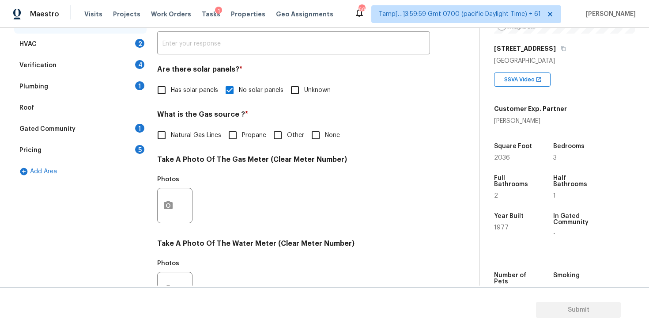
click at [330, 131] on span "None" at bounding box center [332, 135] width 15 height 9
click at [325, 131] on input "None" at bounding box center [316, 135] width 19 height 19
checkbox input "true"
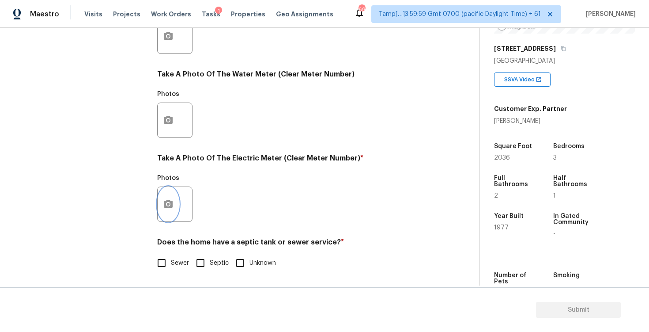
click at [174, 202] on button "button" at bounding box center [168, 204] width 21 height 34
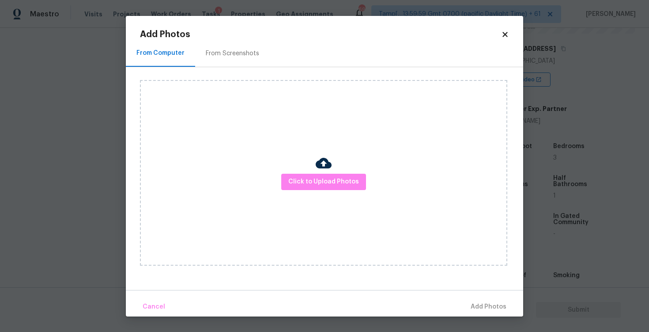
click at [338, 170] on div "Click to Upload Photos" at bounding box center [323, 172] width 367 height 185
click at [337, 175] on button "Click to Upload Photos" at bounding box center [323, 182] width 85 height 16
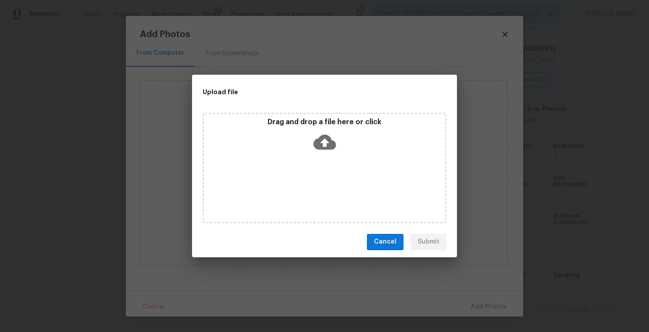
click at [327, 147] on icon at bounding box center [325, 141] width 23 height 15
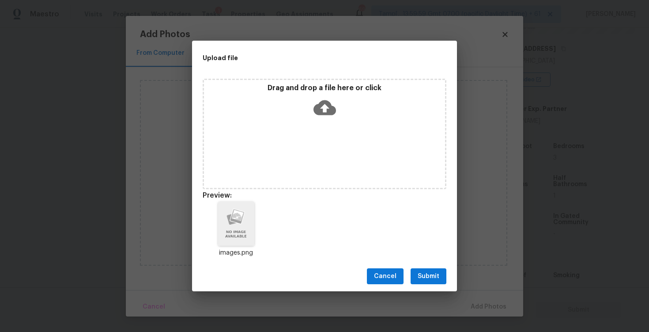
click at [441, 276] on button "Submit" at bounding box center [429, 276] width 36 height 16
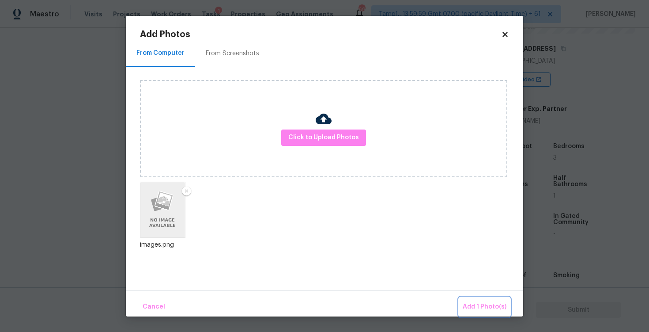
click at [480, 303] on span "Add 1 Photo(s)" at bounding box center [485, 306] width 44 height 11
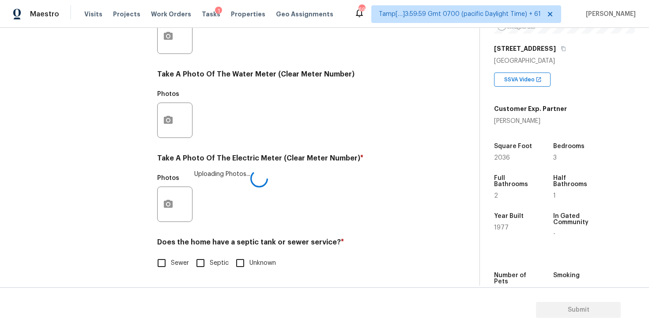
click at [170, 264] on input "Sewer" at bounding box center [161, 263] width 19 height 19
checkbox input "true"
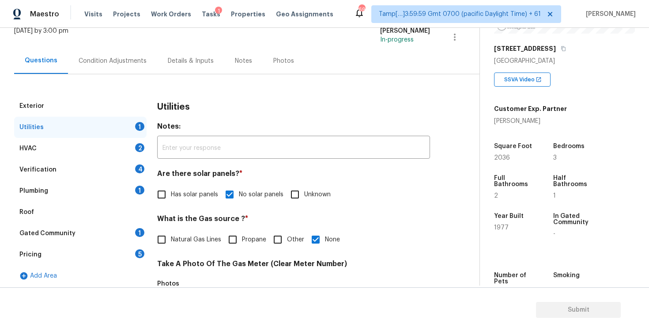
scroll to position [49, 0]
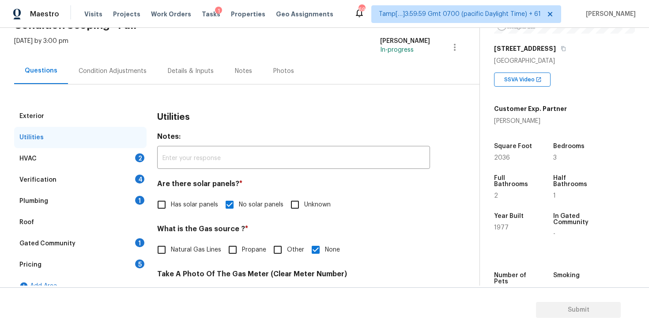
click at [131, 154] on div "HVAC 2" at bounding box center [80, 158] width 132 height 21
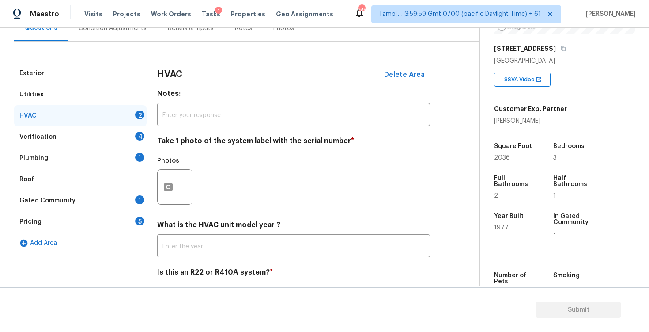
scroll to position [100, 0]
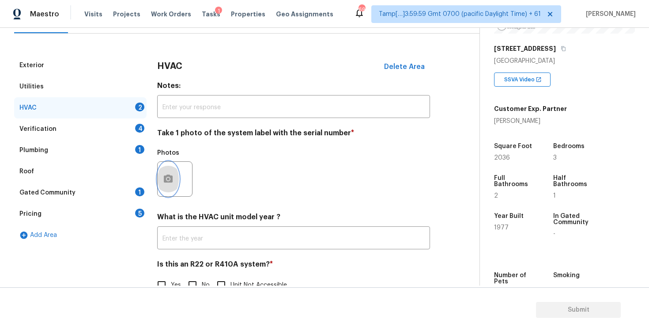
click at [170, 175] on icon "button" at bounding box center [168, 178] width 9 height 8
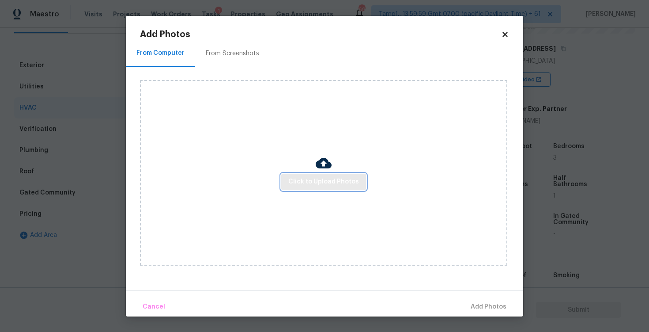
click at [345, 182] on span "Click to Upload Photos" at bounding box center [323, 181] width 71 height 11
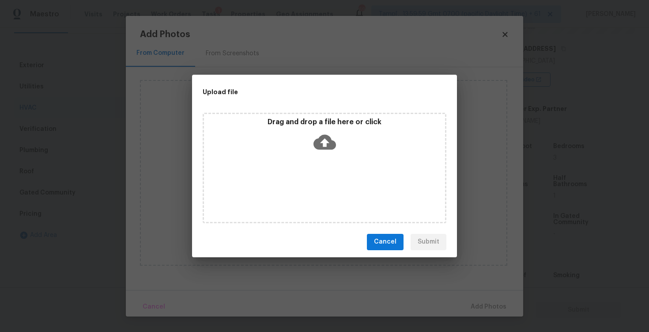
click at [323, 133] on icon at bounding box center [325, 142] width 23 height 23
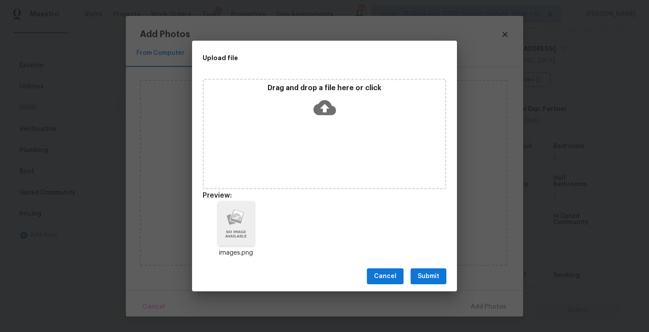
click at [420, 271] on span "Submit" at bounding box center [429, 276] width 22 height 11
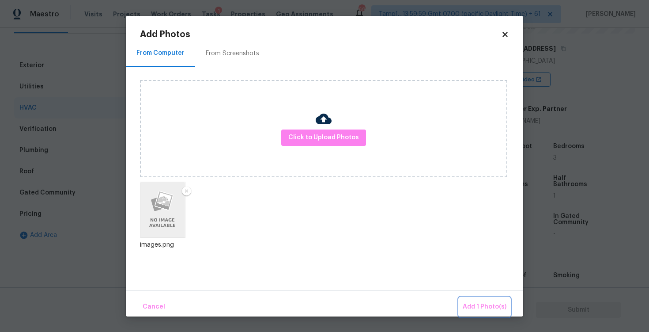
click at [478, 302] on span "Add 1 Photo(s)" at bounding box center [485, 306] width 44 height 11
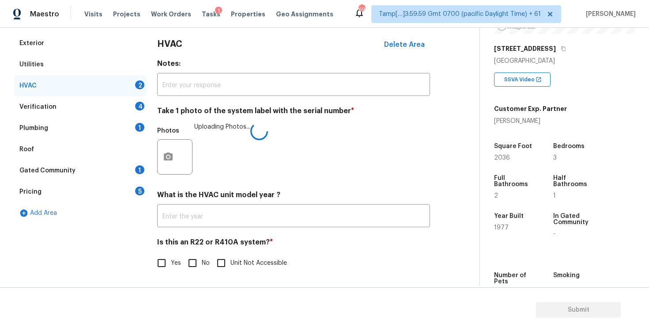
click at [193, 267] on input "No" at bounding box center [192, 263] width 19 height 19
checkbox input "true"
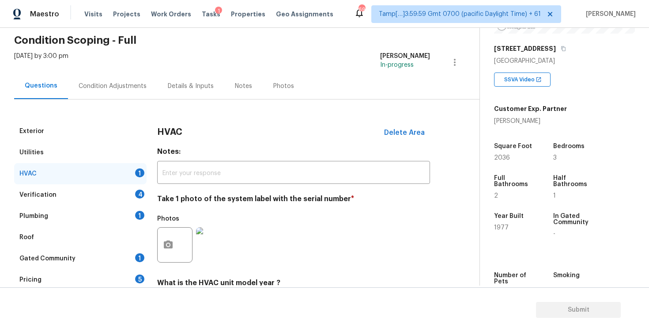
scroll to position [35, 0]
click at [132, 193] on div "Verification 4" at bounding box center [80, 194] width 132 height 21
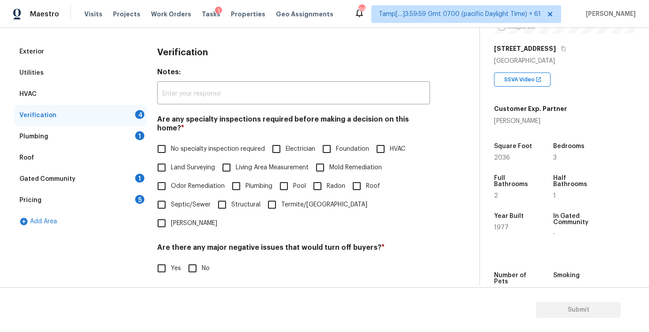
scroll to position [132, 0]
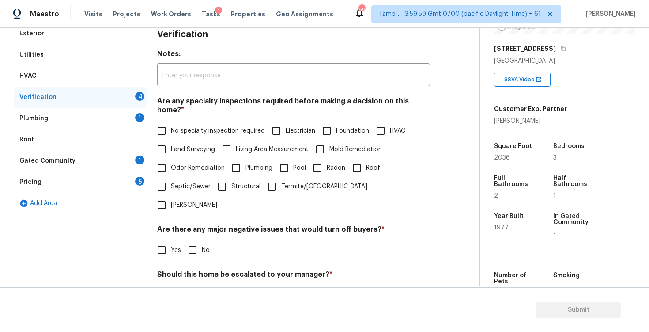
click at [192, 128] on label "No specialty inspection required" at bounding box center [208, 130] width 113 height 19
click at [171, 128] on input "No specialty inspection required" at bounding box center [161, 130] width 19 height 19
checkbox input "true"
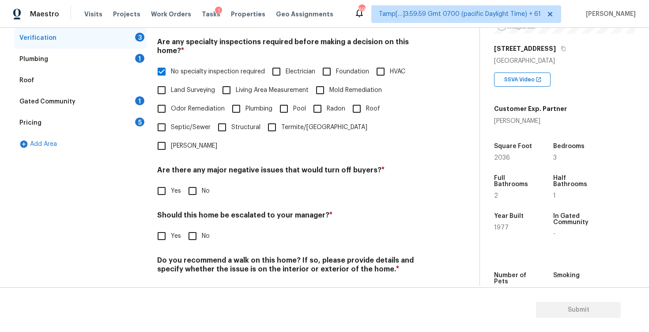
scroll to position [191, 0]
click at [201, 182] on label "No" at bounding box center [196, 191] width 26 height 19
click at [201, 182] on input "No" at bounding box center [192, 191] width 19 height 19
checkbox input "true"
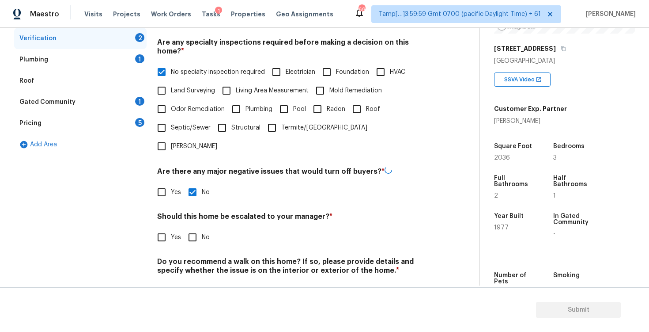
click at [193, 228] on input "No" at bounding box center [192, 237] width 19 height 19
checkbox input "true"
click at [199, 282] on input "No" at bounding box center [192, 291] width 19 height 19
checkbox input "true"
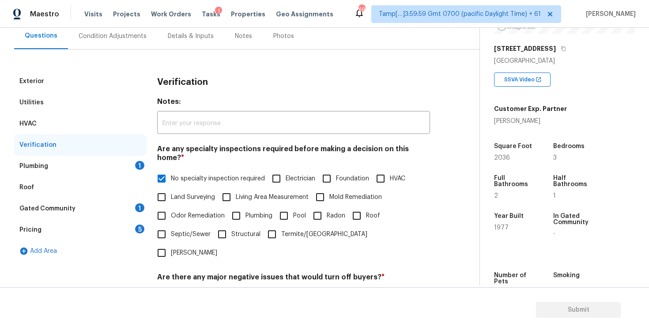
click at [132, 166] on div "Plumbing 1" at bounding box center [80, 165] width 132 height 21
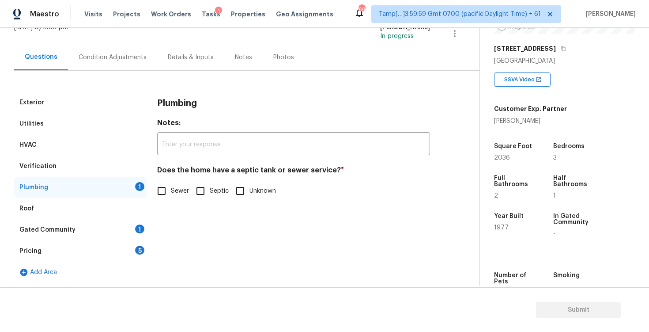
click at [171, 190] on span "Sewer" at bounding box center [180, 190] width 18 height 9
click at [171, 190] on input "Sewer" at bounding box center [161, 191] width 19 height 19
checkbox input "true"
click at [96, 235] on div "Gated Community 1" at bounding box center [80, 229] width 132 height 21
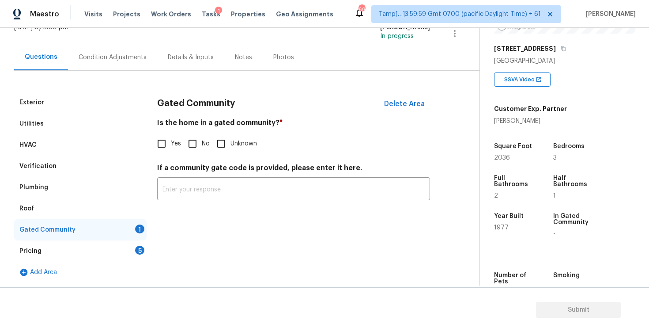
click at [197, 138] on input "No" at bounding box center [192, 143] width 19 height 19
checkbox input "true"
click at [131, 242] on div "Pricing 5" at bounding box center [80, 250] width 132 height 21
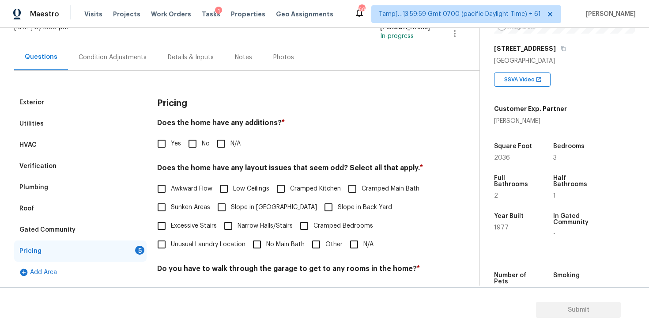
click at [189, 139] on input "No" at bounding box center [192, 143] width 19 height 19
checkbox input "true"
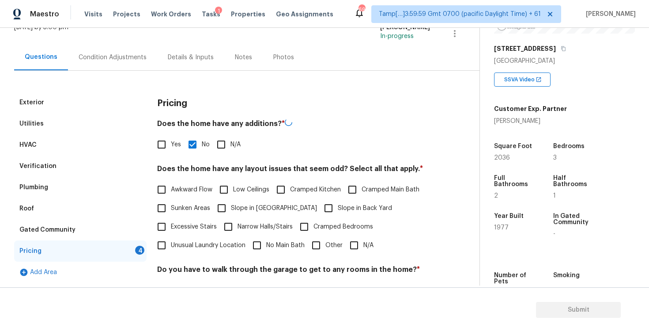
click at [319, 202] on input "Slope in Back Yard" at bounding box center [328, 208] width 19 height 19
checkbox input "true"
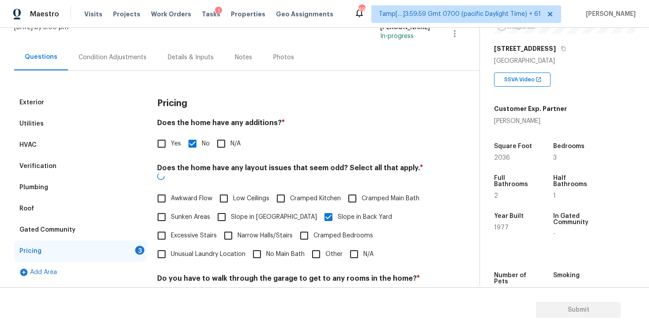
click at [254, 208] on label "Slope in Front Yard" at bounding box center [264, 217] width 105 height 19
click at [231, 208] on input "Slope in Front Yard" at bounding box center [221, 217] width 19 height 19
checkbox input "true"
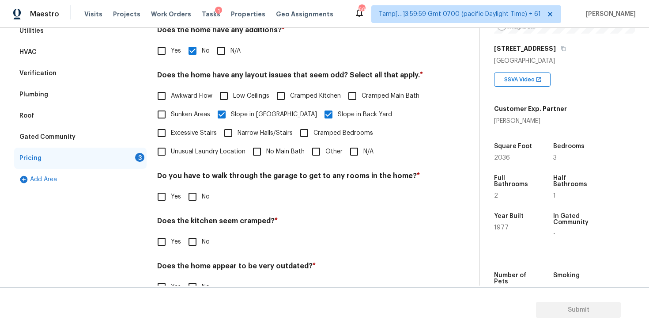
scroll to position [173, 0]
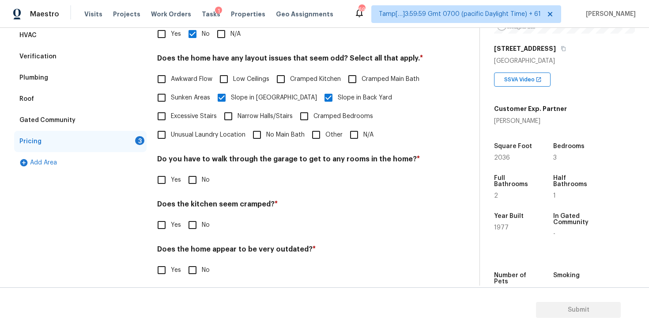
click at [199, 193] on div "Pricing Does the home have any additions? * Yes No N/A Does the home have any l…" at bounding box center [293, 135] width 273 height 307
click at [194, 180] on input "No" at bounding box center [192, 179] width 19 height 19
checkbox input "true"
click at [196, 220] on input "No" at bounding box center [192, 225] width 19 height 19
checkbox input "true"
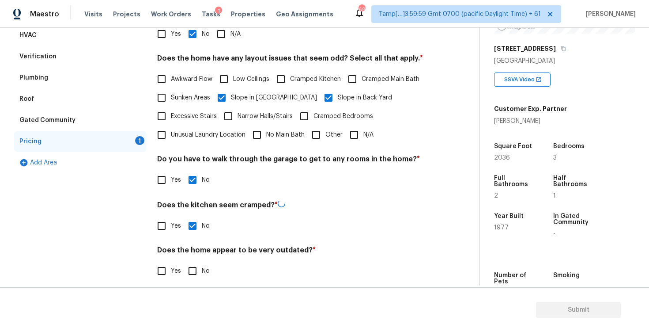
click at [197, 273] on input "No" at bounding box center [192, 270] width 19 height 19
checkbox input "true"
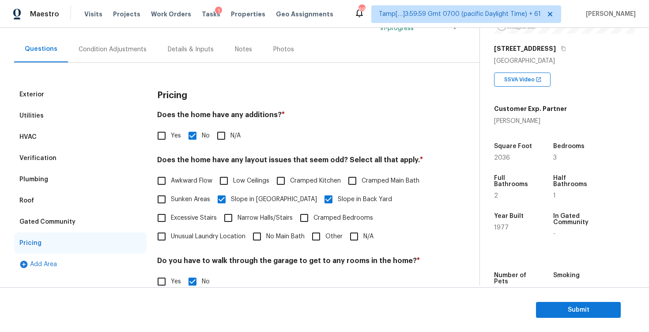
click at [118, 42] on div "Condition Adjustments" at bounding box center [112, 49] width 89 height 26
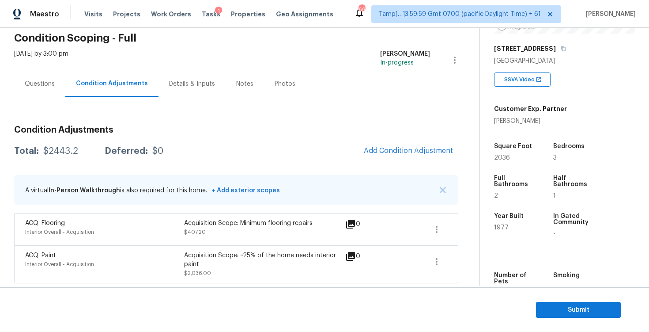
scroll to position [37, 0]
drag, startPoint x: 44, startPoint y: 151, endPoint x: 83, endPoint y: 151, distance: 38.4
click at [83, 151] on div "Total: $2443.2 Deferred: $0" at bounding box center [88, 150] width 149 height 9
copy div "$2443.2"
click at [228, 207] on div "Condition Adjustments Total: $2443.2 Deferred: $0 Add Condition Adjustment A vi…" at bounding box center [236, 200] width 444 height 165
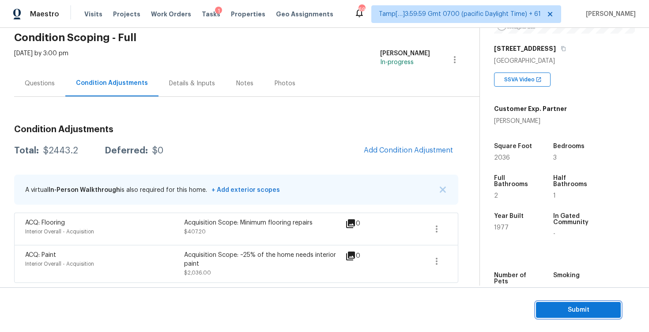
click at [548, 303] on button "Submit" at bounding box center [578, 310] width 85 height 16
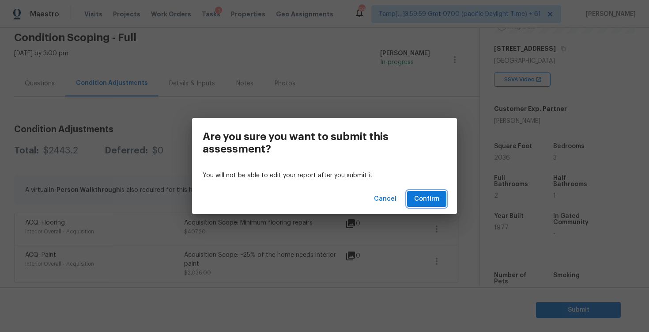
click at [424, 199] on span "Confirm" at bounding box center [426, 198] width 25 height 11
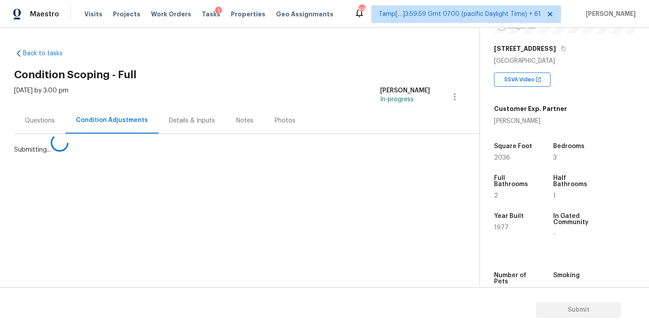
scroll to position [0, 0]
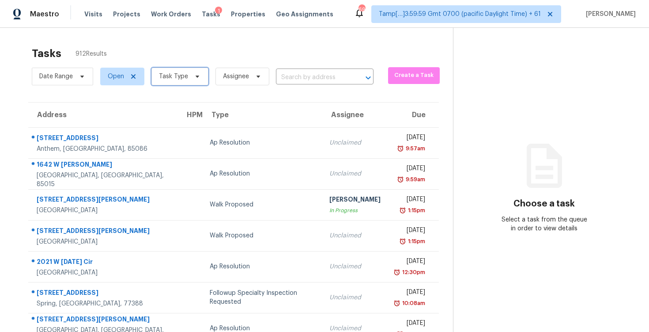
click at [174, 77] on span "Task Type" at bounding box center [173, 76] width 29 height 9
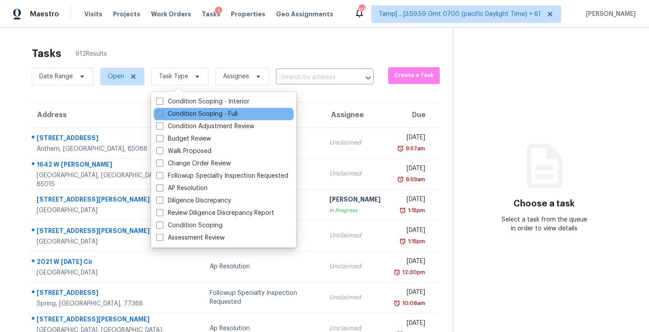
click at [201, 115] on label "Condition Scoping - Full" at bounding box center [196, 114] width 81 height 9
click at [162, 115] on input "Condition Scoping - Full" at bounding box center [159, 113] width 6 height 6
checkbox input "true"
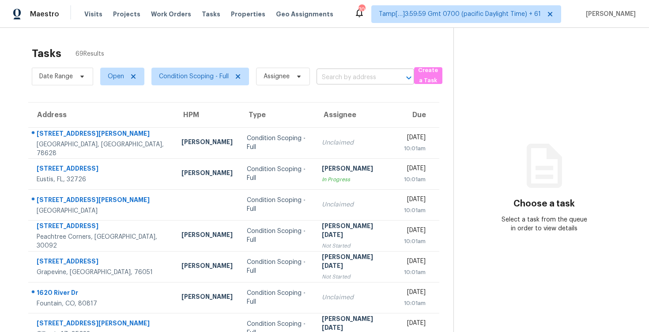
click at [332, 79] on input "text" at bounding box center [353, 78] width 73 height 14
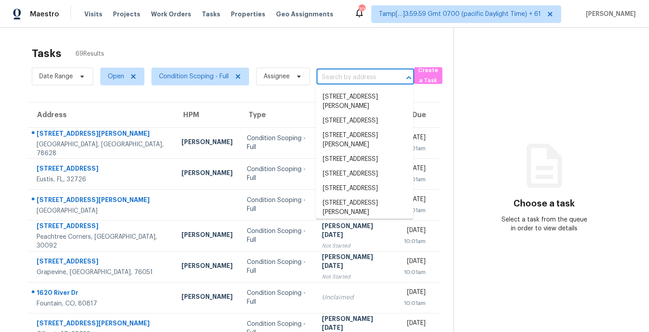
paste input "[STREET_ADDRESS]"
type input "[STREET_ADDRESS]"
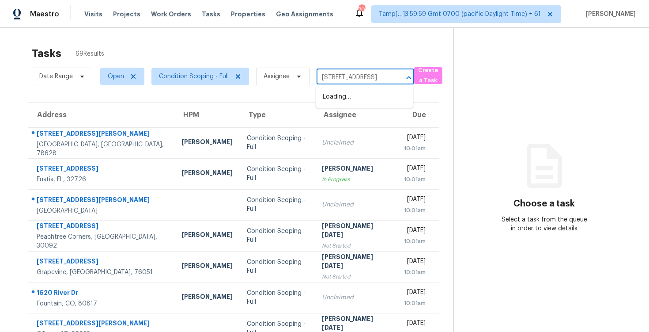
scroll to position [0, 49]
click at [346, 101] on li "[STREET_ADDRESS]" at bounding box center [365, 97] width 98 height 15
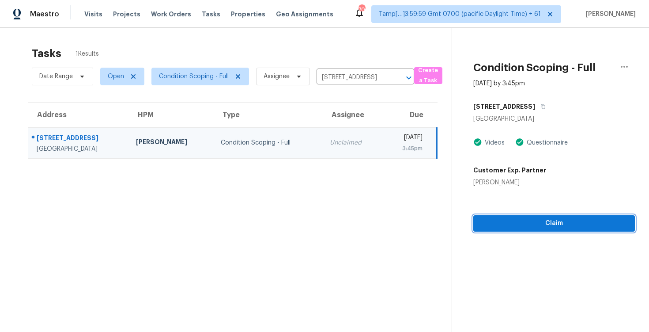
click at [521, 221] on span "Claim" at bounding box center [555, 223] width 148 height 11
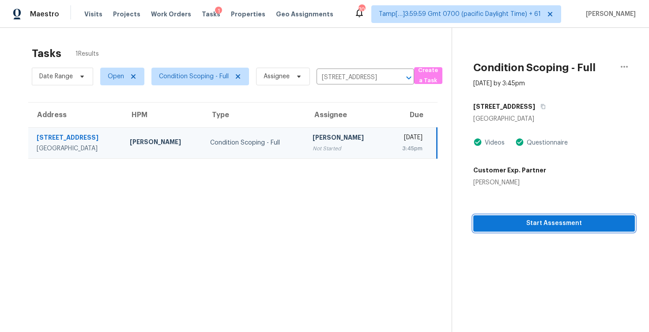
click at [515, 219] on span "Start Assessment" at bounding box center [555, 223] width 148 height 11
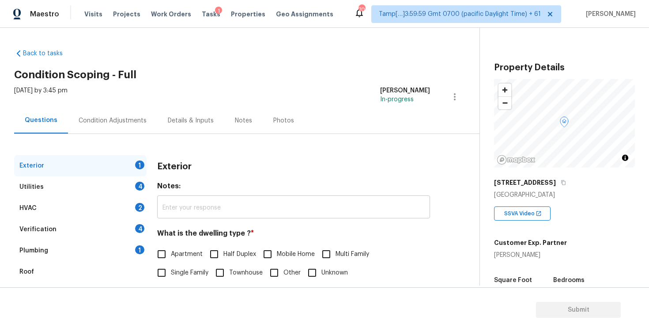
scroll to position [64, 0]
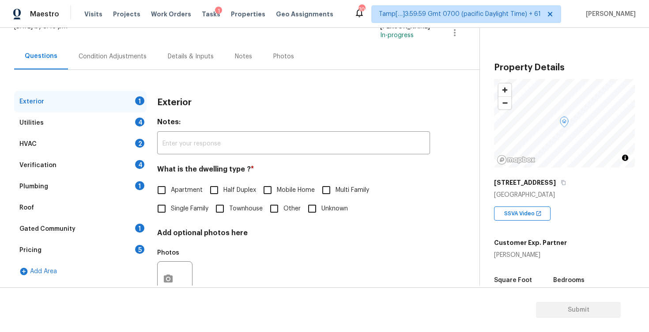
click at [166, 208] on input "Single Family" at bounding box center [161, 208] width 19 height 19
checkbox input "true"
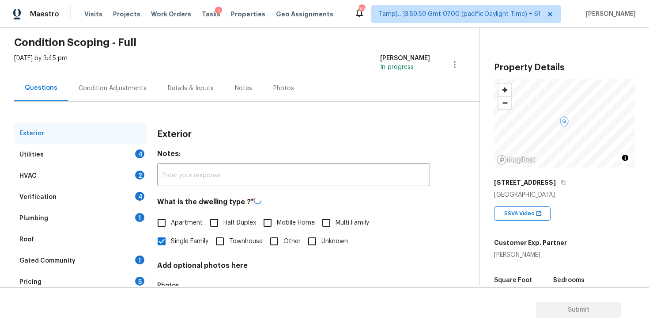
scroll to position [31, 0]
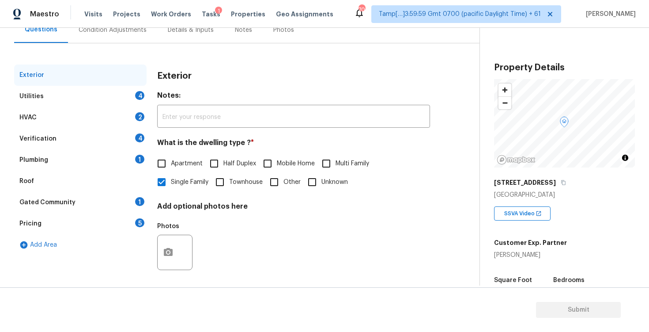
click at [119, 220] on div "Pricing 5" at bounding box center [80, 223] width 132 height 21
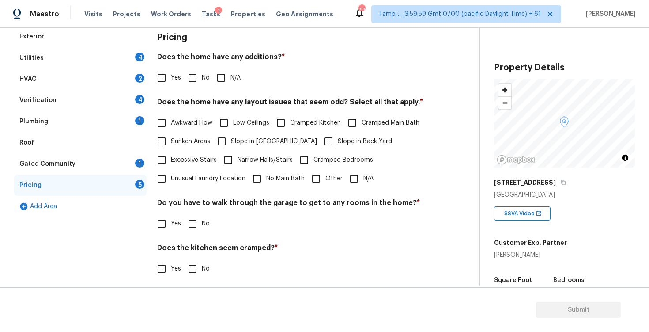
scroll to position [130, 0]
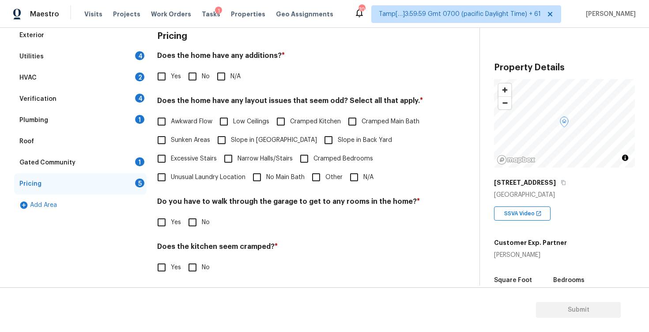
click at [81, 65] on div "Utilities 4" at bounding box center [80, 56] width 132 height 21
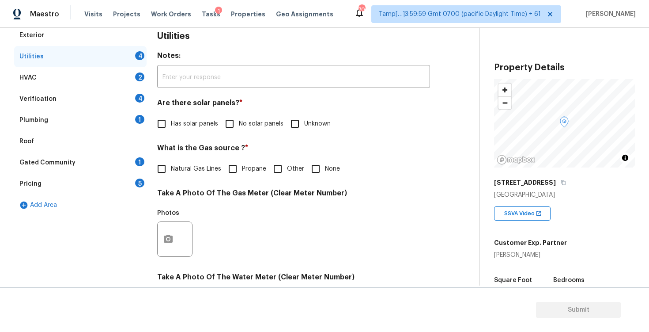
click at [167, 124] on input "Has solar panels" at bounding box center [161, 123] width 19 height 19
checkbox input "true"
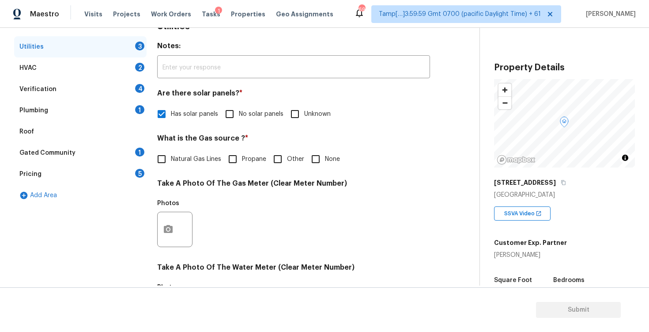
scroll to position [0, 0]
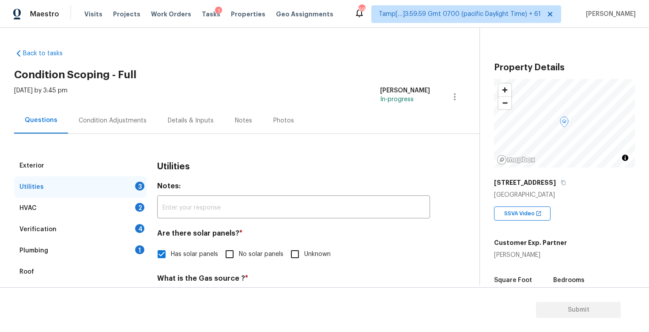
click at [137, 112] on div "Condition Adjustments" at bounding box center [112, 120] width 89 height 26
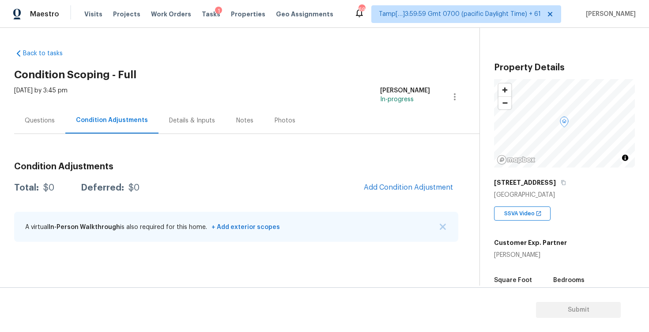
scroll to position [75, 0]
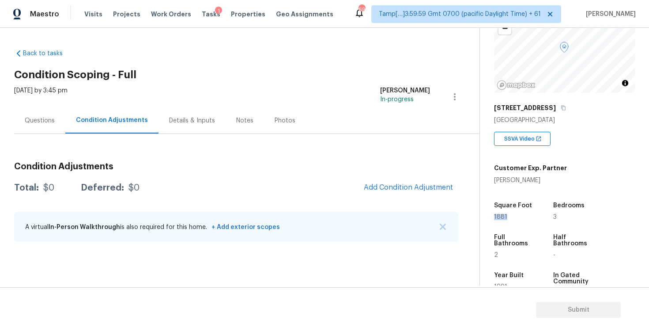
drag, startPoint x: 493, startPoint y: 219, endPoint x: 520, endPoint y: 218, distance: 26.5
click at [520, 219] on div "Property Details © Mapbox © OpenStreetMap Improve this map [STREET_ADDRESS] SSV…" at bounding box center [557, 182] width 155 height 458
copy span "1881"
click at [425, 190] on span "Add Condition Adjustment" at bounding box center [408, 187] width 89 height 8
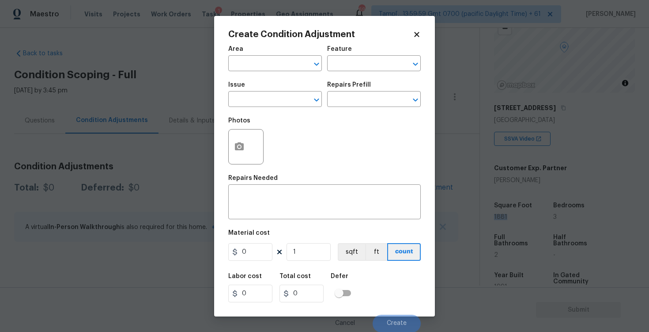
click at [262, 75] on span "Area ​" at bounding box center [275, 59] width 94 height 36
click at [261, 66] on input "text" at bounding box center [262, 64] width 69 height 14
type input "e"
type input "x"
click at [264, 102] on li "Exterior Overall" at bounding box center [275, 98] width 94 height 15
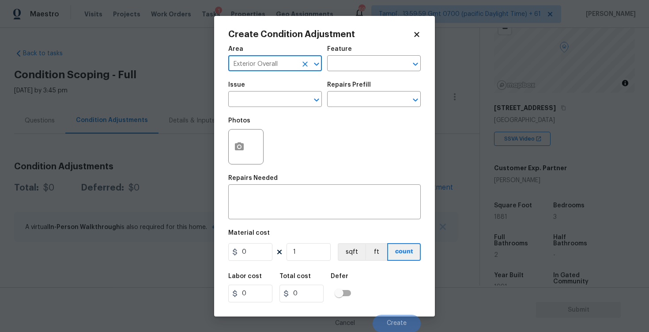
type input "Exterior Overall"
click at [264, 102] on input "text" at bounding box center [262, 100] width 69 height 14
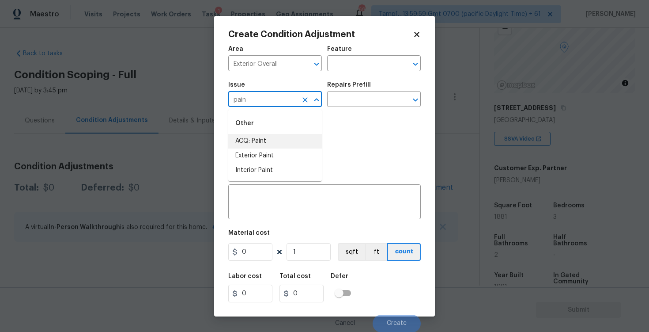
click at [269, 144] on li "ACQ: Paint" at bounding box center [275, 141] width 94 height 15
type input "ACQ: Paint"
click at [353, 104] on input "text" at bounding box center [361, 100] width 69 height 14
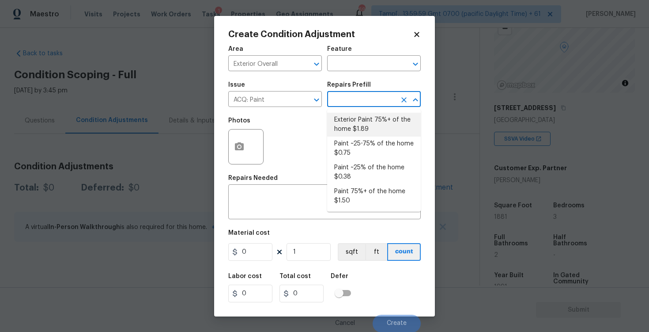
click at [359, 117] on li "Exterior Paint 75%+ of the home $1.89" at bounding box center [374, 125] width 94 height 24
type input "Acquisition"
type textarea "Acquisition Scope: 75%+ of the home exterior will likely require paint"
type input "1.89"
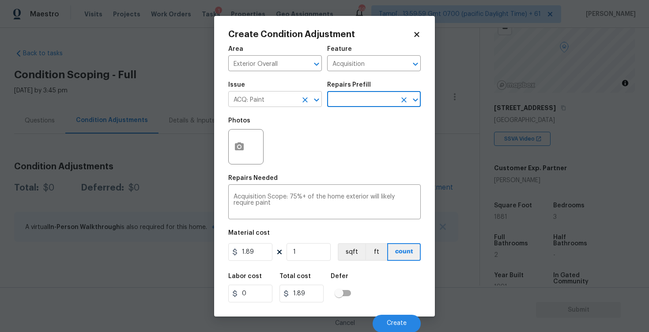
click at [303, 101] on icon "Clear" at bounding box center [305, 99] width 9 height 9
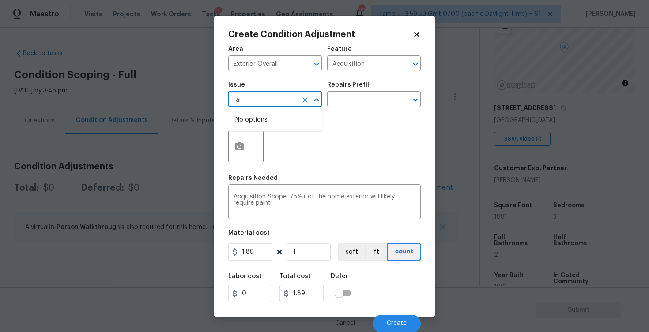
type input "[ain"
click at [289, 157] on li "Exterior Paint" at bounding box center [275, 155] width 94 height 15
type input "Exterior Paint"
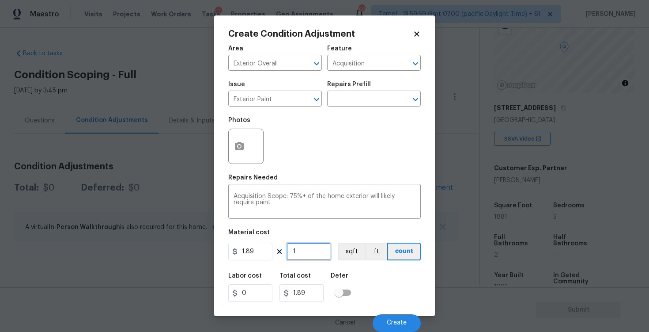
click at [318, 249] on input "1" at bounding box center [309, 251] width 44 height 18
type input "0"
paste input "1881"
type input "1881"
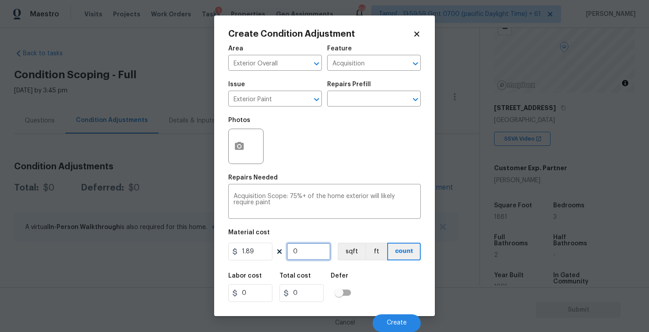
type input "3555.09"
type input "1881"
click at [355, 249] on button "sqft" at bounding box center [351, 251] width 27 height 18
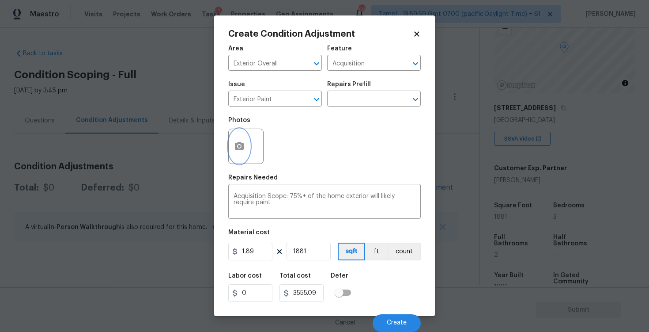
click at [238, 144] on icon "button" at bounding box center [239, 146] width 9 height 8
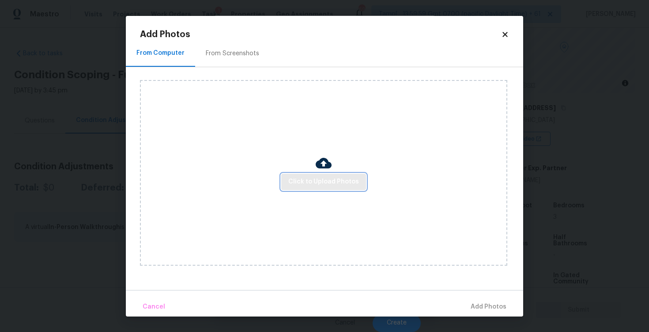
click at [310, 179] on span "Click to Upload Photos" at bounding box center [323, 181] width 71 height 11
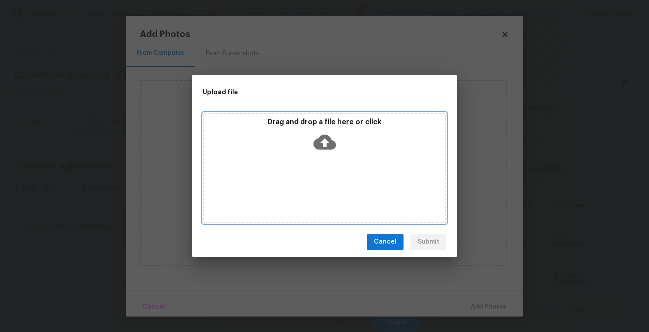
click at [319, 132] on icon at bounding box center [325, 142] width 23 height 23
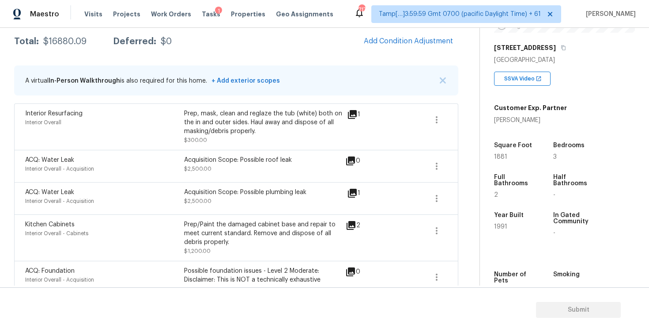
scroll to position [146, 0]
click at [396, 38] on span "Add Condition Adjustment" at bounding box center [408, 42] width 89 height 8
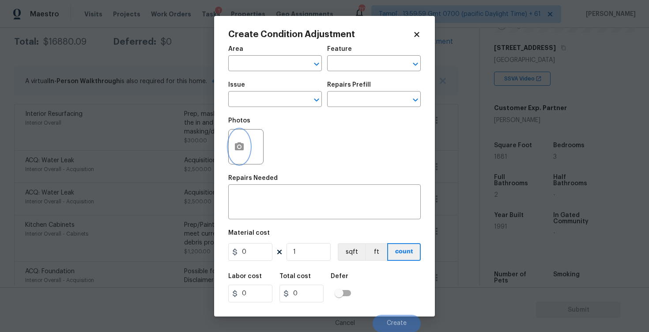
click at [239, 145] on circle "button" at bounding box center [239, 146] width 3 height 3
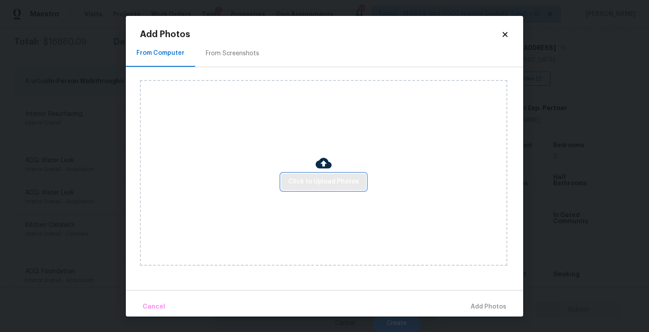
click at [337, 186] on span "Click to Upload Photos" at bounding box center [323, 181] width 71 height 11
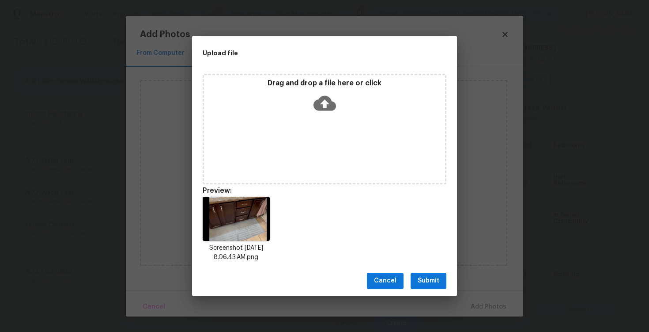
click at [423, 273] on button "Submit" at bounding box center [429, 281] width 36 height 16
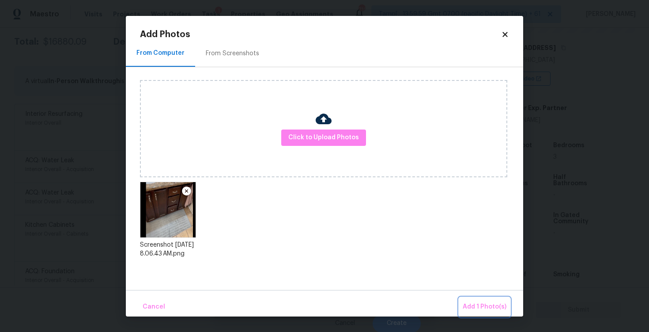
click at [472, 305] on span "Add 1 Photo(s)" at bounding box center [485, 306] width 44 height 11
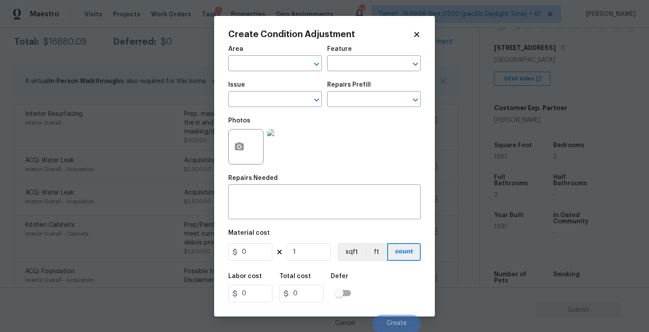
scroll to position [0, 0]
click at [258, 67] on input "text" at bounding box center [262, 64] width 69 height 14
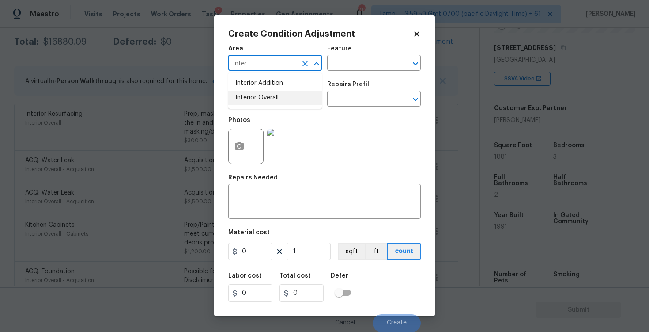
click at [253, 105] on li "Interior Overall" at bounding box center [275, 98] width 94 height 15
type input "Interior Overall"
click at [253, 105] on input "text" at bounding box center [262, 100] width 69 height 14
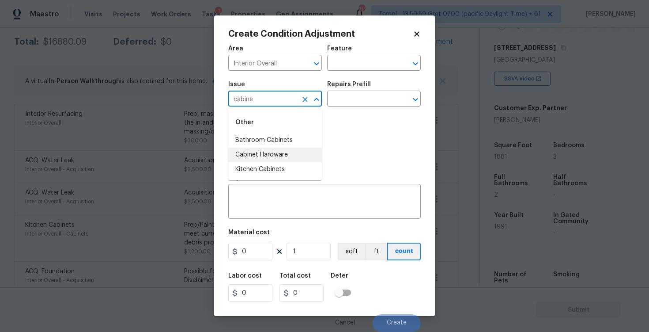
click at [300, 154] on li "Cabinet Hardware" at bounding box center [275, 155] width 94 height 15
type input "Cabinet Hardware"
click at [311, 97] on button "Open" at bounding box center [316, 99] width 12 height 12
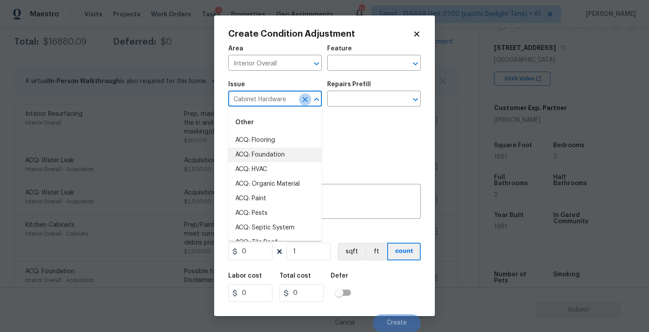
click at [302, 97] on icon "Clear" at bounding box center [305, 99] width 9 height 9
click at [287, 152] on li "Bathroom Cabinets" at bounding box center [275, 155] width 94 height 15
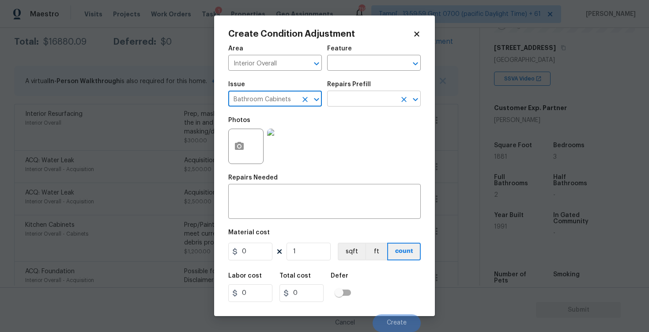
type input "Bathroom Cabinets"
click at [342, 97] on input "text" at bounding box center [361, 100] width 69 height 14
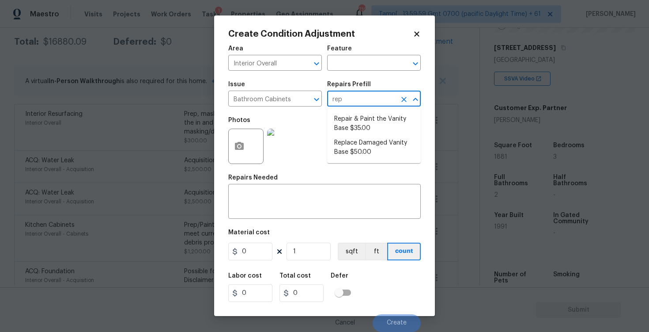
type input "repa"
click at [348, 112] on li "Repair & Paint the Vanity Base $35.00" at bounding box center [374, 124] width 94 height 24
type input "Cabinets"
type textarea "Repair and Paint the damaged vanity base to meet current standard. Remove and d…"
type input "35"
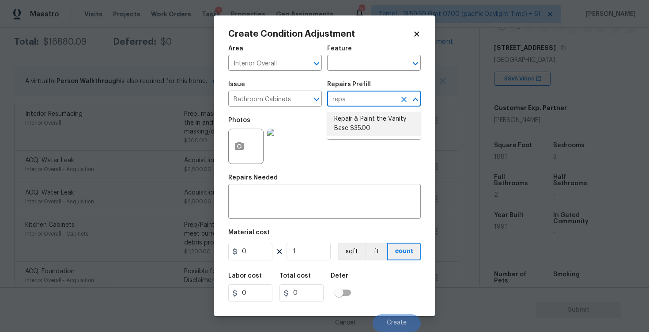
type input "35"
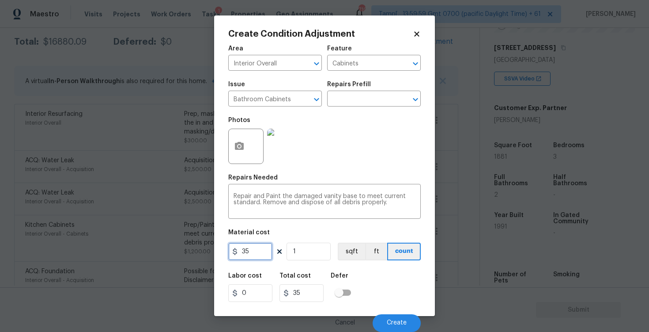
click at [270, 245] on input "35" at bounding box center [250, 251] width 44 height 18
type input "400"
click at [353, 266] on div "Area Interior Overall ​ Feature Cabinets ​ Issue Bathroom Cabinets ​ Repairs Pr…" at bounding box center [324, 185] width 193 height 291
click at [397, 318] on button "Create" at bounding box center [397, 323] width 48 height 18
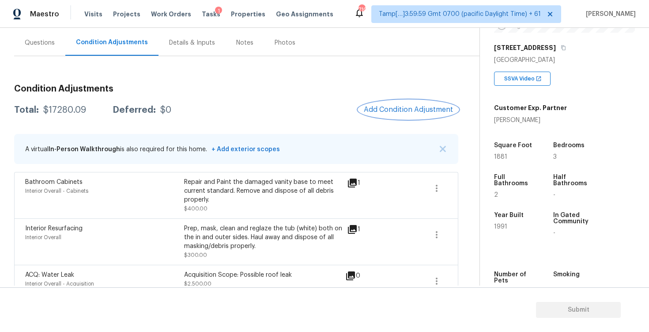
scroll to position [75, 0]
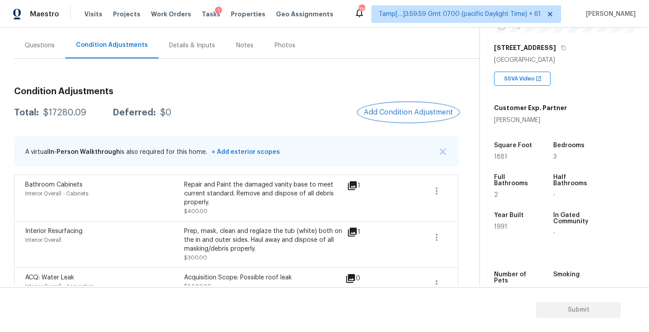
click at [410, 110] on span "Add Condition Adjustment" at bounding box center [408, 112] width 89 height 8
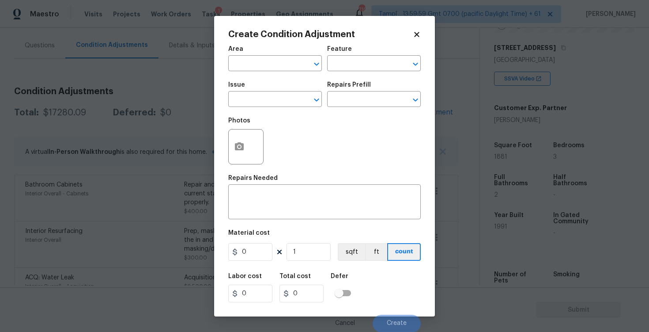
click at [253, 139] on div at bounding box center [245, 146] width 35 height 35
click at [245, 141] on button "button" at bounding box center [239, 146] width 21 height 34
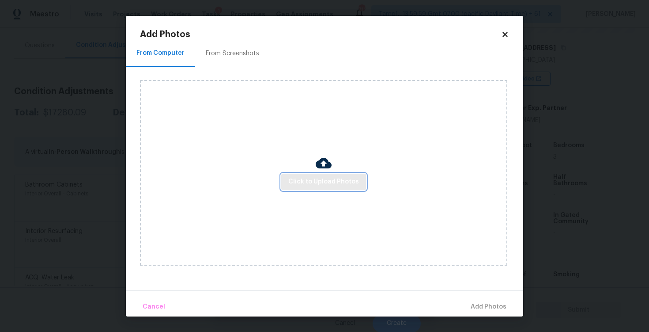
click at [322, 178] on span "Click to Upload Photos" at bounding box center [323, 181] width 71 height 11
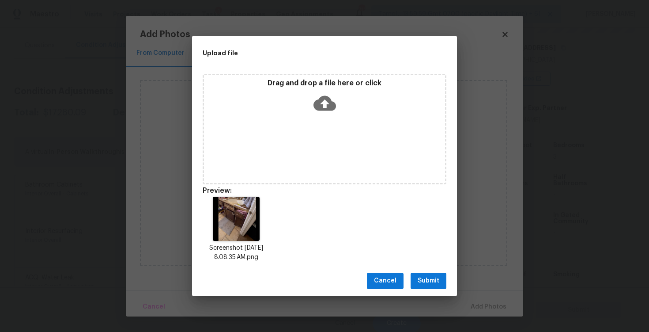
click at [425, 284] on span "Submit" at bounding box center [429, 280] width 22 height 11
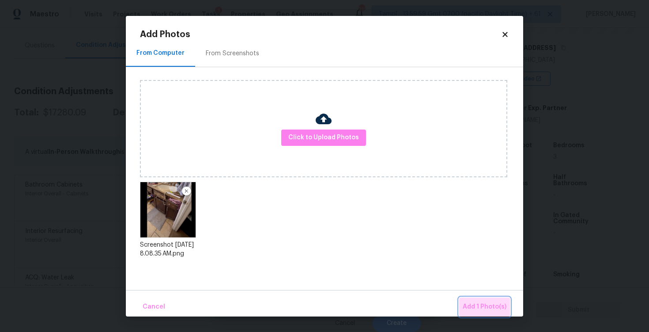
click at [492, 311] on span "Add 1 Photo(s)" at bounding box center [485, 306] width 44 height 11
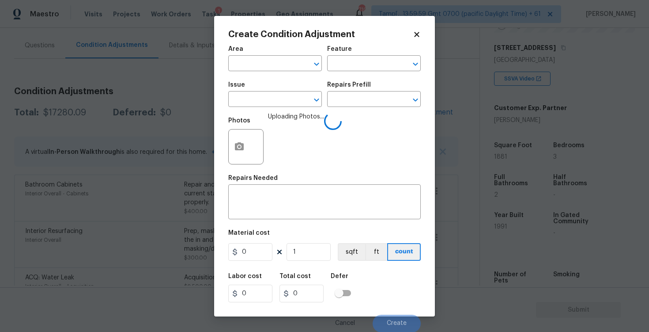
click at [286, 72] on span "Area ​" at bounding box center [275, 59] width 94 height 36
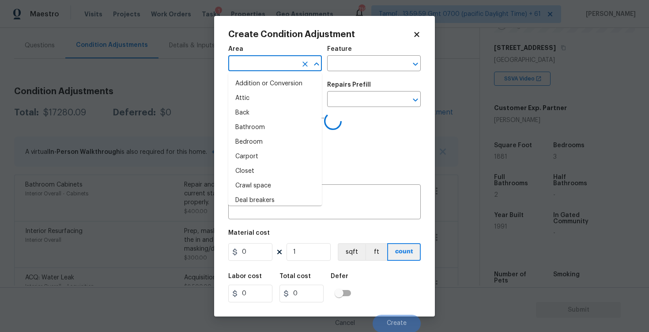
click at [281, 67] on input "text" at bounding box center [262, 64] width 69 height 14
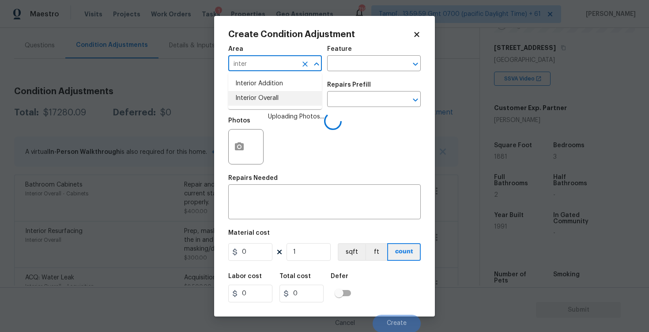
click at [267, 95] on li "Interior Overall" at bounding box center [275, 98] width 94 height 15
type input "Interior Overall"
click at [267, 95] on input "text" at bounding box center [262, 100] width 69 height 14
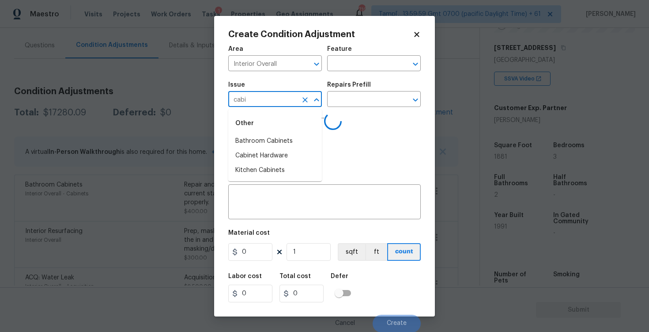
type input "cabi"
click at [128, 185] on body "Maestro Visits Projects Work Orders Tasks 1 Properties Geo Assignments 710 Tamp…" at bounding box center [324, 166] width 649 height 332
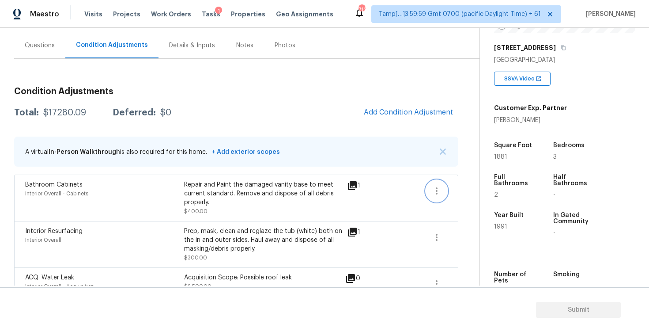
click at [429, 189] on button "button" at bounding box center [436, 190] width 21 height 21
click at [455, 185] on div "Edit" at bounding box center [487, 189] width 69 height 9
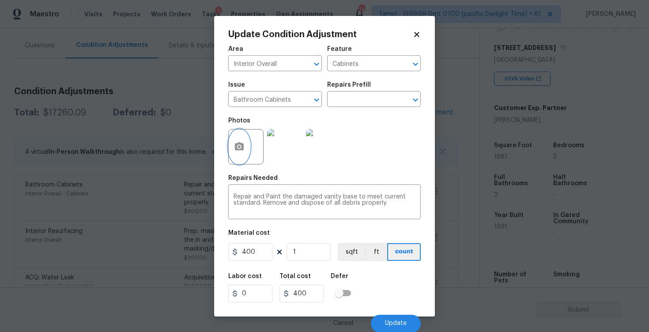
click at [241, 144] on icon "button" at bounding box center [239, 146] width 9 height 8
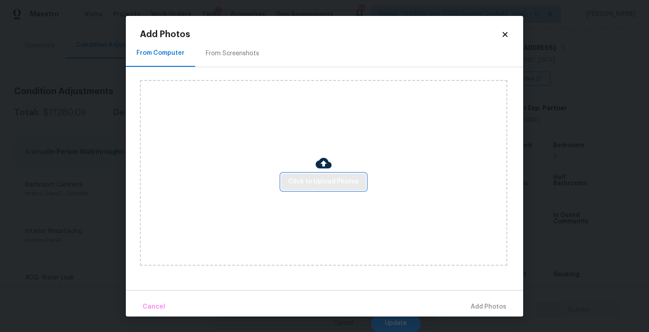
click at [344, 179] on span "Click to Upload Photos" at bounding box center [323, 181] width 71 height 11
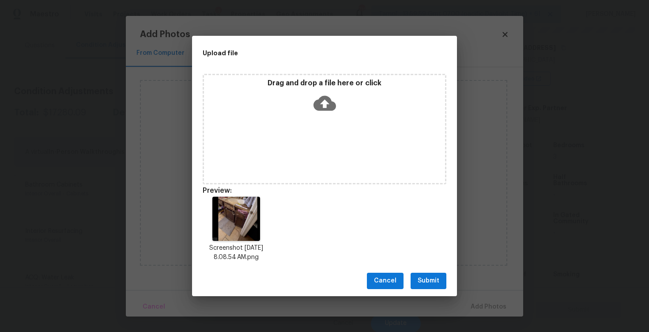
click at [424, 280] on span "Submit" at bounding box center [429, 280] width 22 height 11
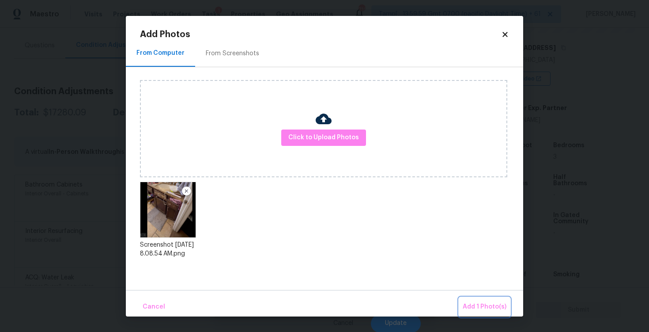
click at [469, 303] on span "Add 1 Photo(s)" at bounding box center [485, 306] width 44 height 11
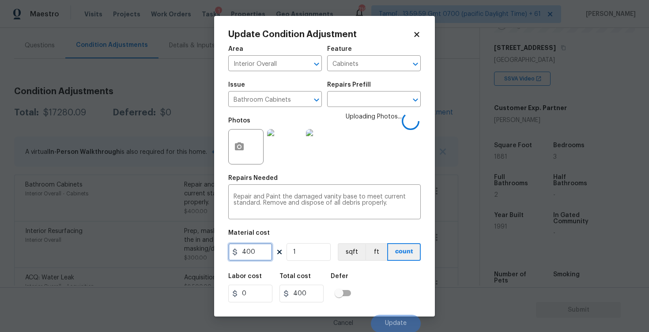
click at [267, 246] on input "400" at bounding box center [250, 252] width 44 height 18
type input "500"
click at [307, 242] on figure "Material cost 500 1 sqft ft count" at bounding box center [324, 246] width 193 height 33
click at [310, 251] on input "1" at bounding box center [309, 252] width 44 height 18
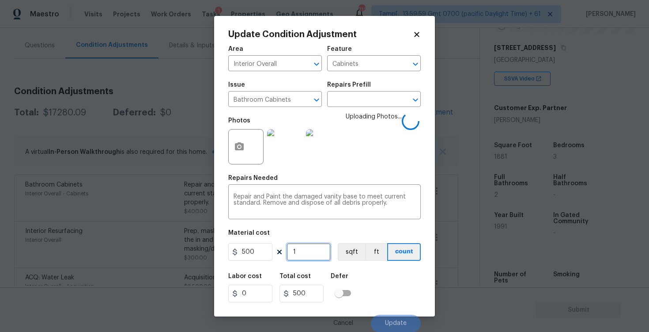
type input "0"
type input "2"
type input "1000"
type input "2"
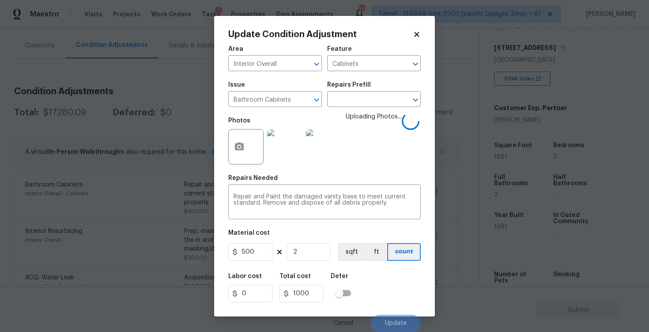
click at [389, 273] on div "Labor cost 0 Total cost 1000 Defer" at bounding box center [324, 288] width 193 height 40
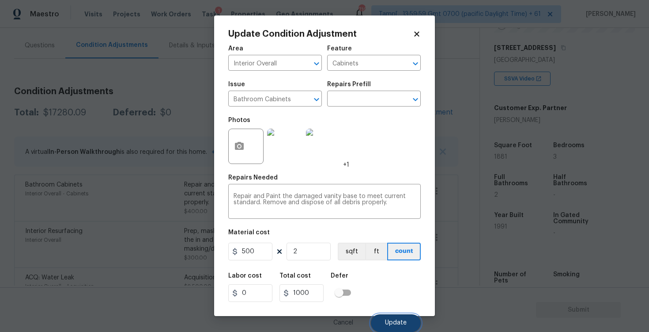
click at [400, 326] on span "Update" at bounding box center [396, 322] width 22 height 7
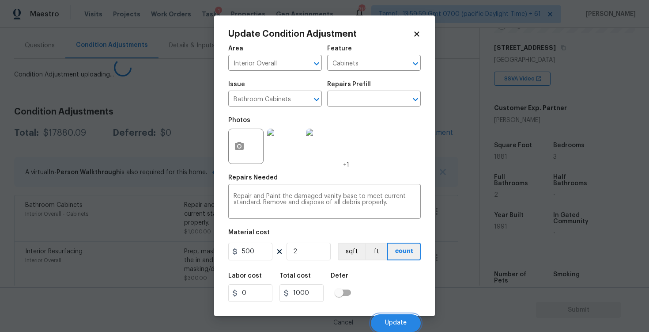
scroll to position [0, 0]
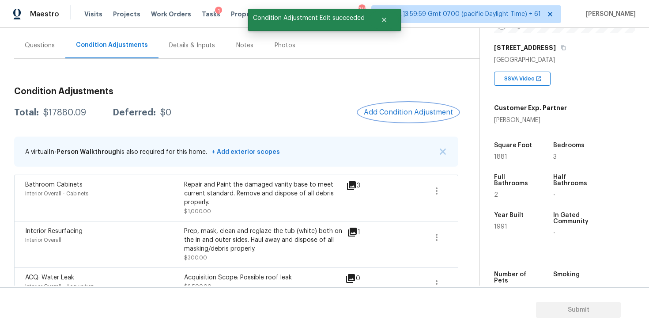
click at [406, 110] on span "Add Condition Adjustment" at bounding box center [408, 112] width 89 height 8
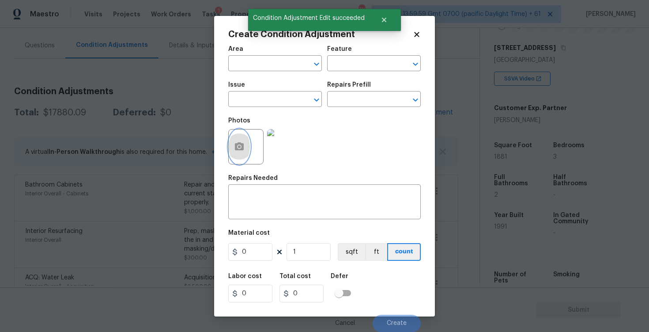
click at [246, 141] on button "button" at bounding box center [239, 146] width 21 height 34
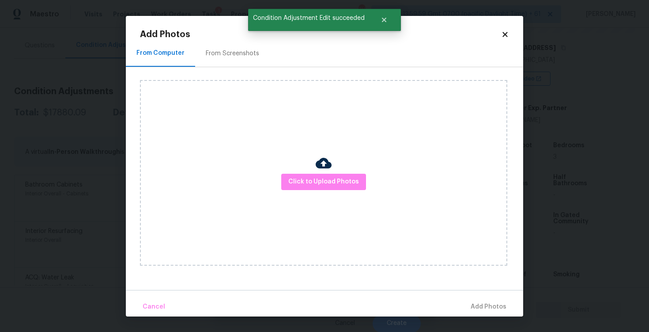
click at [305, 171] on div "Click to Upload Photos" at bounding box center [323, 172] width 367 height 185
click at [318, 179] on span "Click to Upload Photos" at bounding box center [323, 181] width 71 height 11
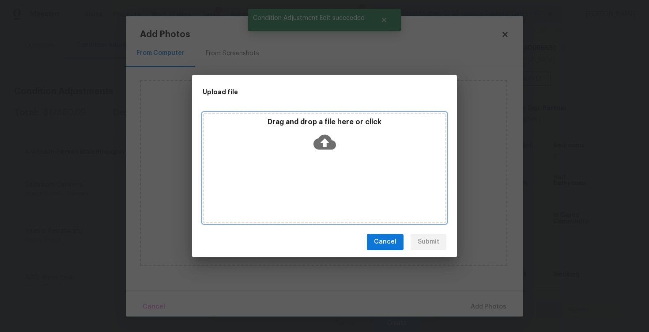
click at [323, 140] on icon at bounding box center [325, 142] width 23 height 23
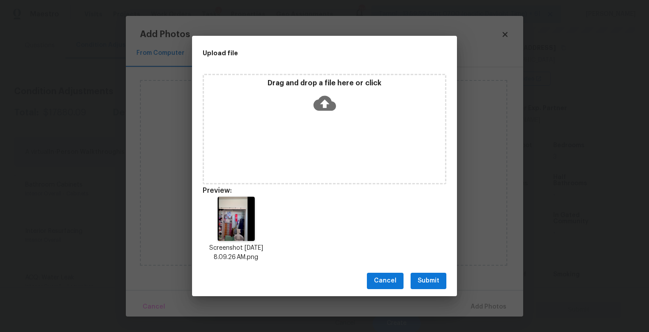
click at [420, 280] on span "Submit" at bounding box center [429, 280] width 22 height 11
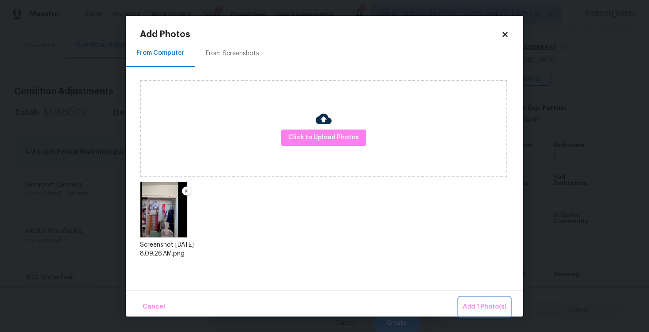
click at [478, 306] on span "Add 1 Photo(s)" at bounding box center [485, 306] width 44 height 11
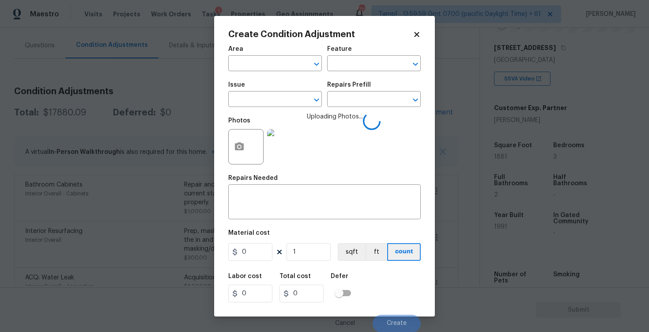
click at [265, 78] on span "Issue ​" at bounding box center [275, 94] width 94 height 36
click at [264, 69] on input "text" at bounding box center [262, 64] width 69 height 14
click at [260, 94] on li "Interior Overall" at bounding box center [275, 98] width 94 height 15
type input "Interior Overall"
click at [260, 94] on input "text" at bounding box center [262, 100] width 69 height 14
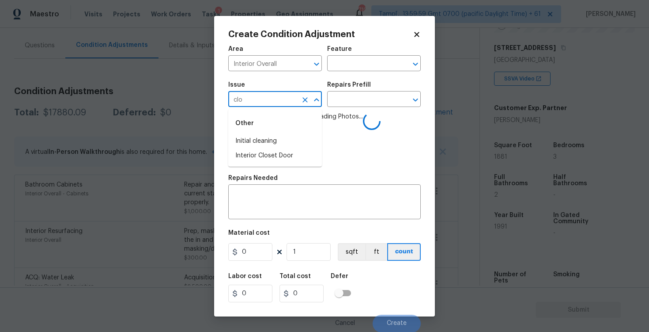
type input "clos"
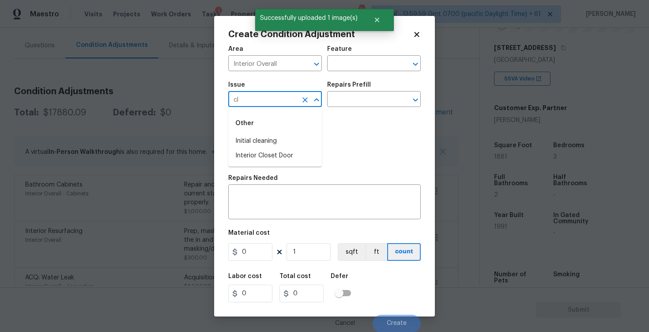
type input "clo"
type input "s"
click at [277, 135] on li "Interior Closet Door" at bounding box center [275, 141] width 94 height 15
type input "Interior Closet Door"
click at [348, 98] on input "text" at bounding box center [361, 100] width 69 height 14
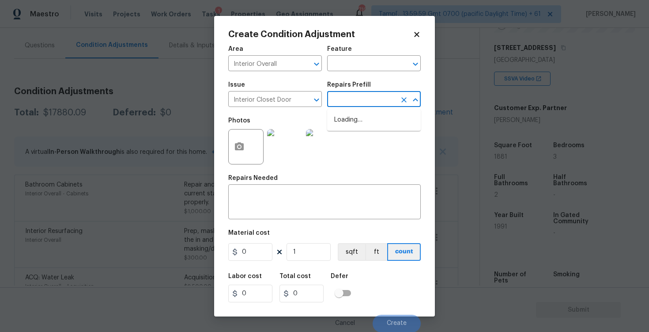
click at [348, 100] on input "text" at bounding box center [361, 100] width 69 height 14
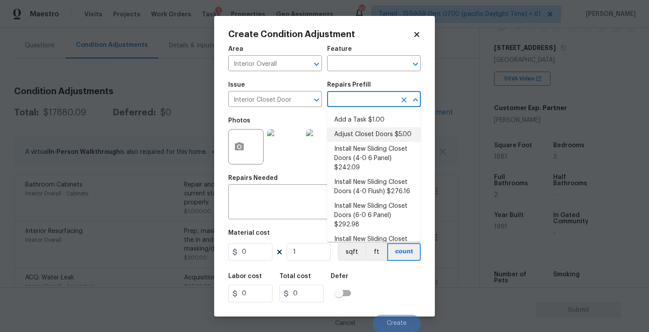
scroll to position [0, 0]
click at [273, 212] on div "x ​" at bounding box center [324, 202] width 193 height 33
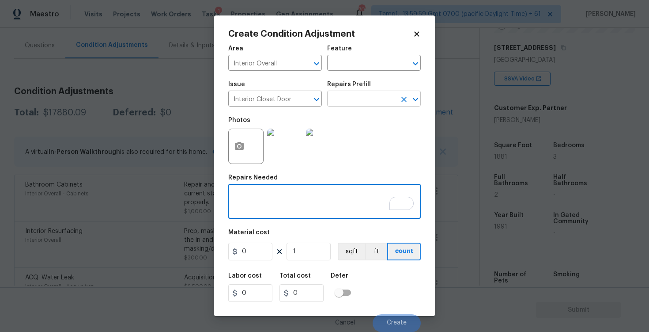
click at [346, 97] on input "text" at bounding box center [361, 100] width 69 height 14
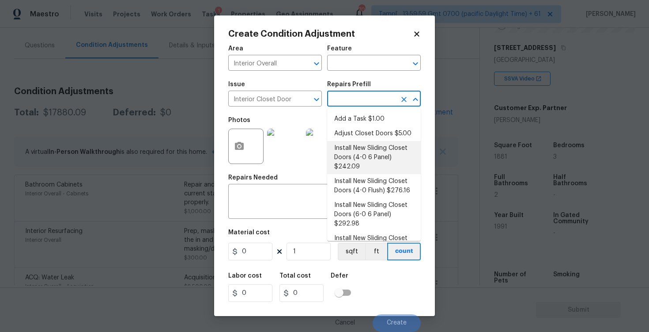
click at [346, 153] on li "Install New Sliding Closet Doors (4-0 6 Panel) $242.09" at bounding box center [374, 157] width 94 height 33
type input "Interior Door"
type textarea "Remove the existing door (if present). Install a new 4-0 bi-fold 6 panel interi…"
type input "242.09"
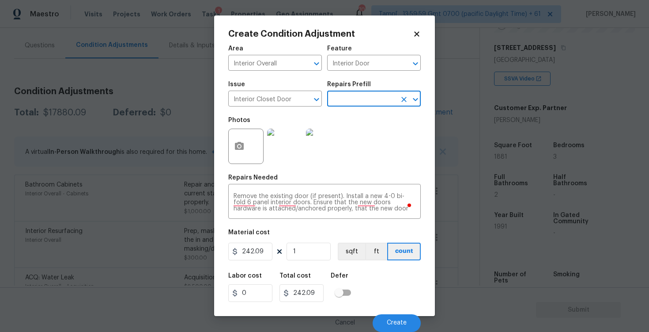
click at [378, 294] on div "Labor cost 0 Total cost 242.09 Defer" at bounding box center [324, 287] width 193 height 40
click at [392, 315] on button "Create" at bounding box center [397, 323] width 48 height 18
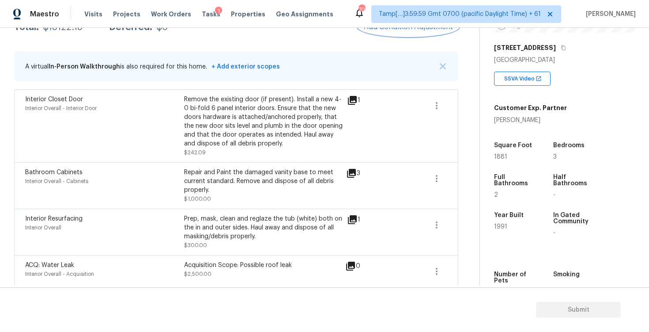
scroll to position [156, 0]
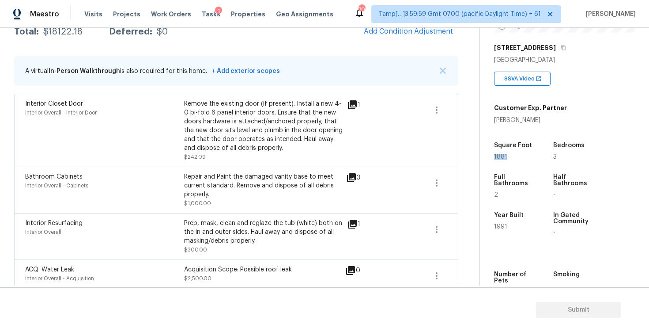
drag, startPoint x: 495, startPoint y: 155, endPoint x: 515, endPoint y: 155, distance: 20.8
click at [515, 155] on div "Property Details © Mapbox © OpenStreetMap Improve this map [STREET_ADDRESS] SSV…" at bounding box center [557, 122] width 155 height 458
copy span "1881"
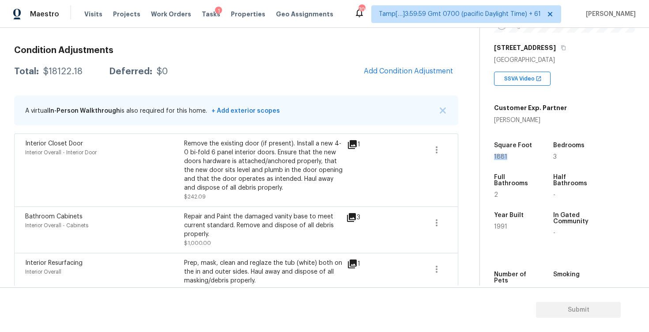
scroll to position [112, 0]
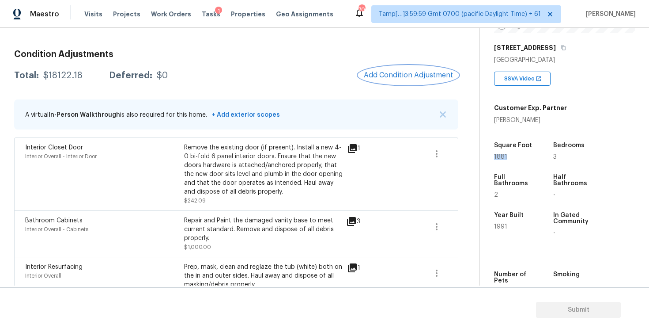
click at [397, 70] on button "Add Condition Adjustment" at bounding box center [409, 75] width 100 height 19
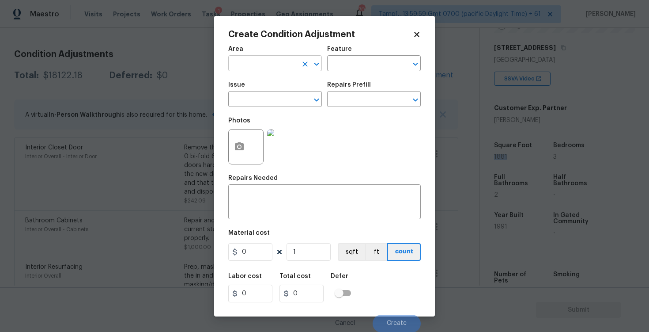
click at [272, 64] on input "text" at bounding box center [262, 64] width 69 height 14
type input "in ter"
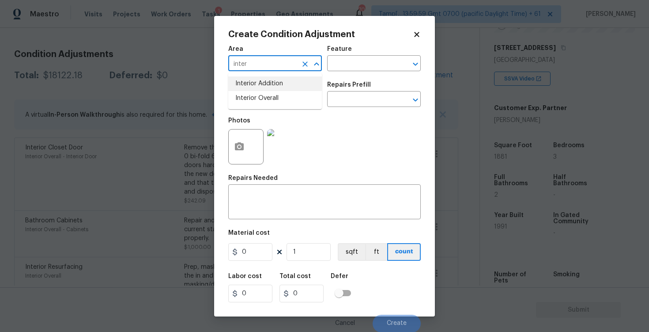
click at [282, 98] on li "Interior Overall" at bounding box center [275, 98] width 94 height 15
type input "Interior Overall"
click at [282, 98] on input "text" at bounding box center [262, 100] width 69 height 14
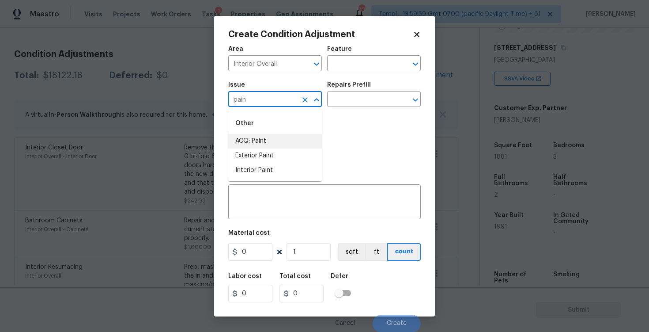
click at [280, 134] on li "ACQ: Paint" at bounding box center [275, 141] width 94 height 15
type input "ACQ: Paint"
click at [355, 94] on input "text" at bounding box center [361, 100] width 69 height 14
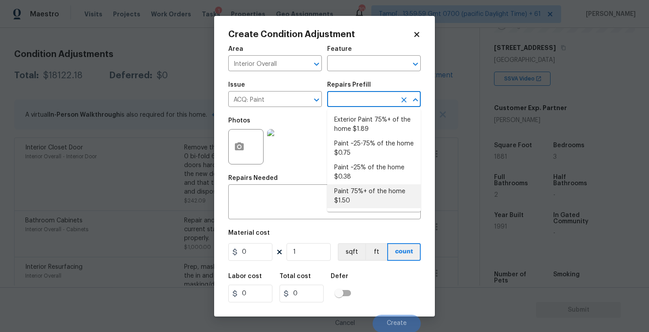
click at [362, 193] on li "Paint 75%+ of the home $1.50" at bounding box center [374, 196] width 94 height 24
type input "Acquisition"
type textarea "Acquisition Scope: 75%+ of the home will likely require interior paint"
type input "1.5"
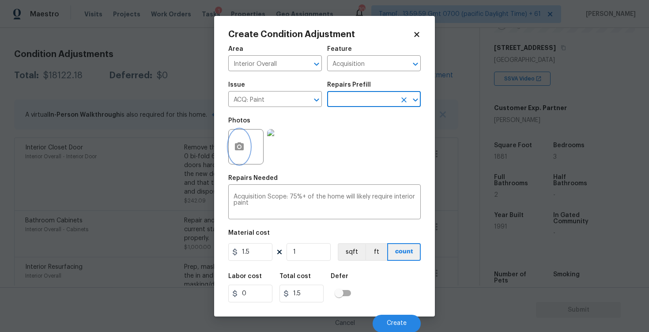
click at [248, 146] on button "button" at bounding box center [239, 146] width 21 height 34
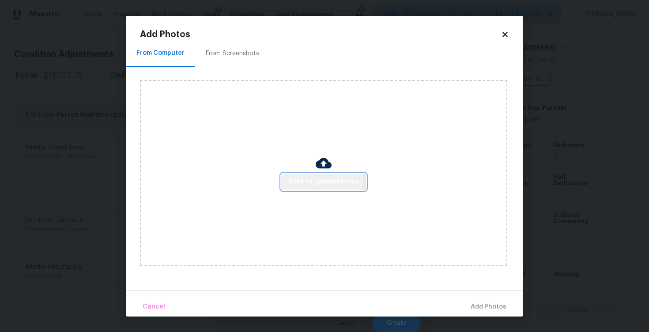
click at [303, 181] on span "Click to Upload Photos" at bounding box center [323, 181] width 71 height 11
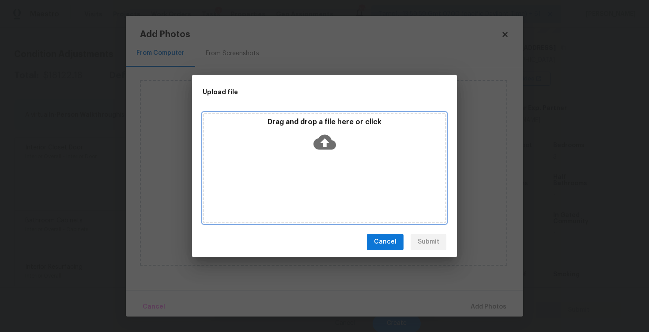
click at [312, 146] on div "Drag and drop a file here or click" at bounding box center [324, 136] width 241 height 38
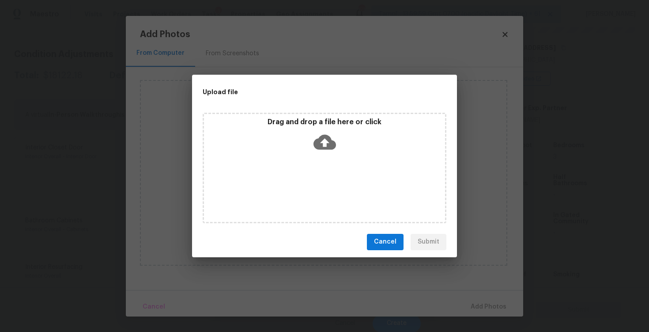
click at [320, 132] on icon at bounding box center [325, 142] width 23 height 23
